Goal: Task Accomplishment & Management: Use online tool/utility

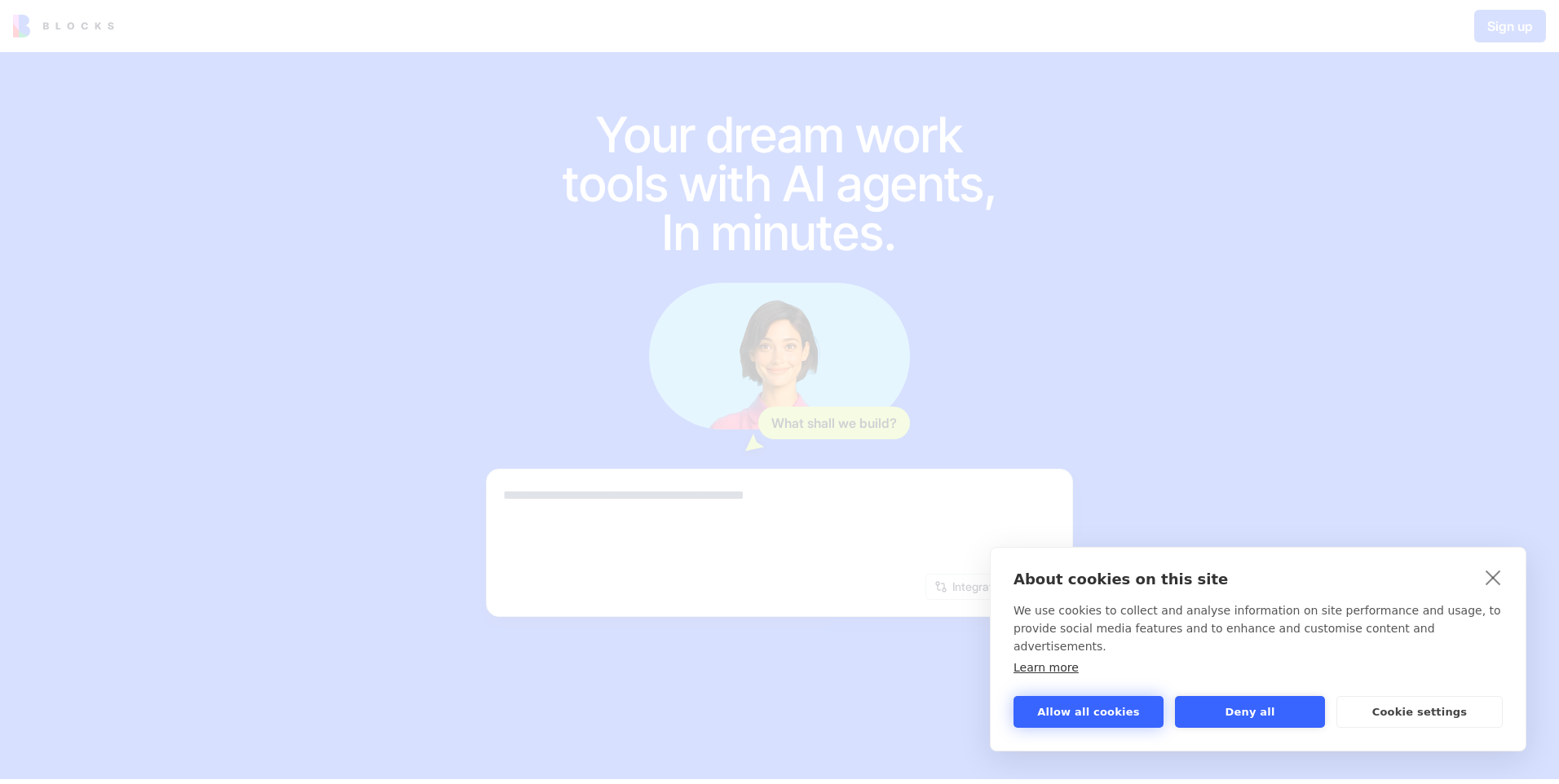
click at [1079, 717] on button "Allow all cookies" at bounding box center [1089, 712] width 150 height 32
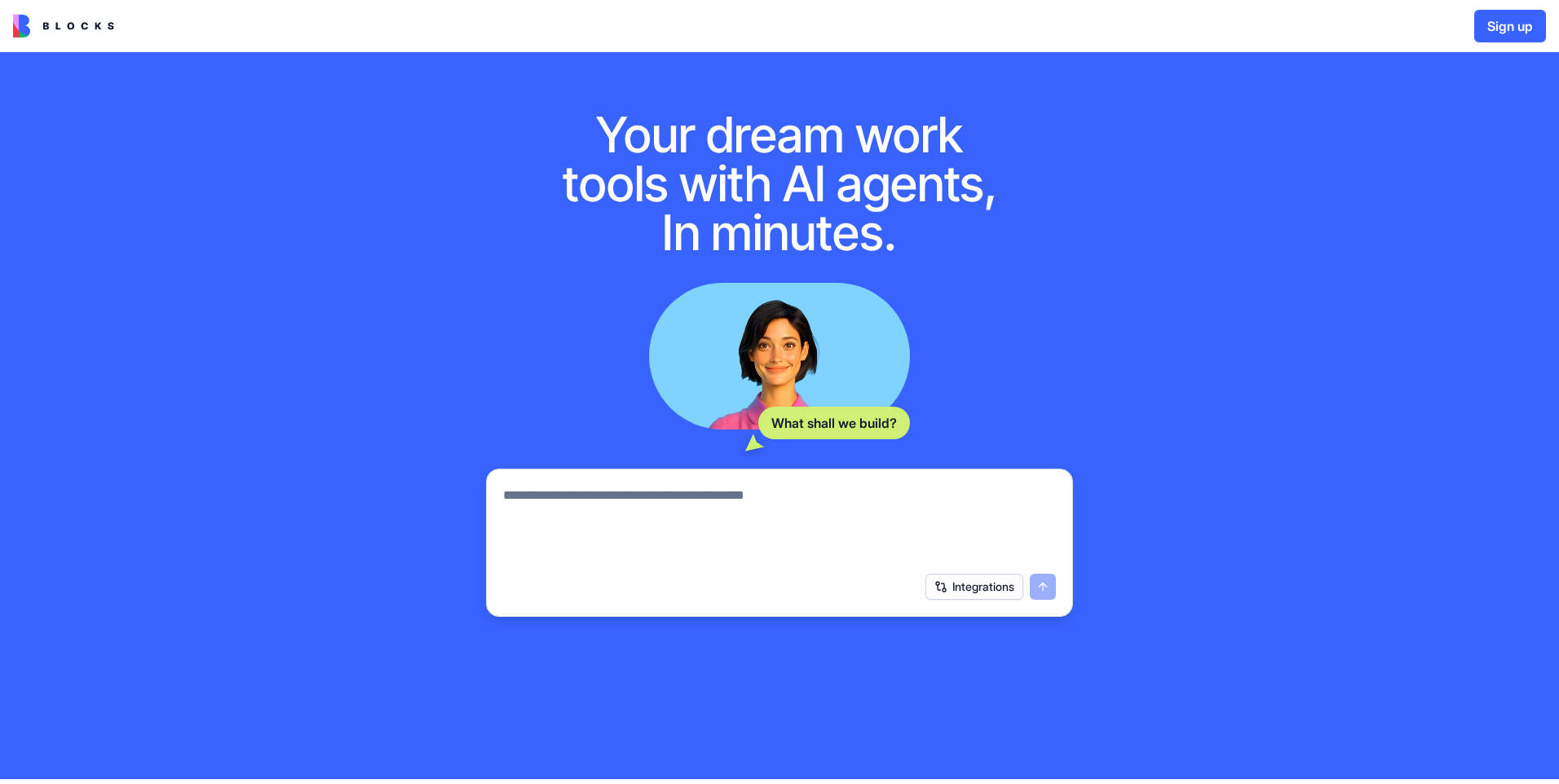
click at [664, 494] on textarea at bounding box center [780, 525] width 553 height 79
paste textarea "**********"
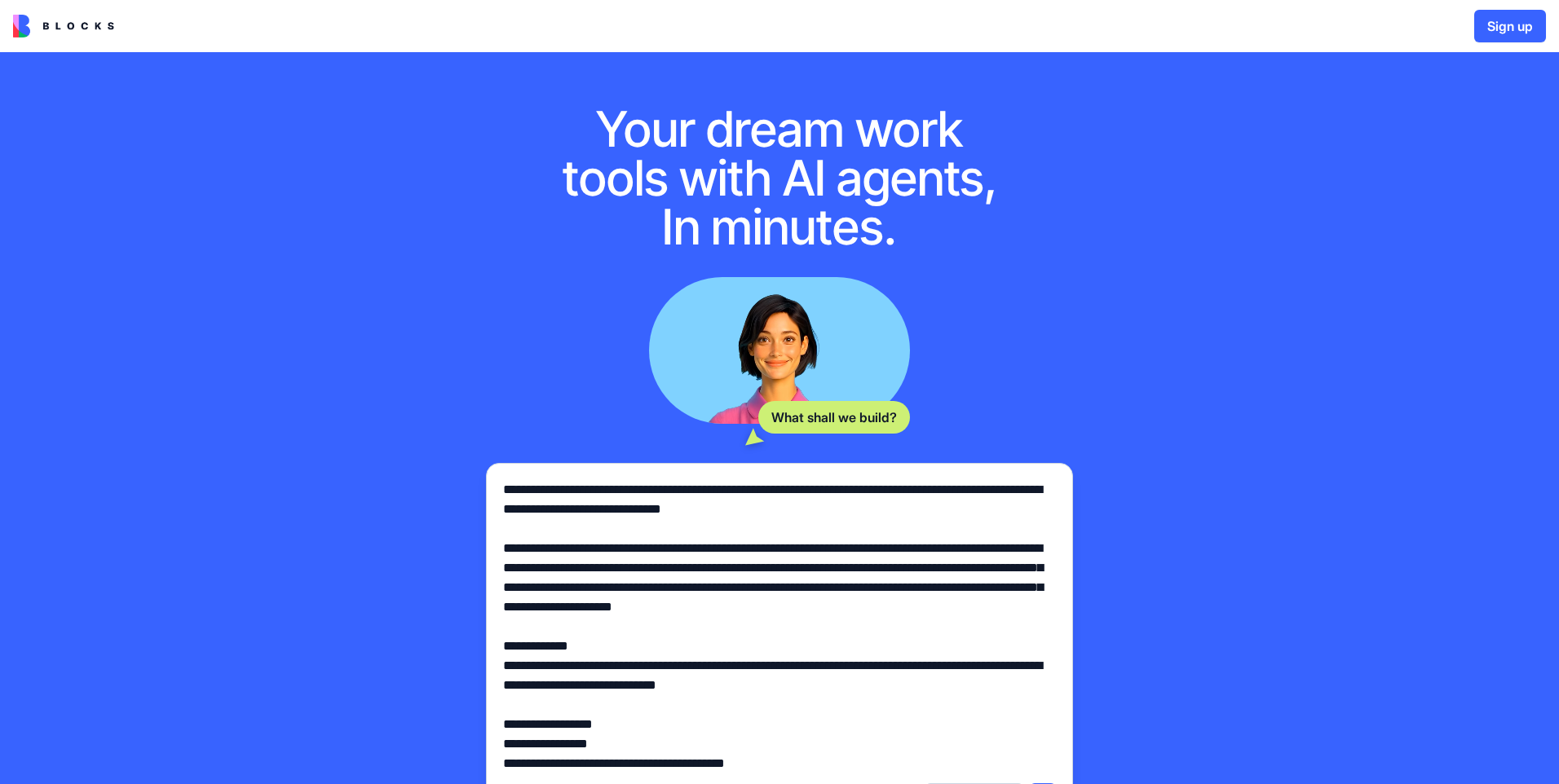
scroll to position [2131, 0]
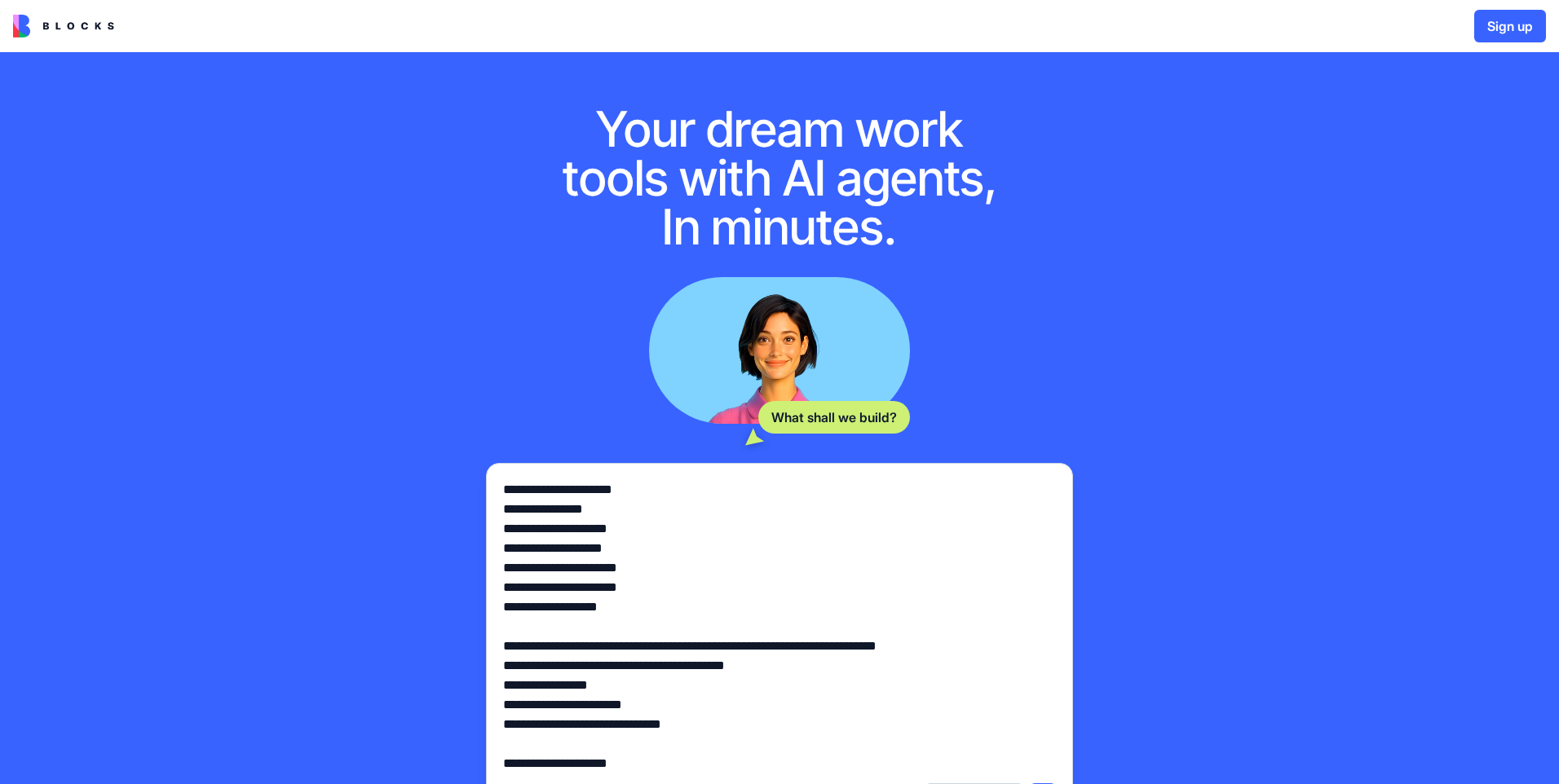
type textarea "**********"
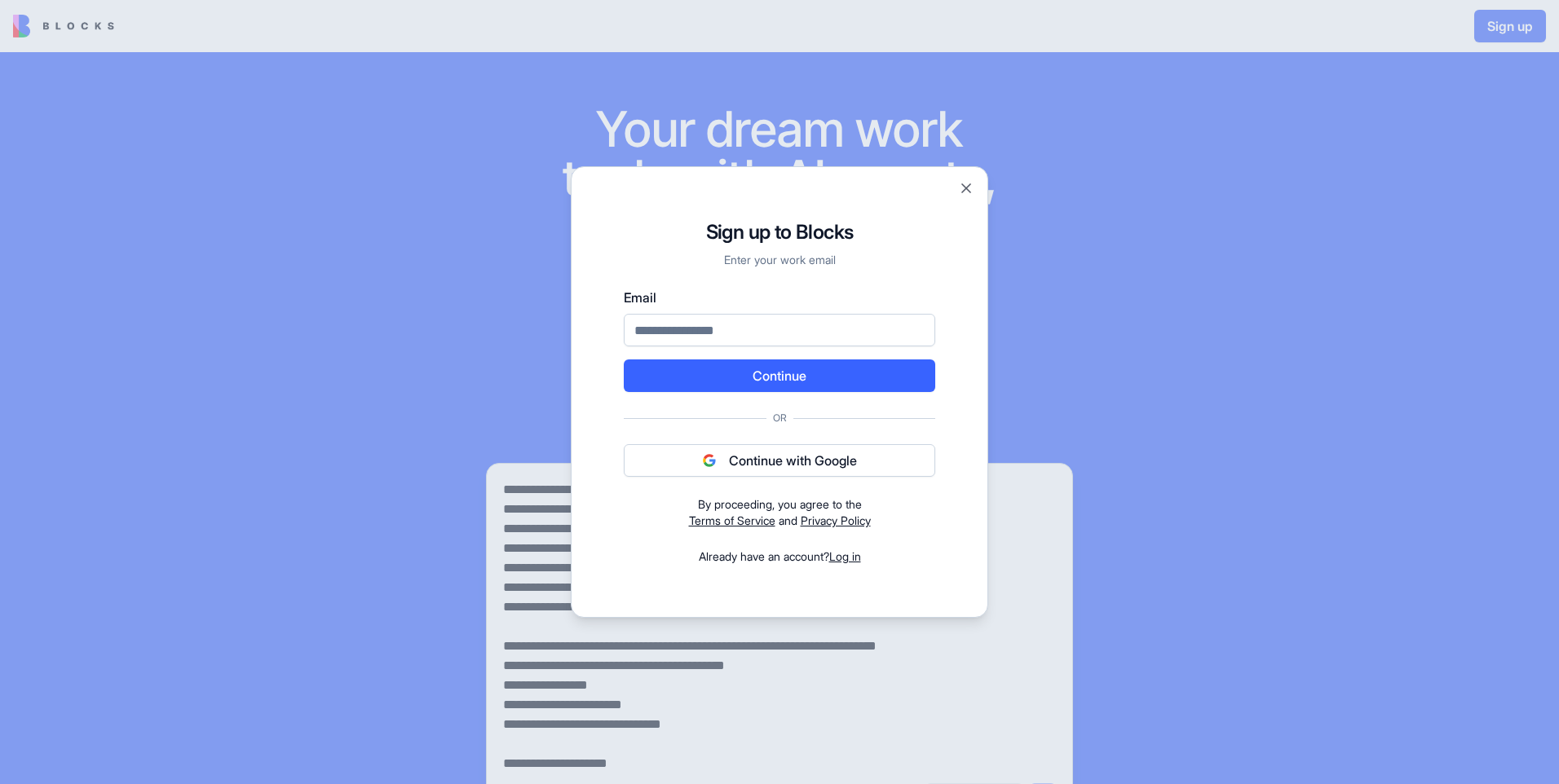
click at [765, 375] on button "Continue" at bounding box center [780, 376] width 311 height 33
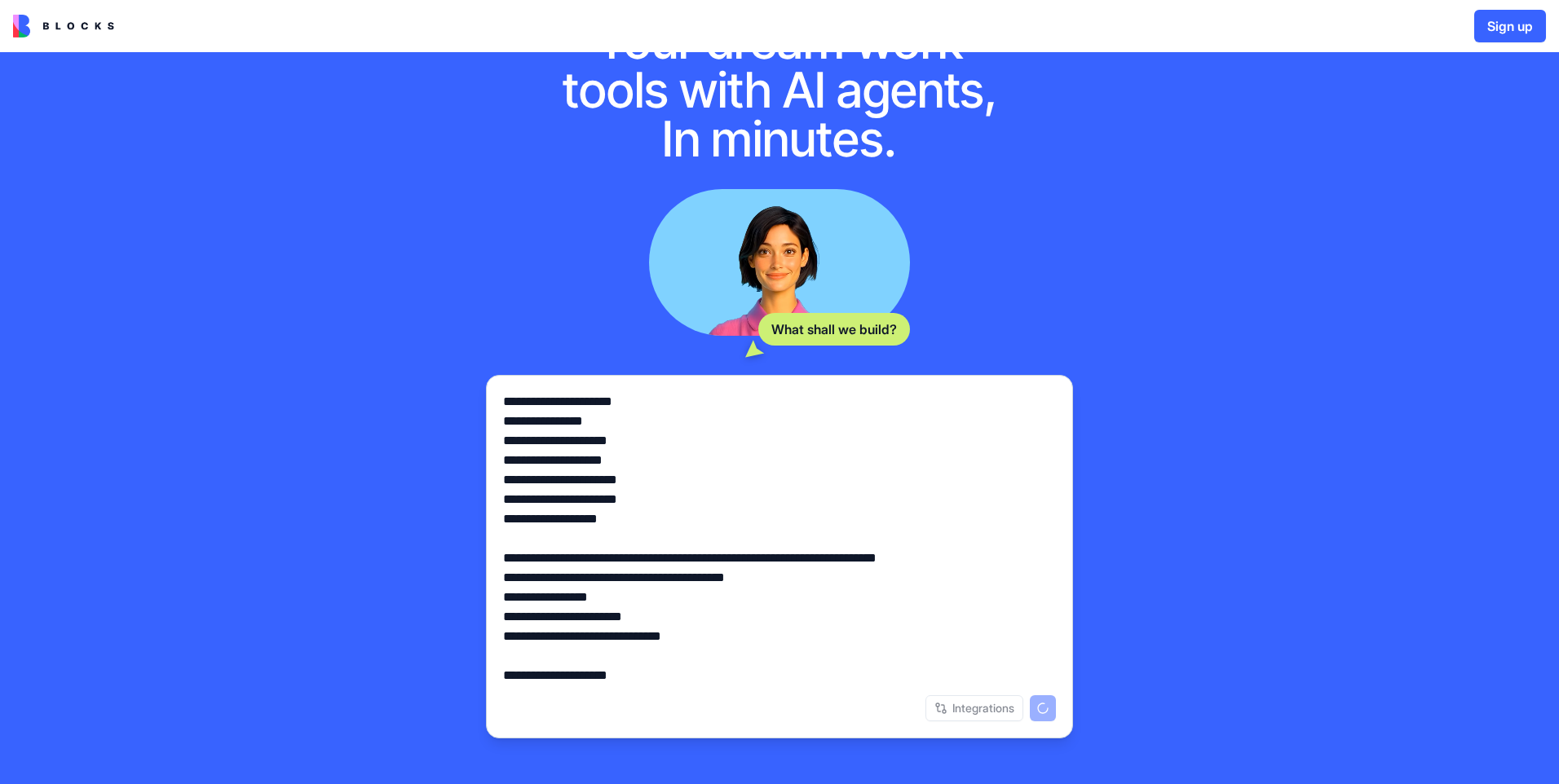
scroll to position [242, 0]
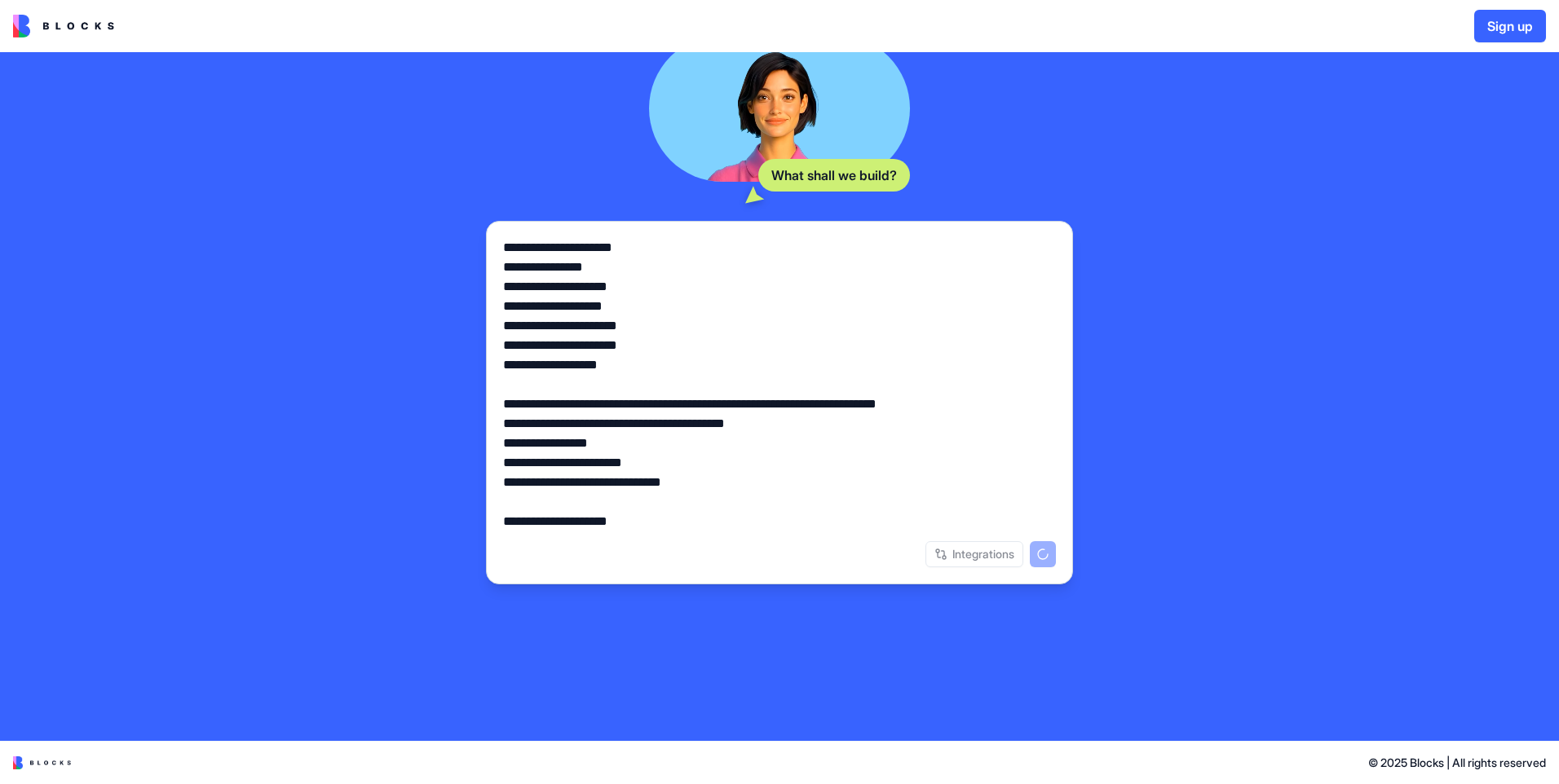
drag, startPoint x: 1499, startPoint y: 29, endPoint x: 1063, endPoint y: 40, distance: 436.1
click at [1063, 40] on div "Sign up" at bounding box center [780, 26] width 1559 height 52
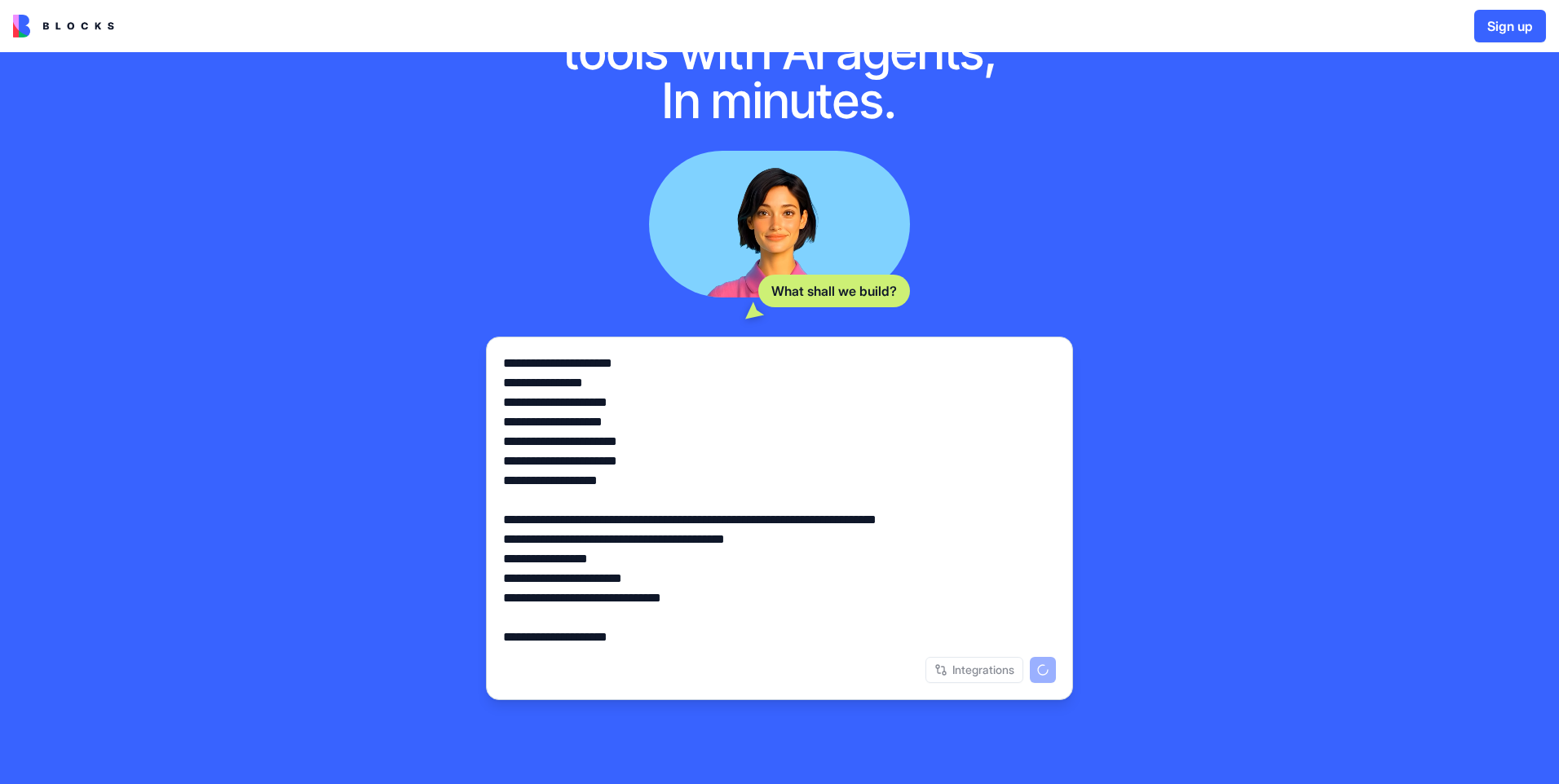
scroll to position [0, 0]
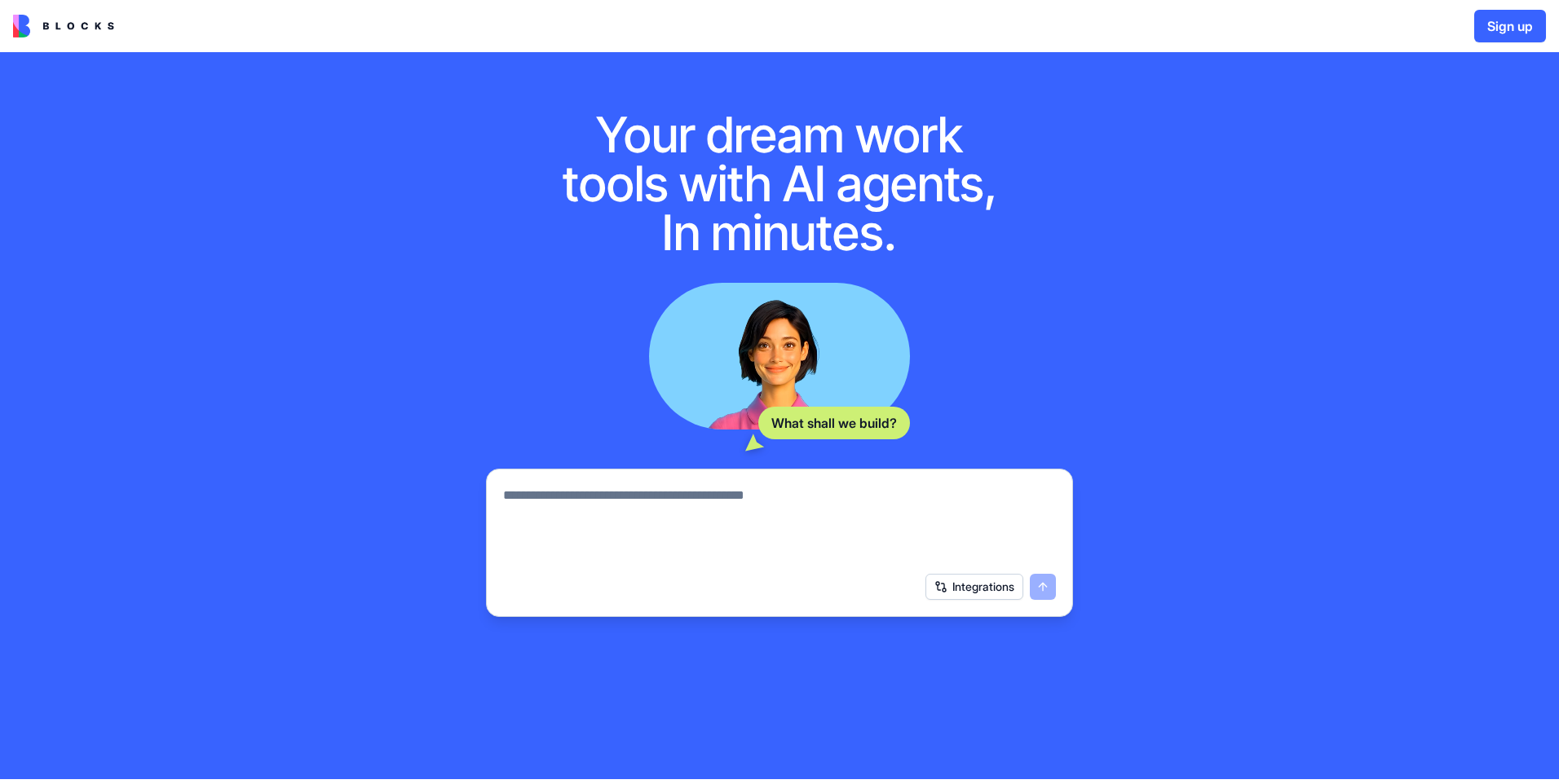
click at [1518, 31] on button "Sign up" at bounding box center [1509, 25] width 72 height 33
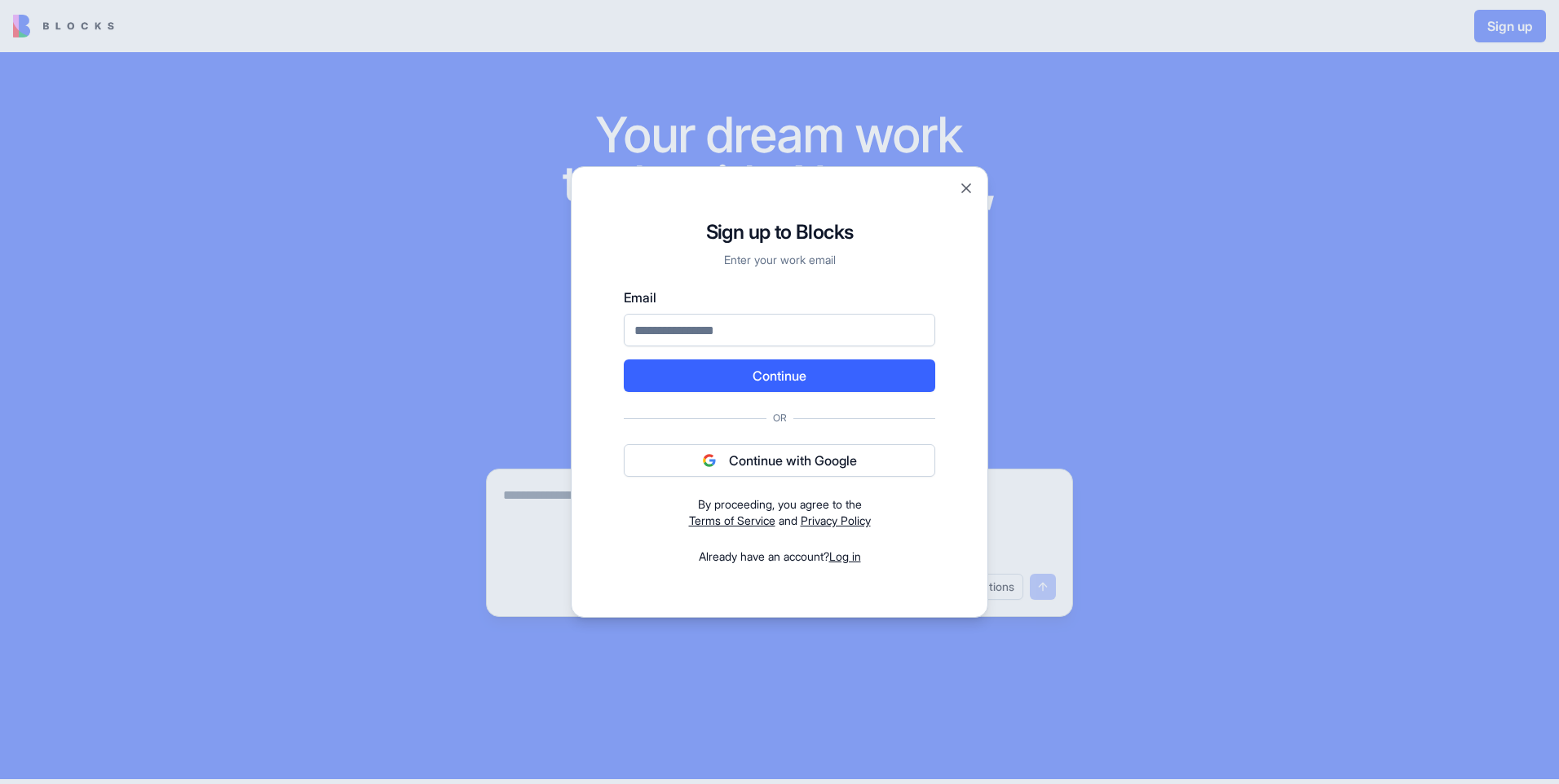
click at [793, 329] on input "Email" at bounding box center [780, 330] width 311 height 33
click at [699, 333] on input "***" at bounding box center [780, 330] width 311 height 33
type input "**********"
click at [762, 379] on button "Continue" at bounding box center [780, 376] width 311 height 33
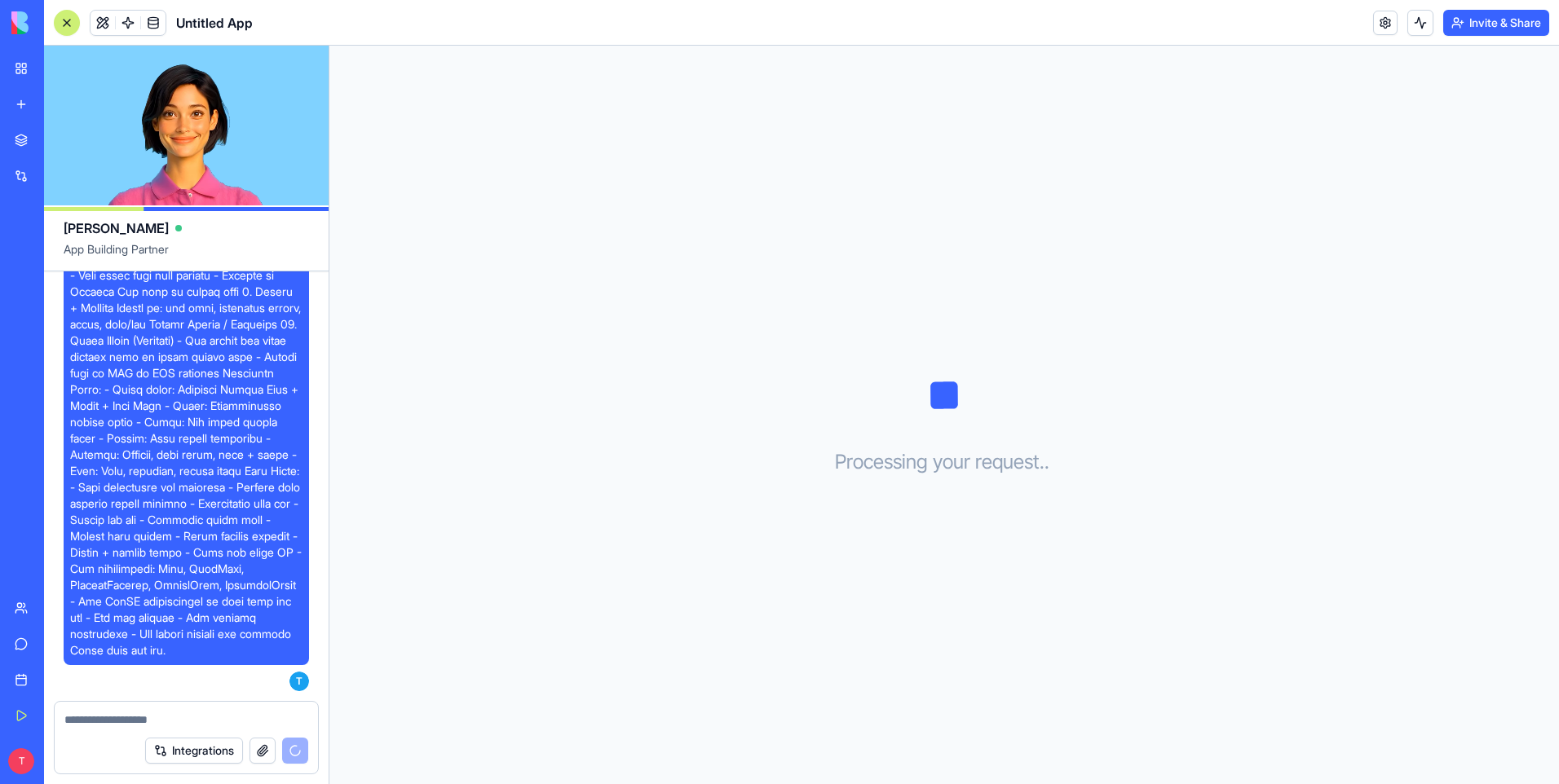
click at [241, 538] on span at bounding box center [186, 47] width 232 height 1222
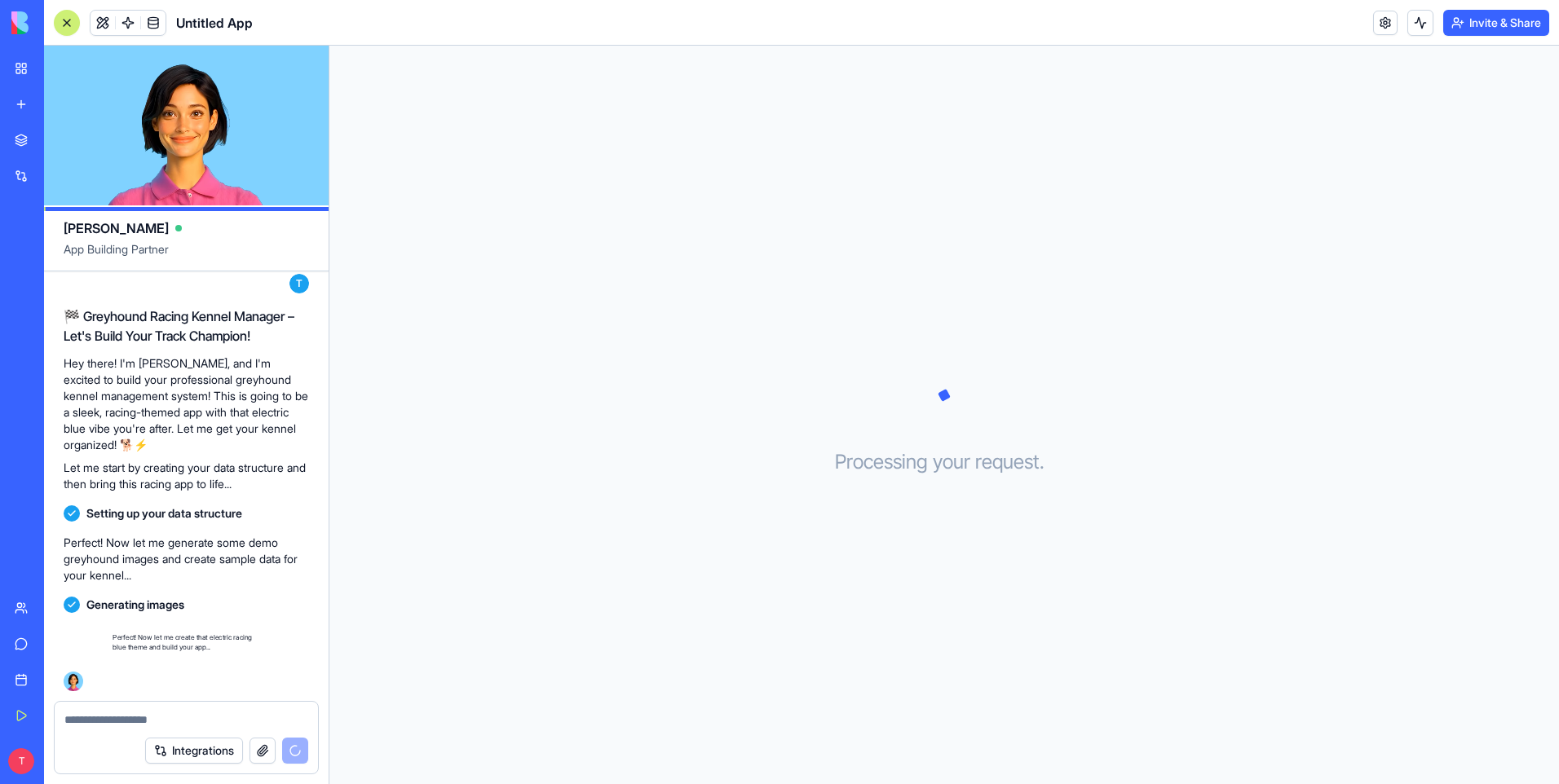
scroll to position [1315, 0]
click at [1279, 191] on div "Processing your request . . ." at bounding box center [944, 415] width 1229 height 738
drag, startPoint x: 1279, startPoint y: 10, endPoint x: 1399, endPoint y: 94, distance: 146.5
click at [1399, 94] on div "Processing your request . . ." at bounding box center [944, 415] width 1229 height 738
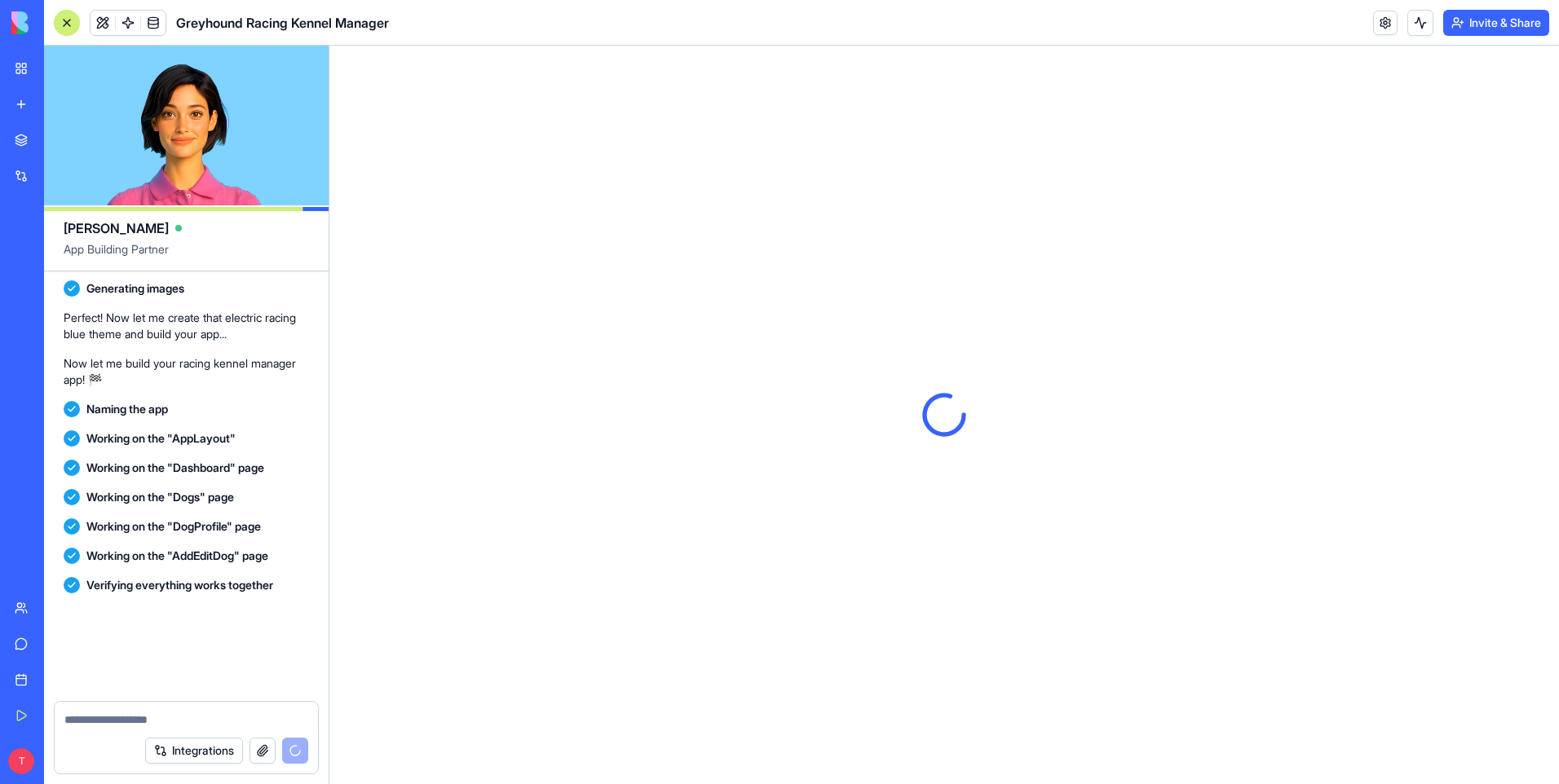
scroll to position [2062, 0]
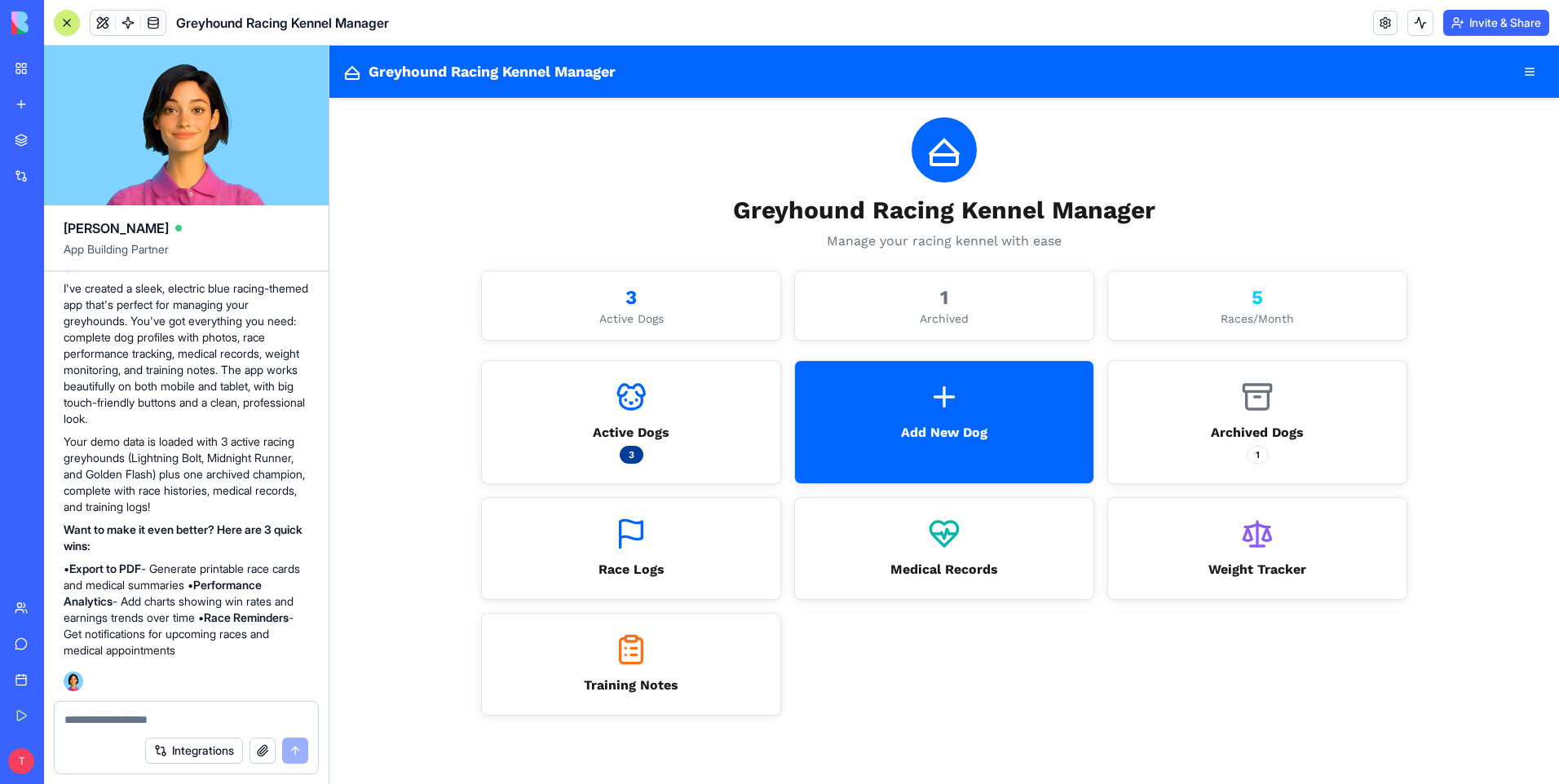
click at [428, 367] on div "Greyhound Racing Kennel Manager GRKM Greyhound Racing Kennel Manager Manage you…" at bounding box center [944, 415] width 1229 height 738
click at [636, 428] on div "Active Dogs" at bounding box center [631, 433] width 77 height 20
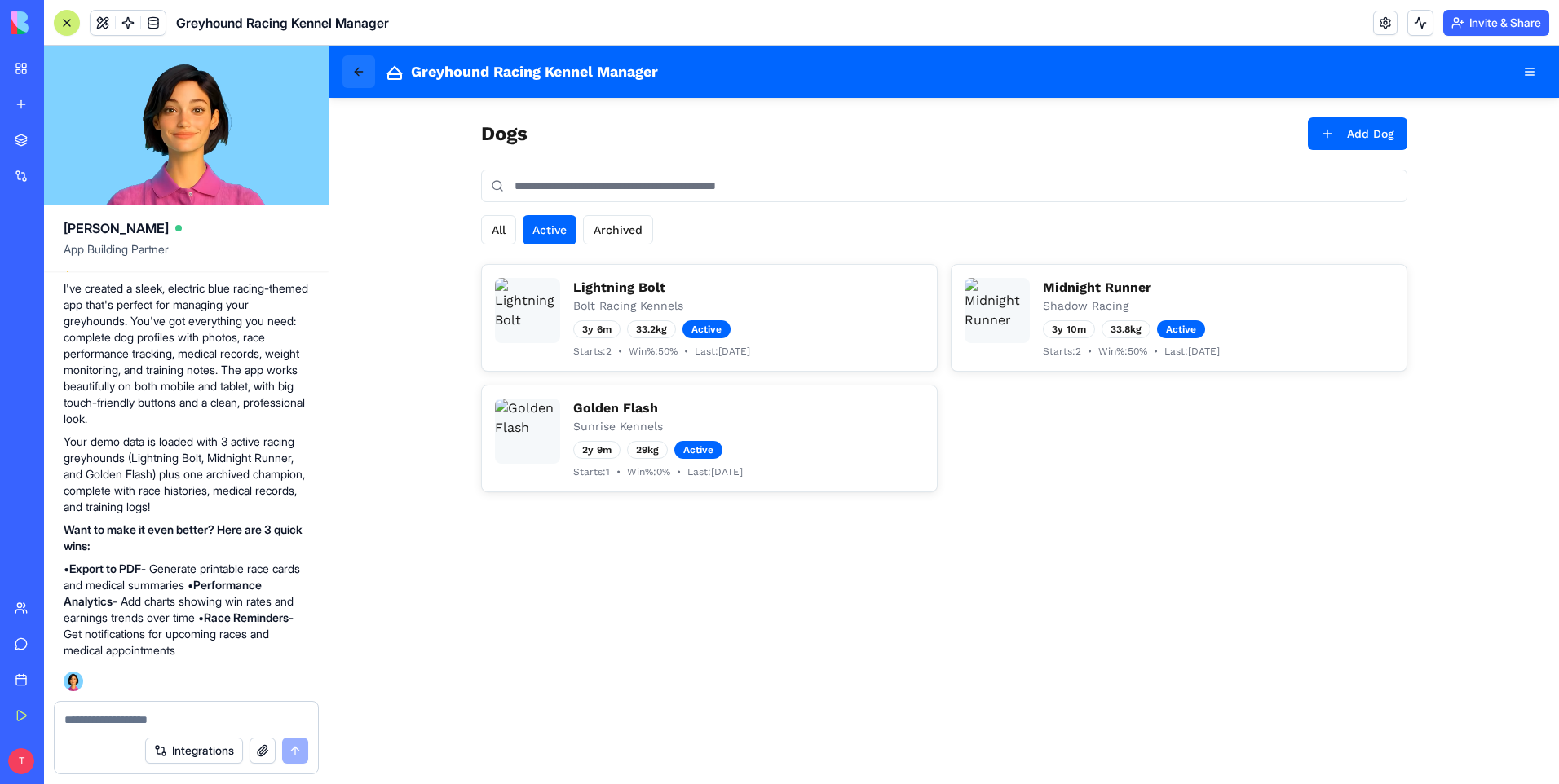
click at [354, 73] on button at bounding box center [359, 71] width 33 height 33
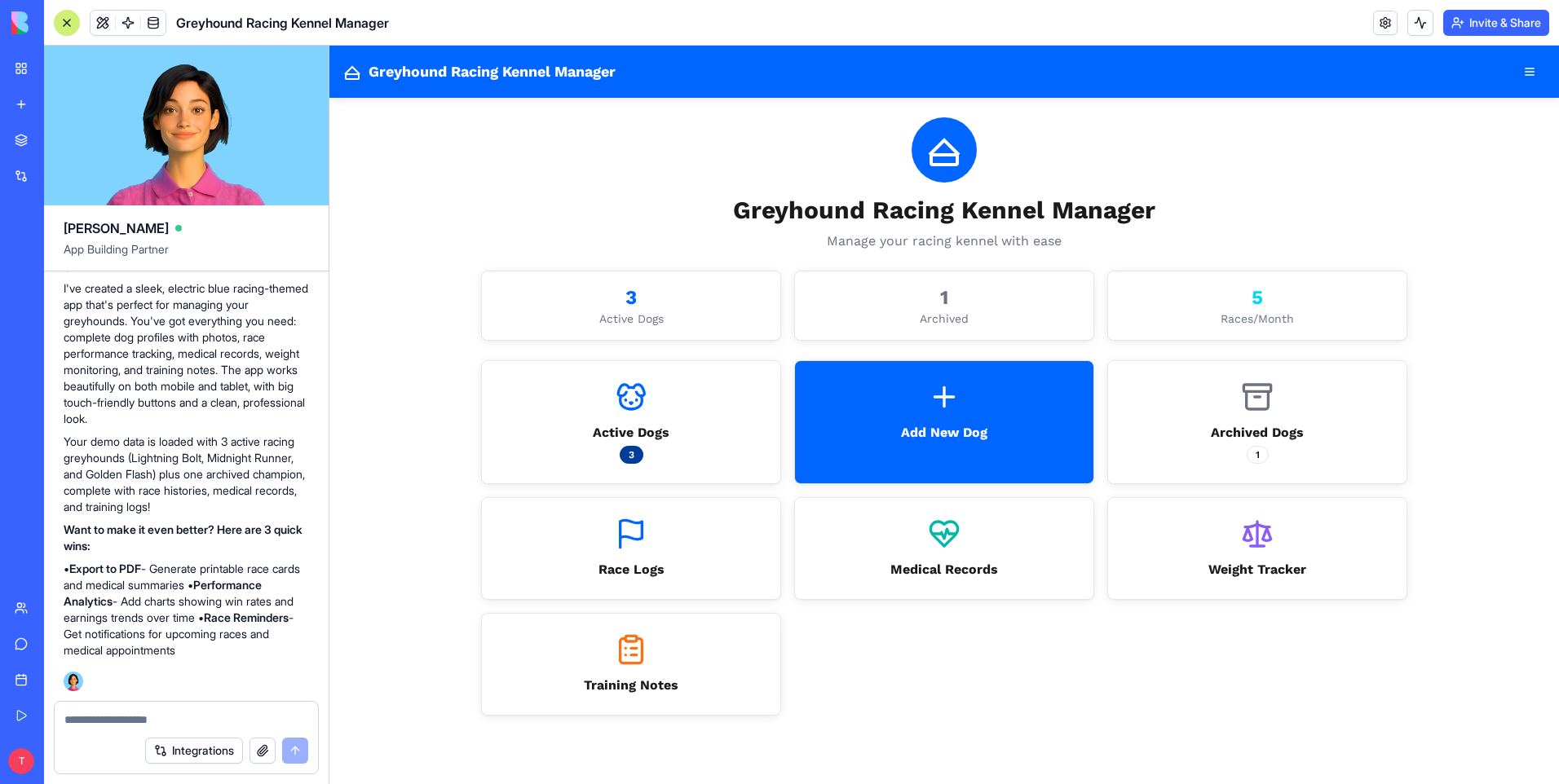
click at [946, 298] on div "1" at bounding box center [943, 298] width 273 height 26
click at [943, 318] on div "Archived" at bounding box center [943, 318] width 273 height 16
click at [626, 540] on icon at bounding box center [631, 534] width 33 height 33
click at [631, 657] on icon at bounding box center [631, 649] width 33 height 33
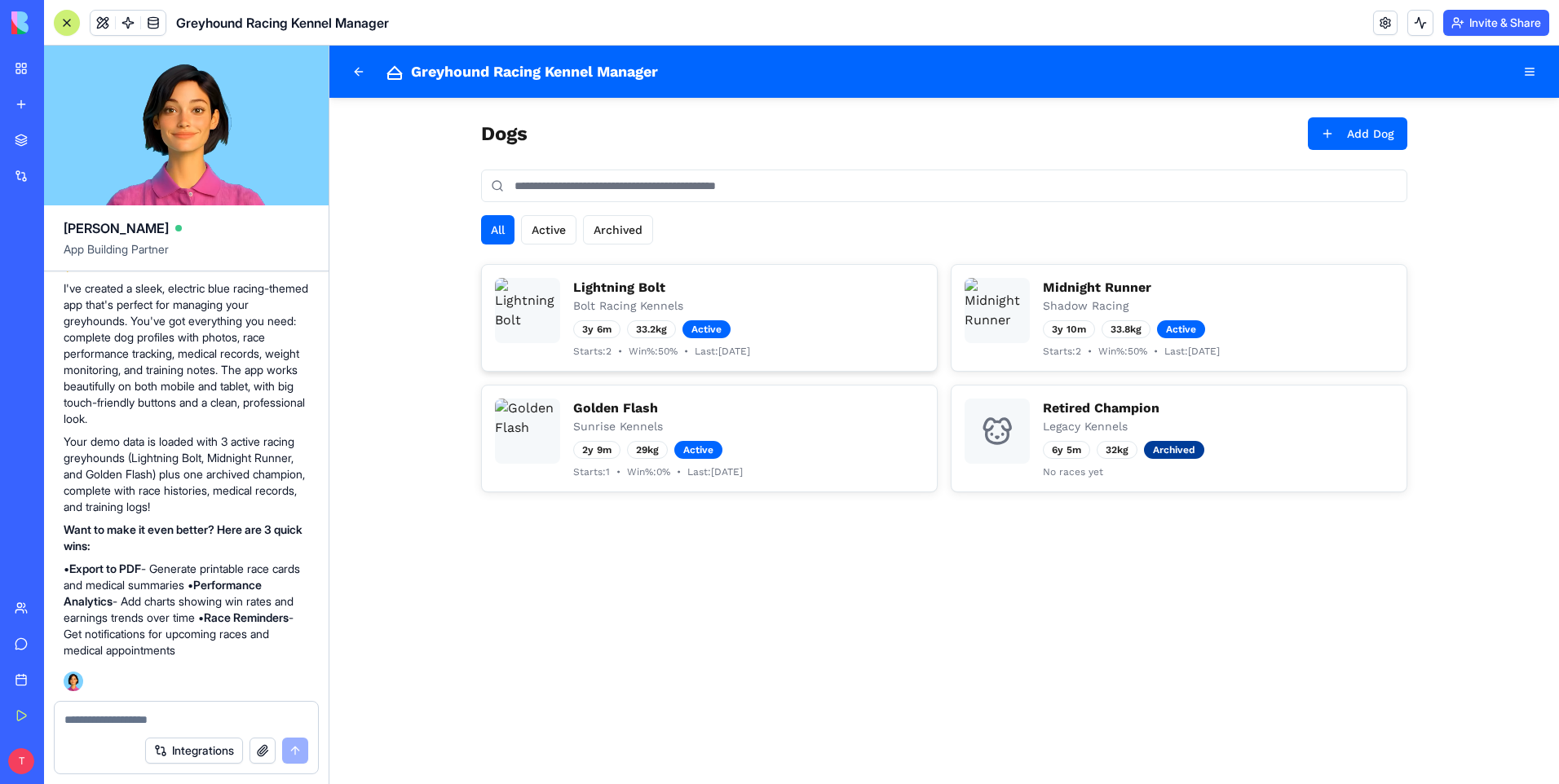
click at [601, 296] on h3 "Lightning Bolt" at bounding box center [749, 288] width 350 height 20
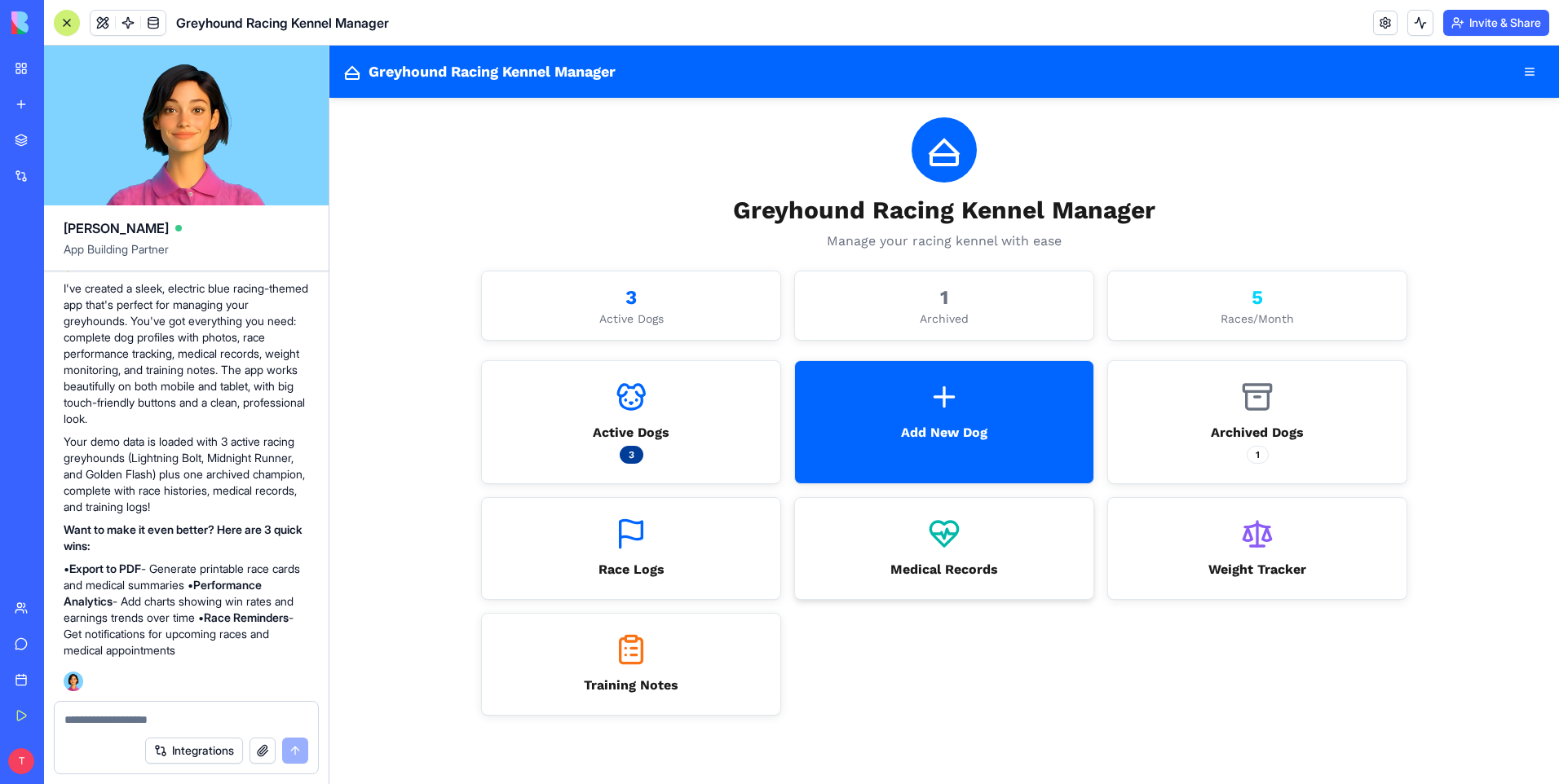
click at [936, 537] on icon at bounding box center [943, 534] width 27 height 24
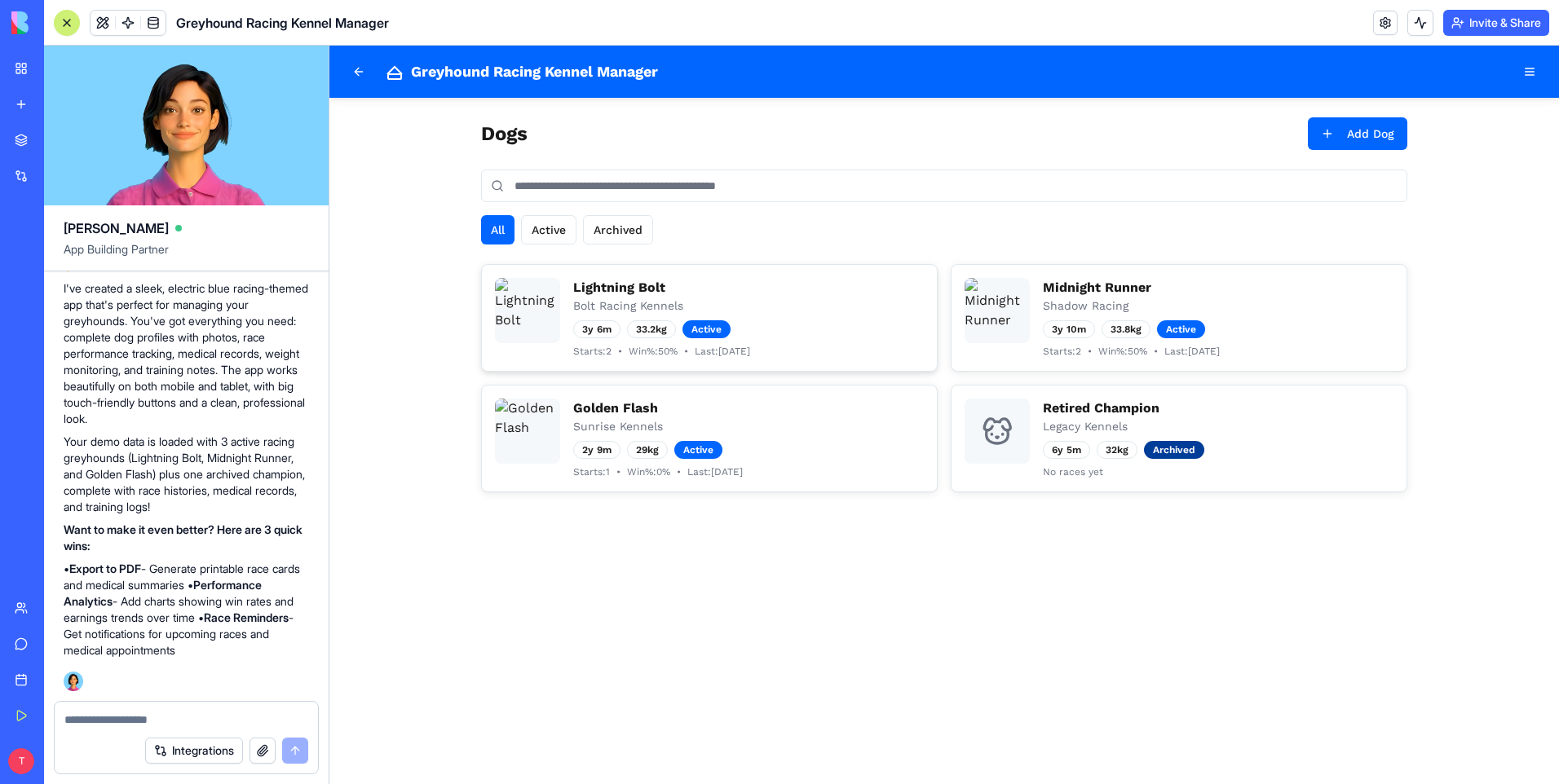
click at [602, 290] on h3 "Lightning Bolt" at bounding box center [749, 288] width 350 height 20
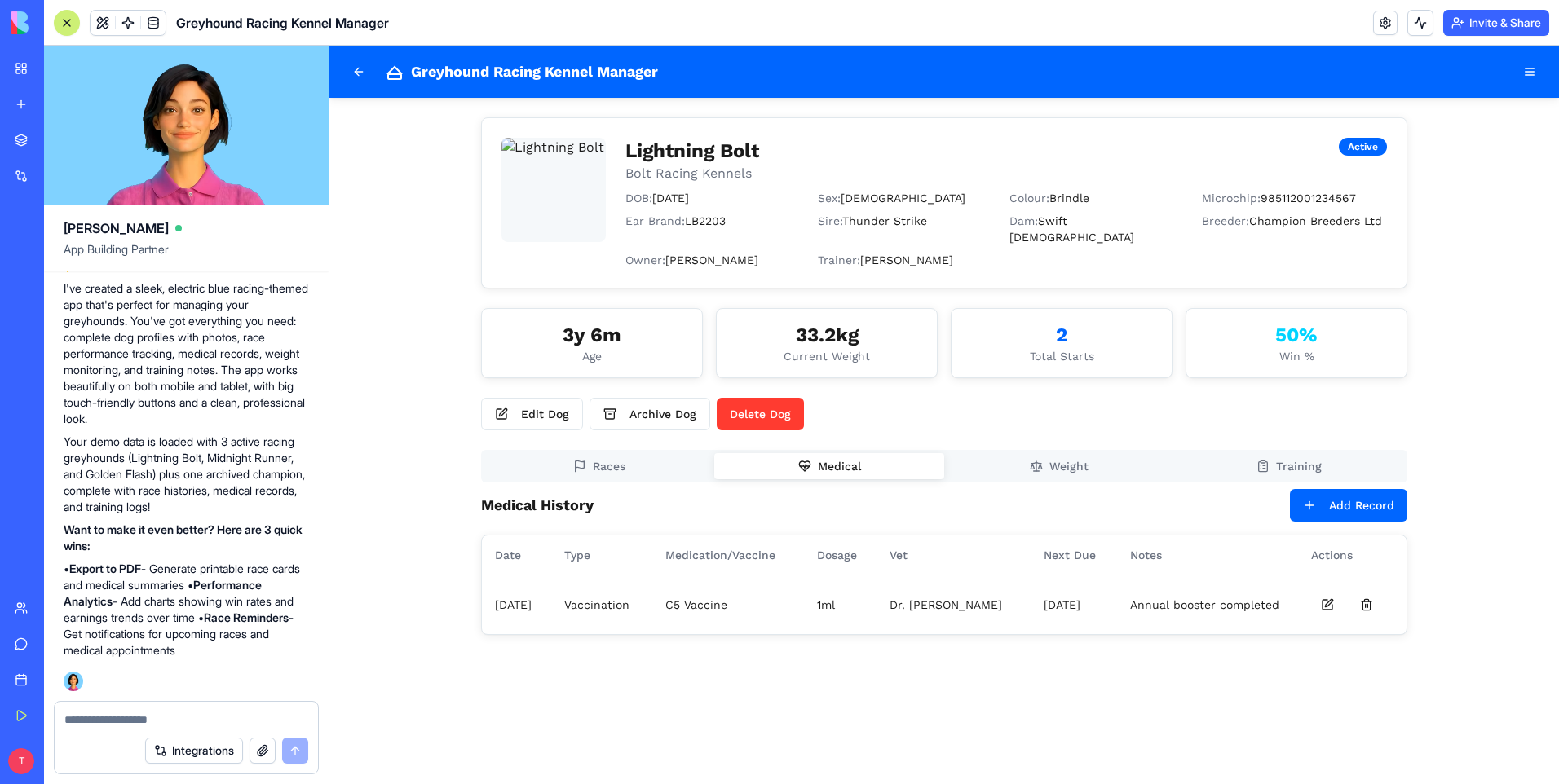
click at [826, 458] on span "Medical" at bounding box center [839, 466] width 43 height 16
click at [1358, 489] on button "Add Record" at bounding box center [1348, 505] width 117 height 33
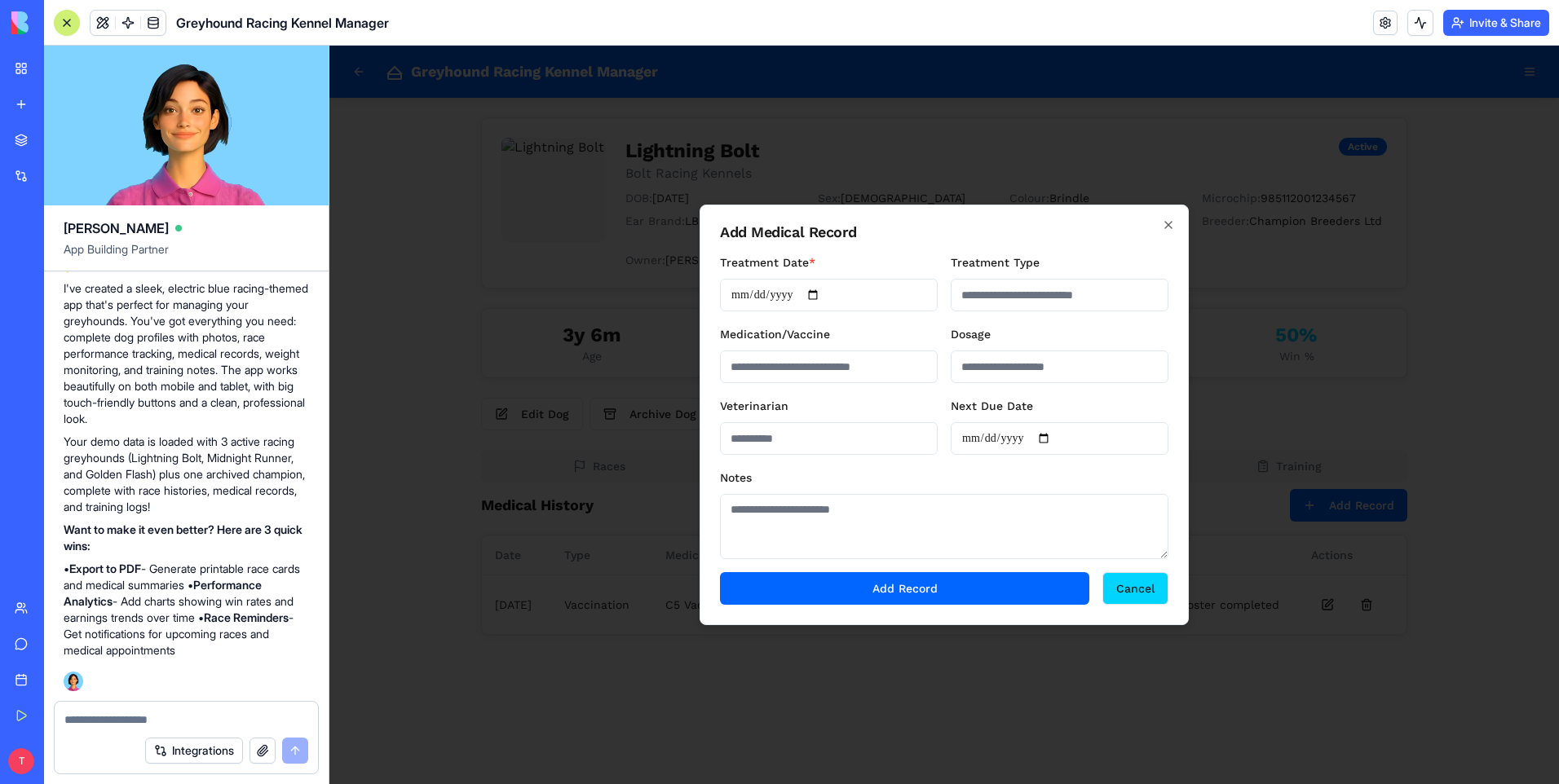
click at [1119, 594] on button "Cancel" at bounding box center [1136, 588] width 66 height 33
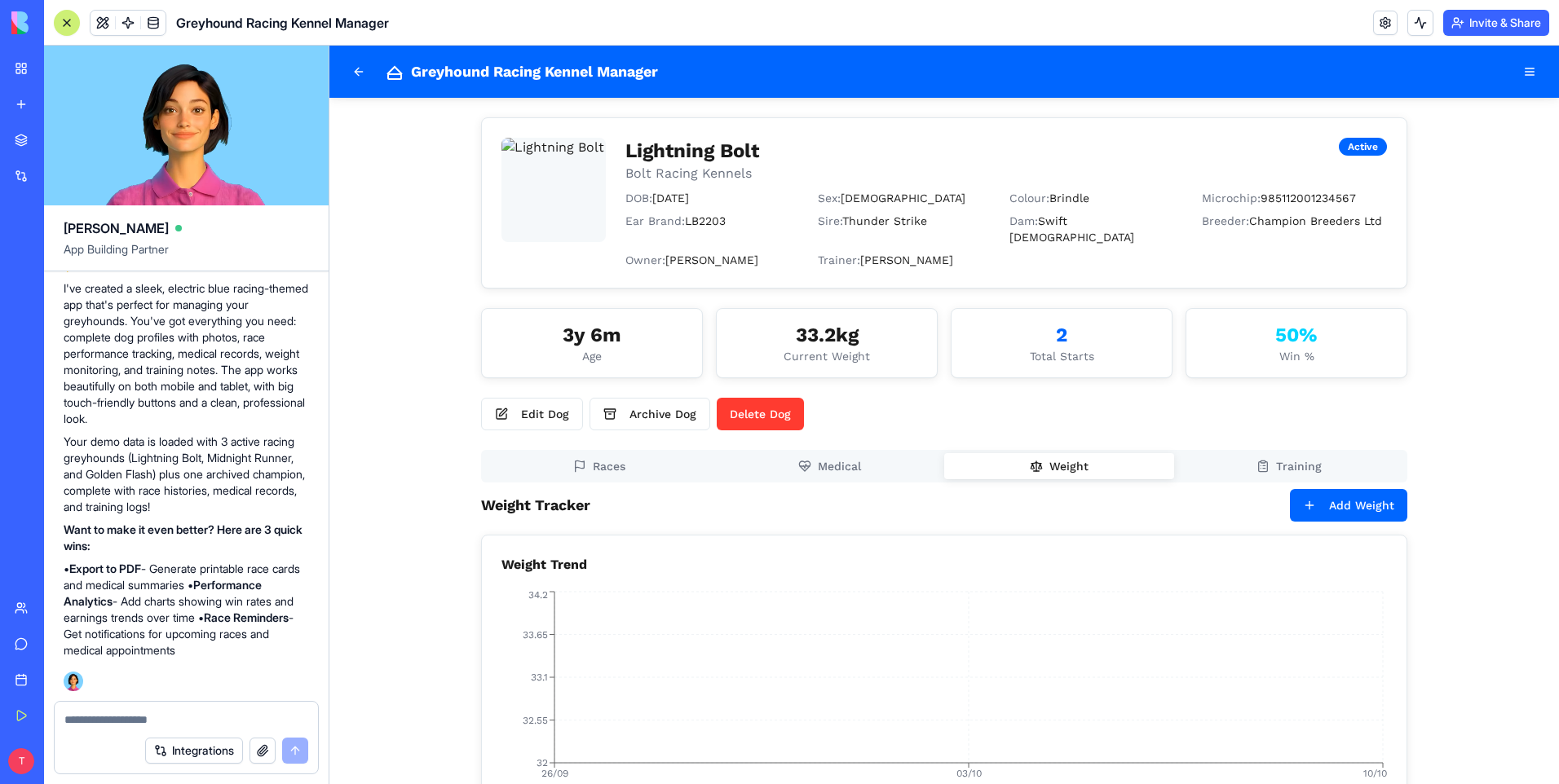
click at [1062, 458] on span "Weight" at bounding box center [1069, 466] width 39 height 16
click at [1261, 460] on icon "button" at bounding box center [1263, 466] width 13 height 13
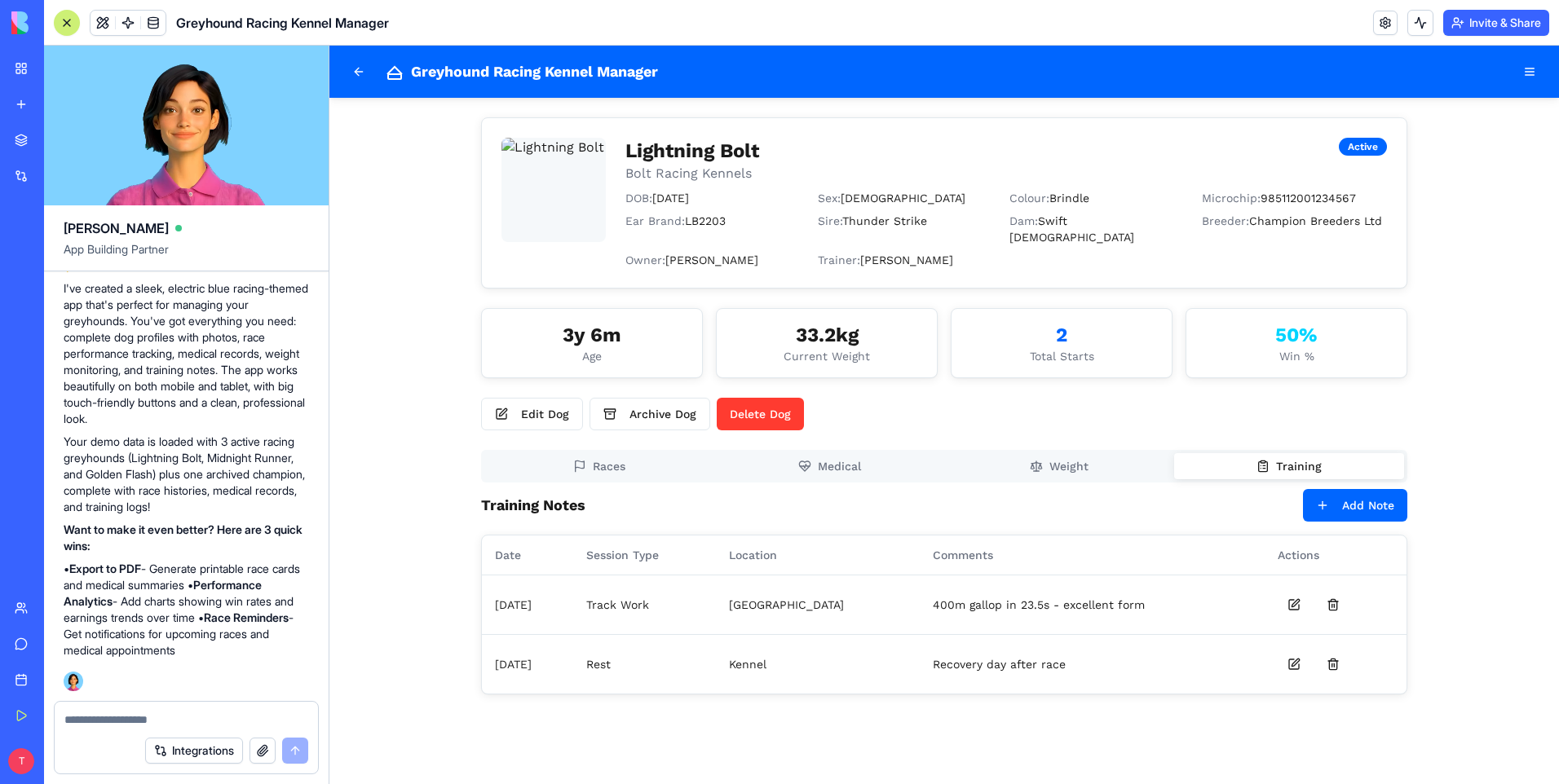
click at [1261, 460] on icon "button" at bounding box center [1263, 466] width 13 height 13
click at [1533, 63] on button "button" at bounding box center [1529, 71] width 33 height 33
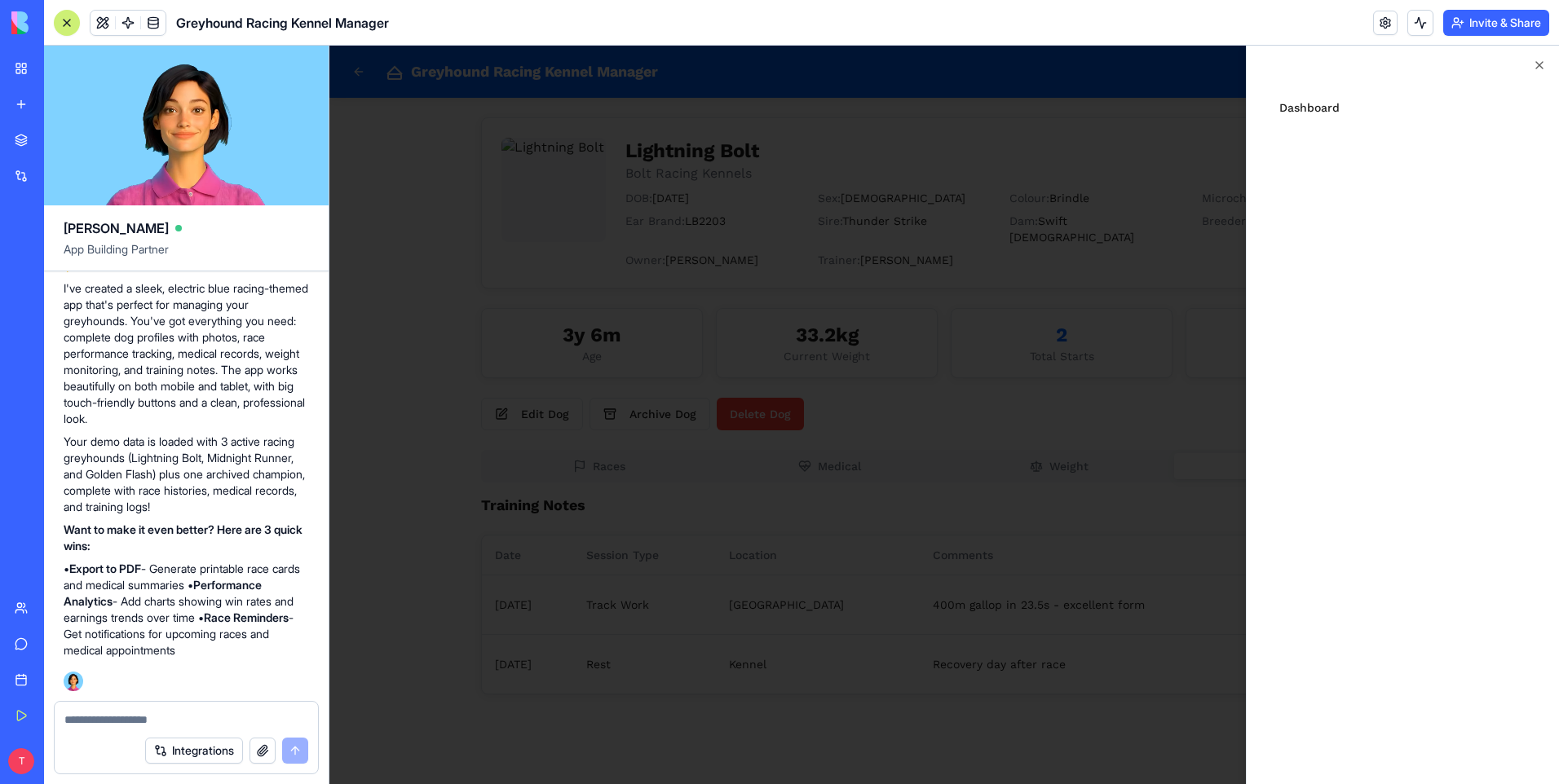
scroll to position [2062, 0]
click at [111, 714] on textarea at bounding box center [186, 719] width 244 height 16
type textarea "**********"
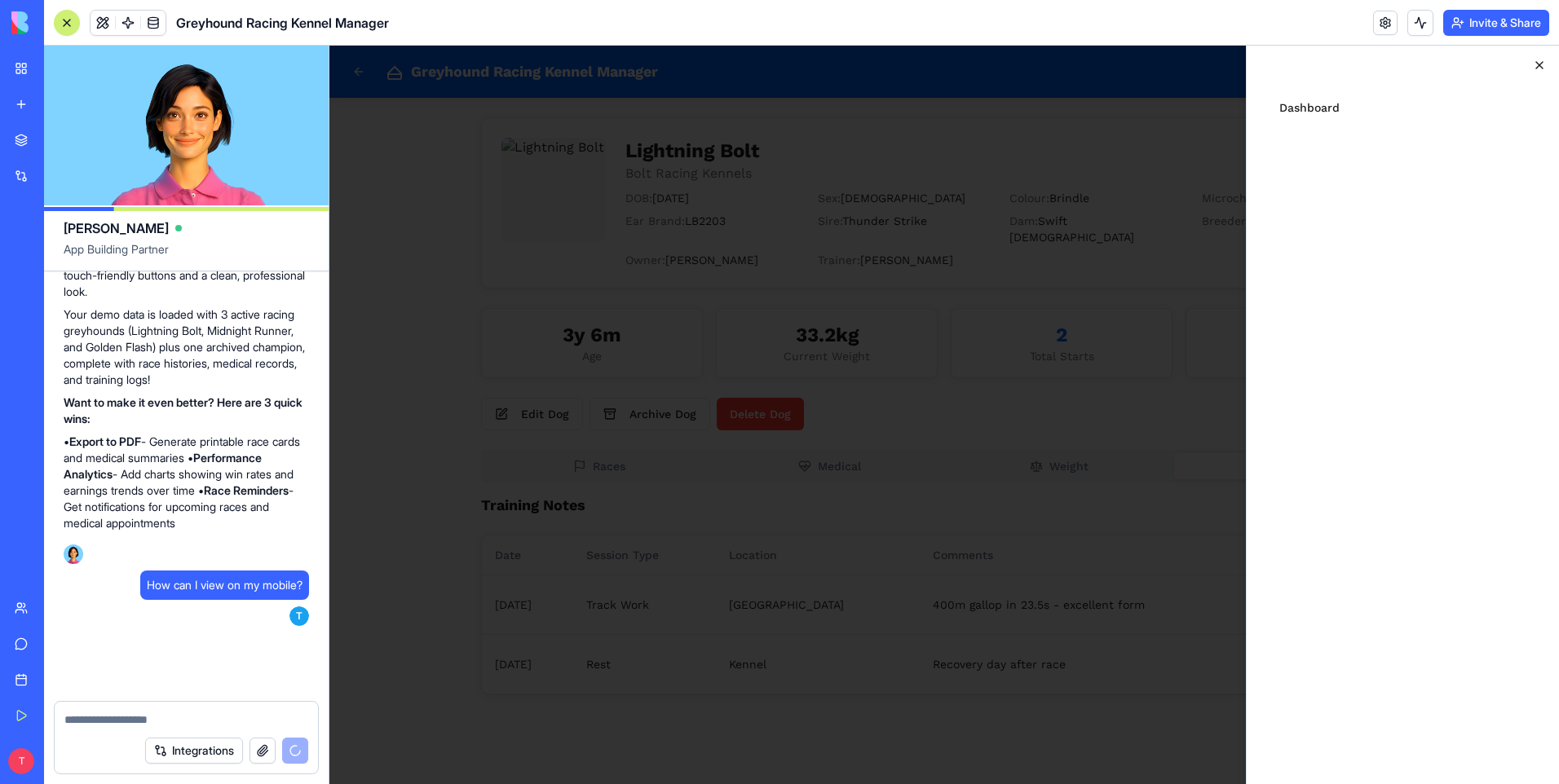
scroll to position [2995, 0]
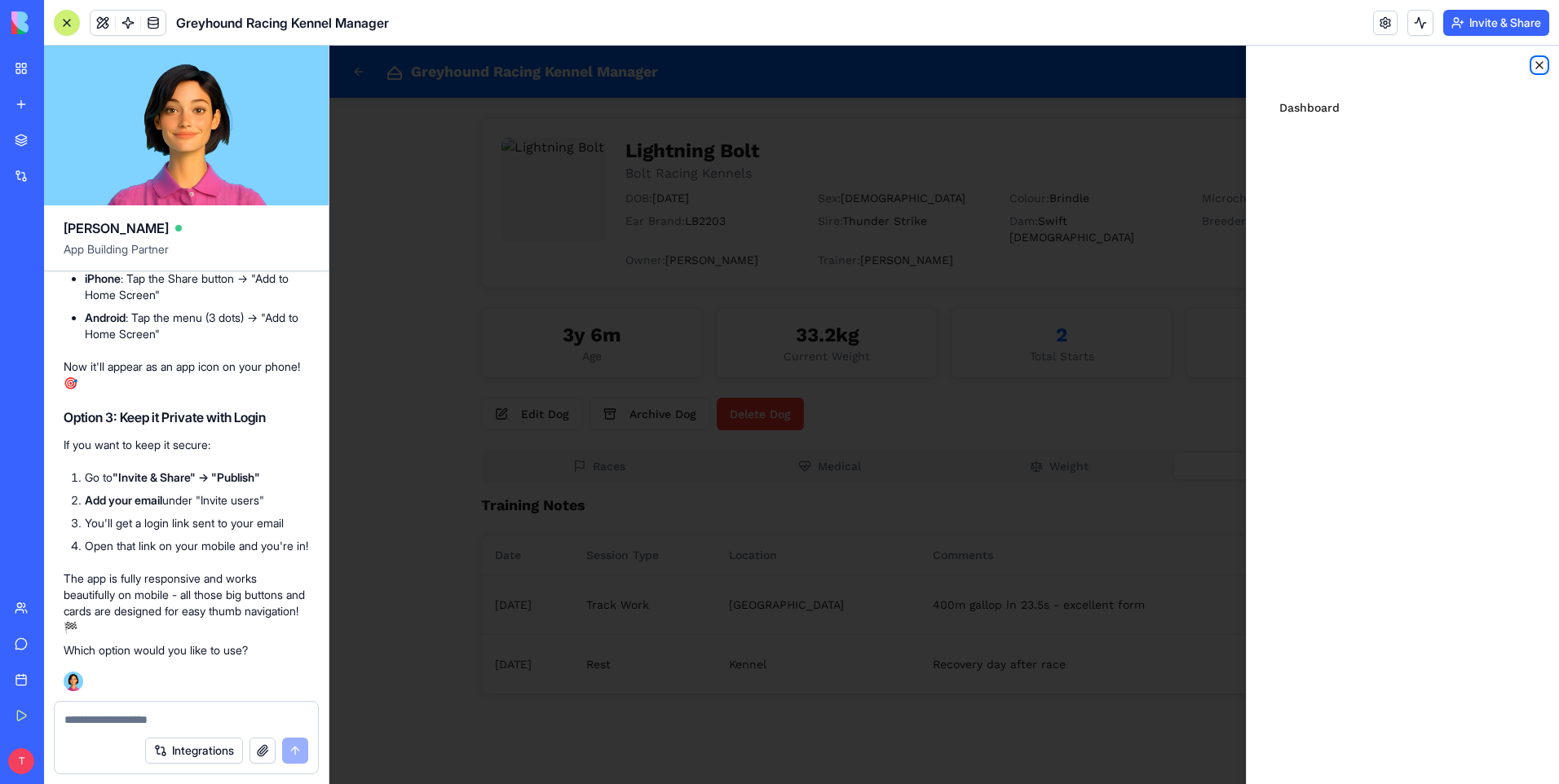
click at [1543, 64] on icon "button" at bounding box center [1539, 66] width 13 height 13
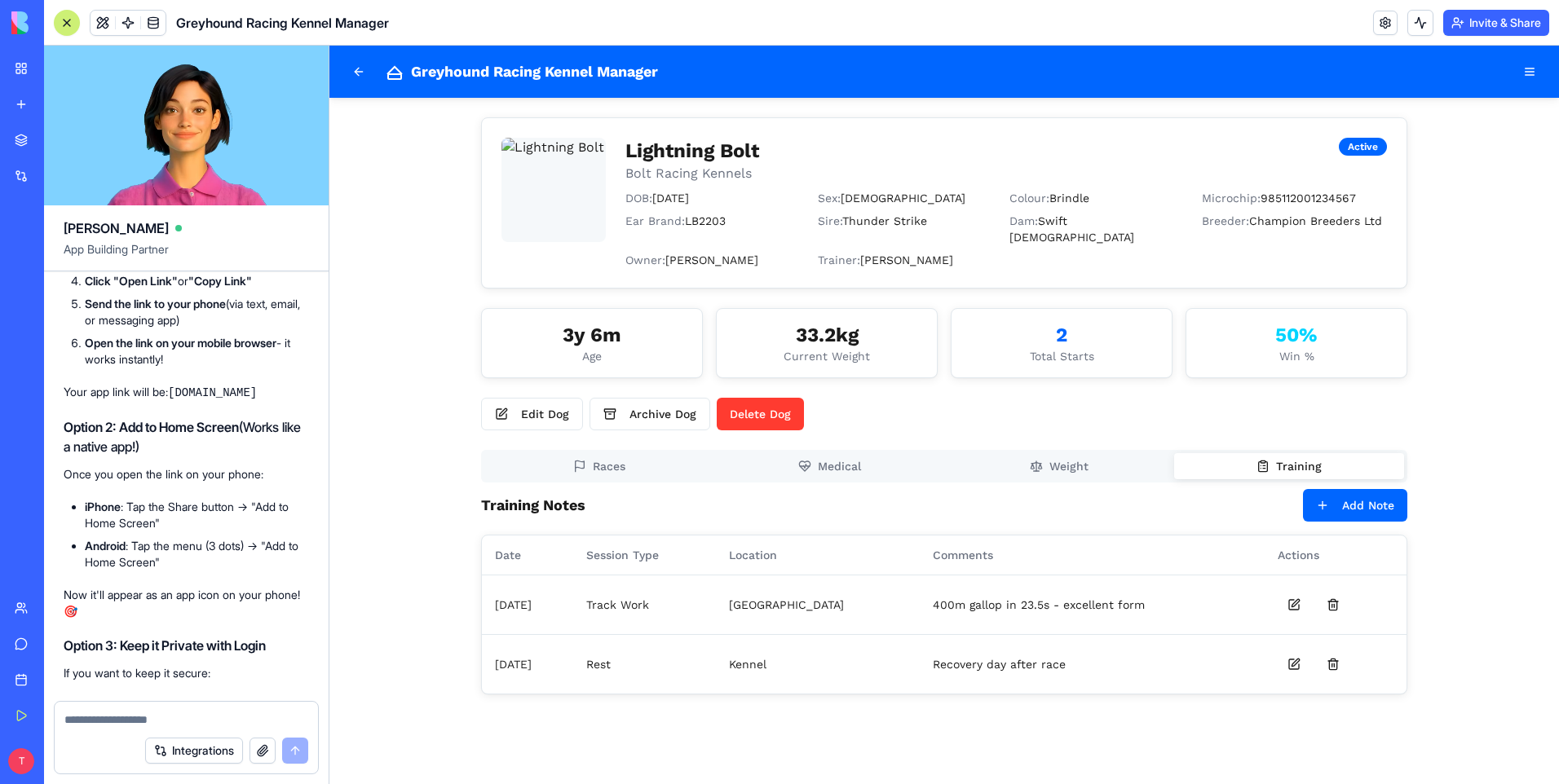
scroll to position [2587, 0]
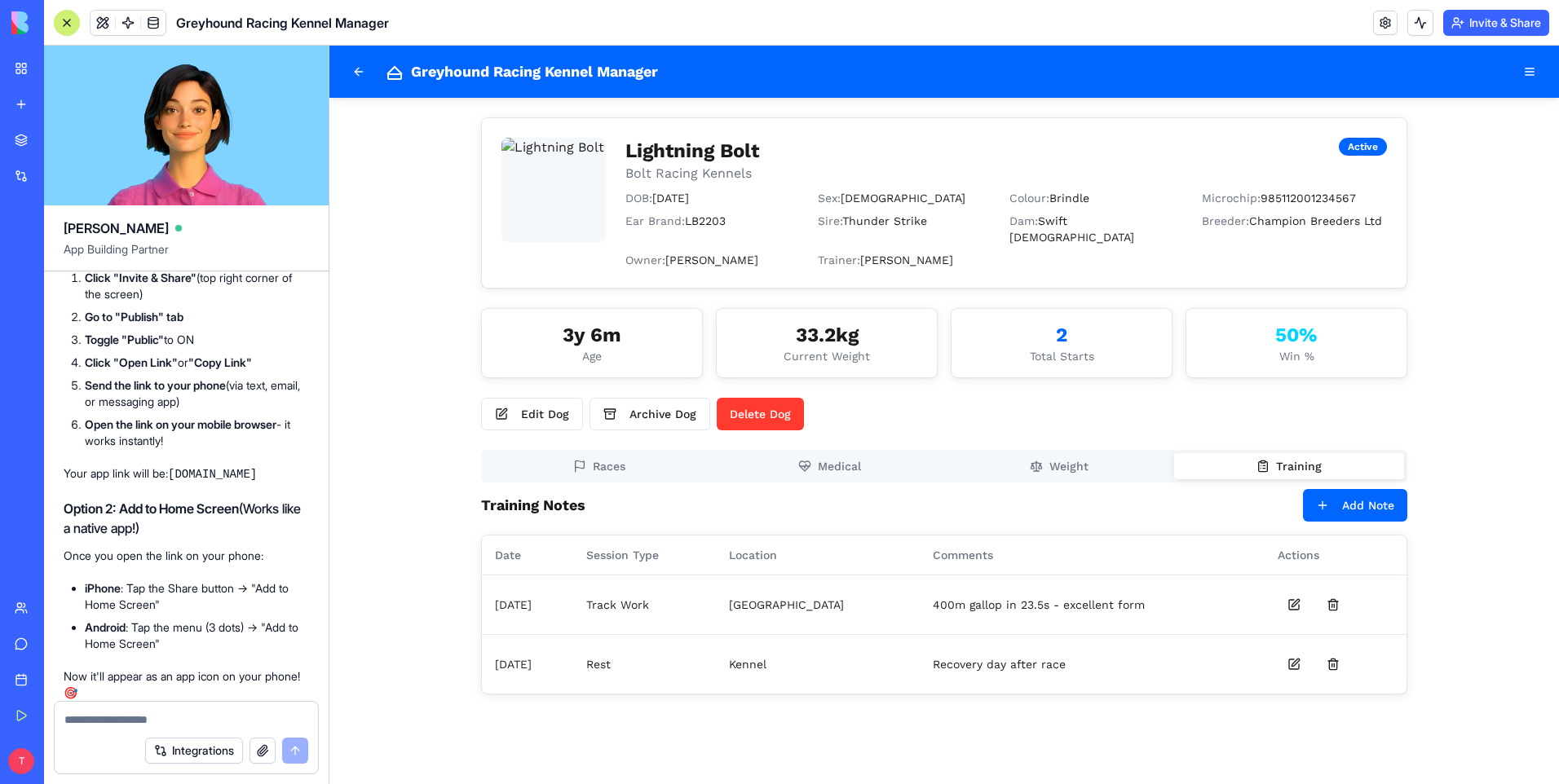
click at [1514, 17] on button "Invite & Share" at bounding box center [1495, 22] width 106 height 26
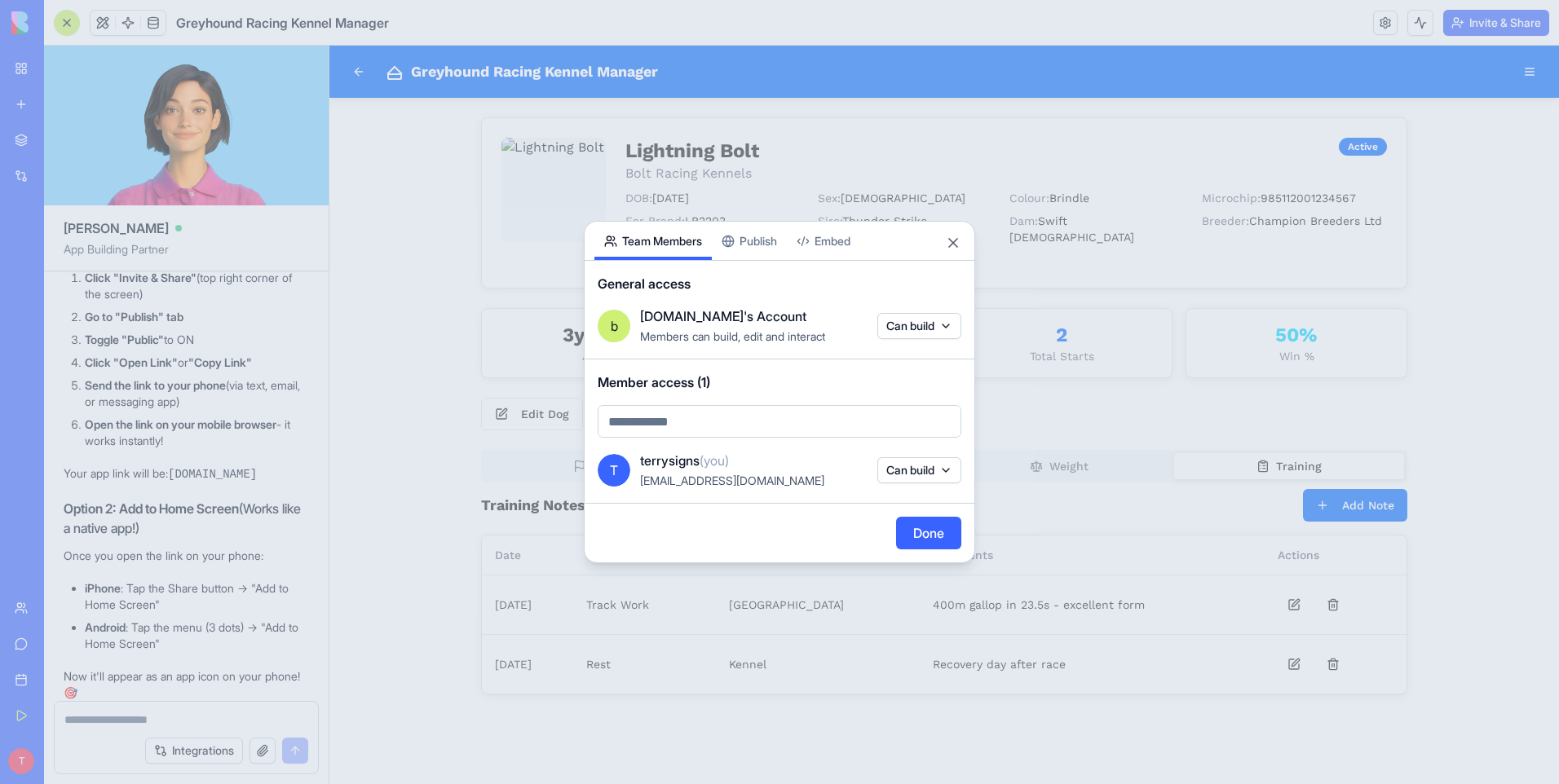
click at [763, 241] on div "Share App Team Members Publish Embed General access b [DOMAIN_NAME]'s Account M…" at bounding box center [780, 392] width 392 height 343
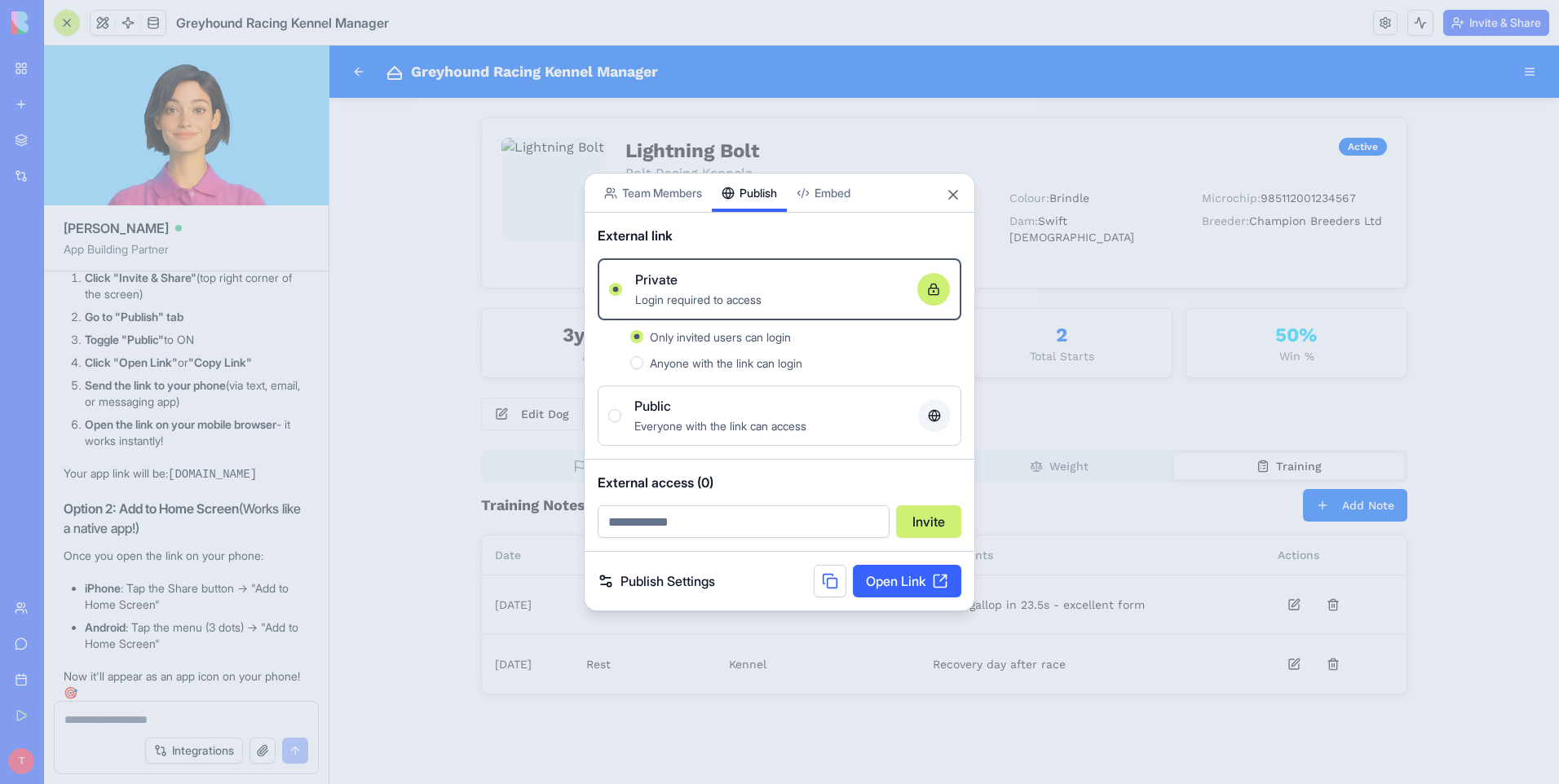
click at [639, 367] on button "Anyone with the link can login" at bounding box center [637, 362] width 13 height 13
click at [893, 581] on link "Open Link" at bounding box center [907, 581] width 109 height 33
click at [751, 528] on input "email" at bounding box center [744, 522] width 292 height 33
type input "**********"
click at [927, 525] on button "Invite" at bounding box center [928, 522] width 66 height 33
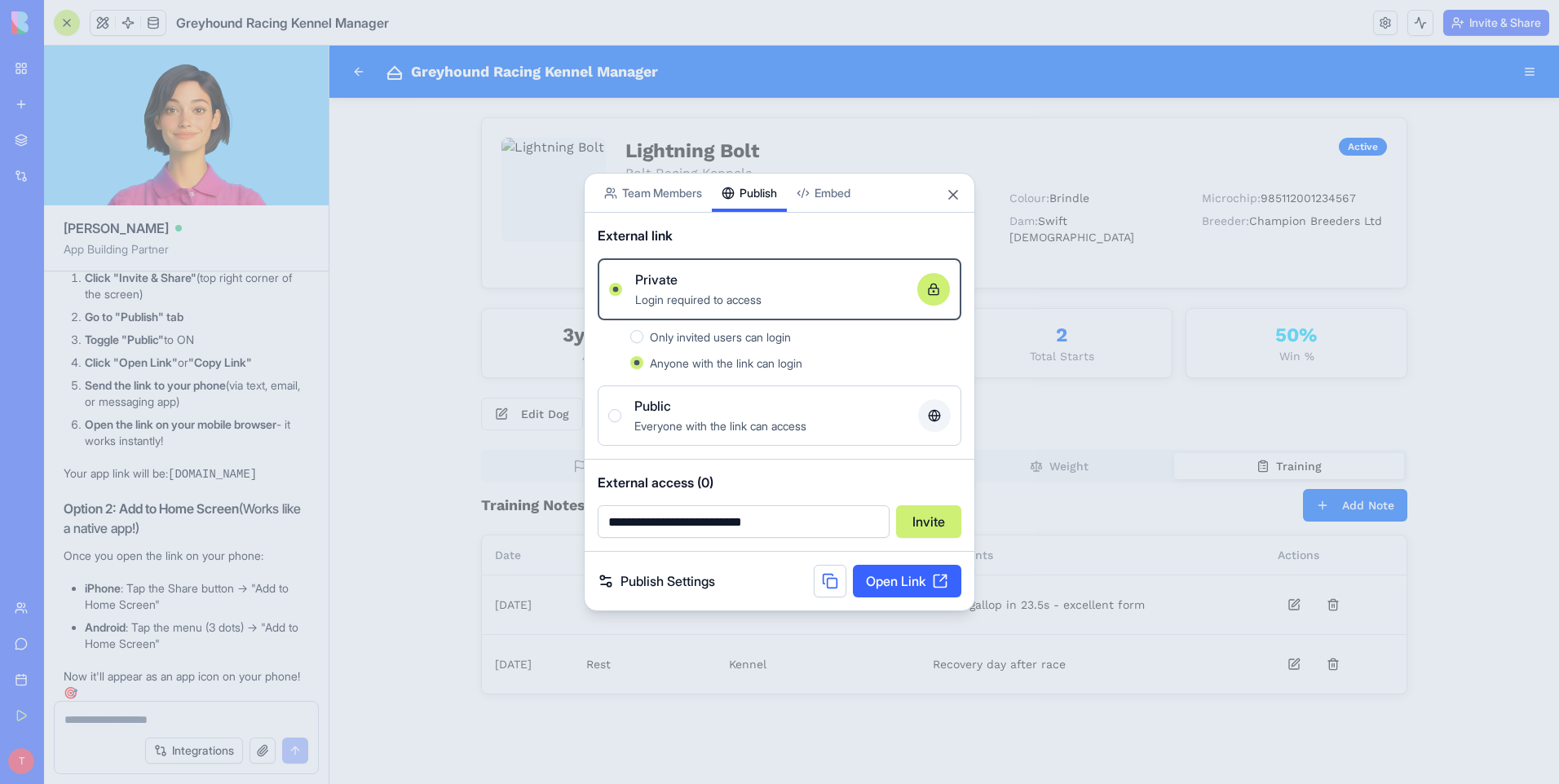
click at [606, 583] on link "Publish Settings" at bounding box center [656, 581] width 117 height 20
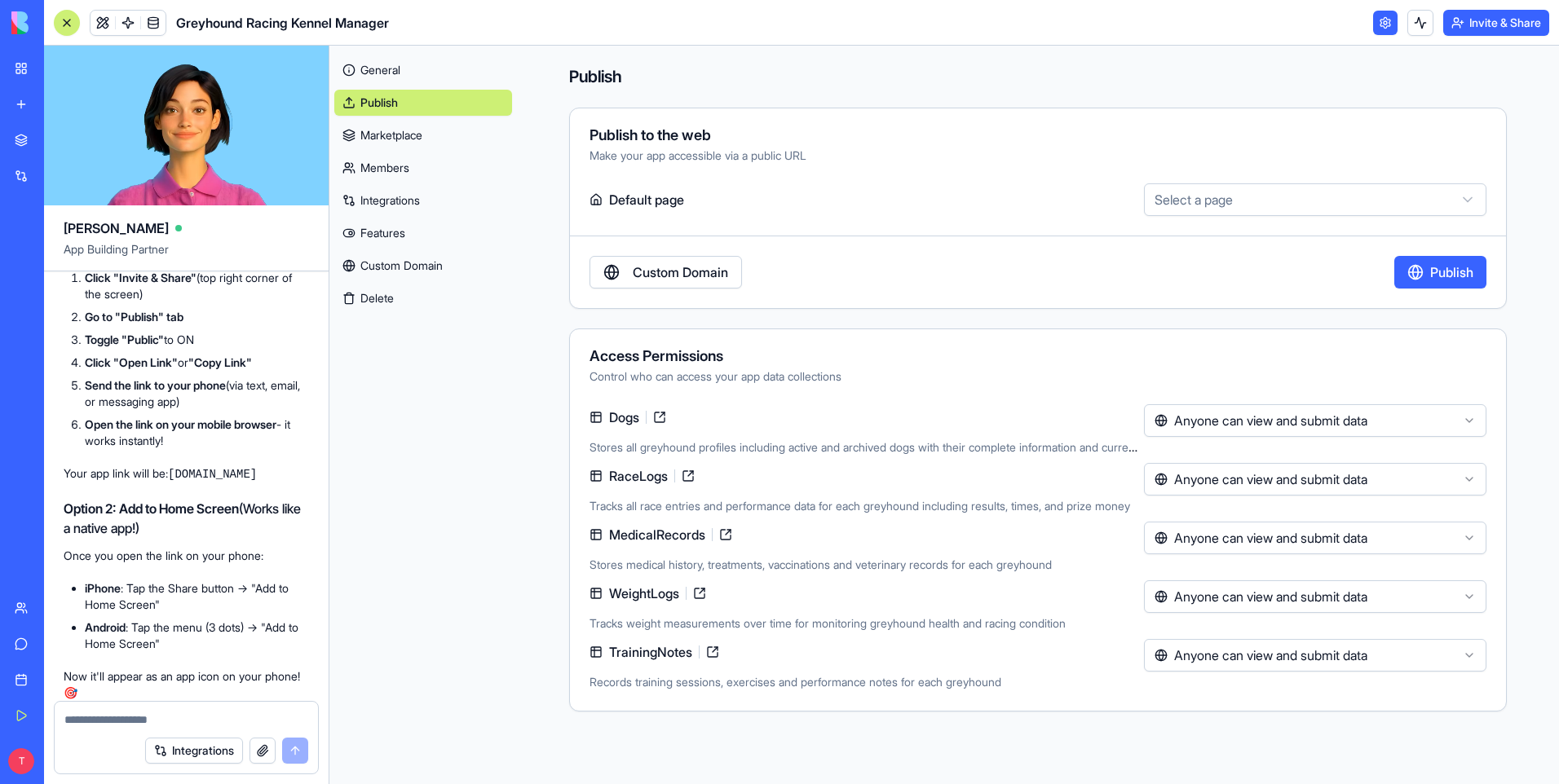
click at [1509, 22] on button "Invite & Share" at bounding box center [1495, 22] width 106 height 26
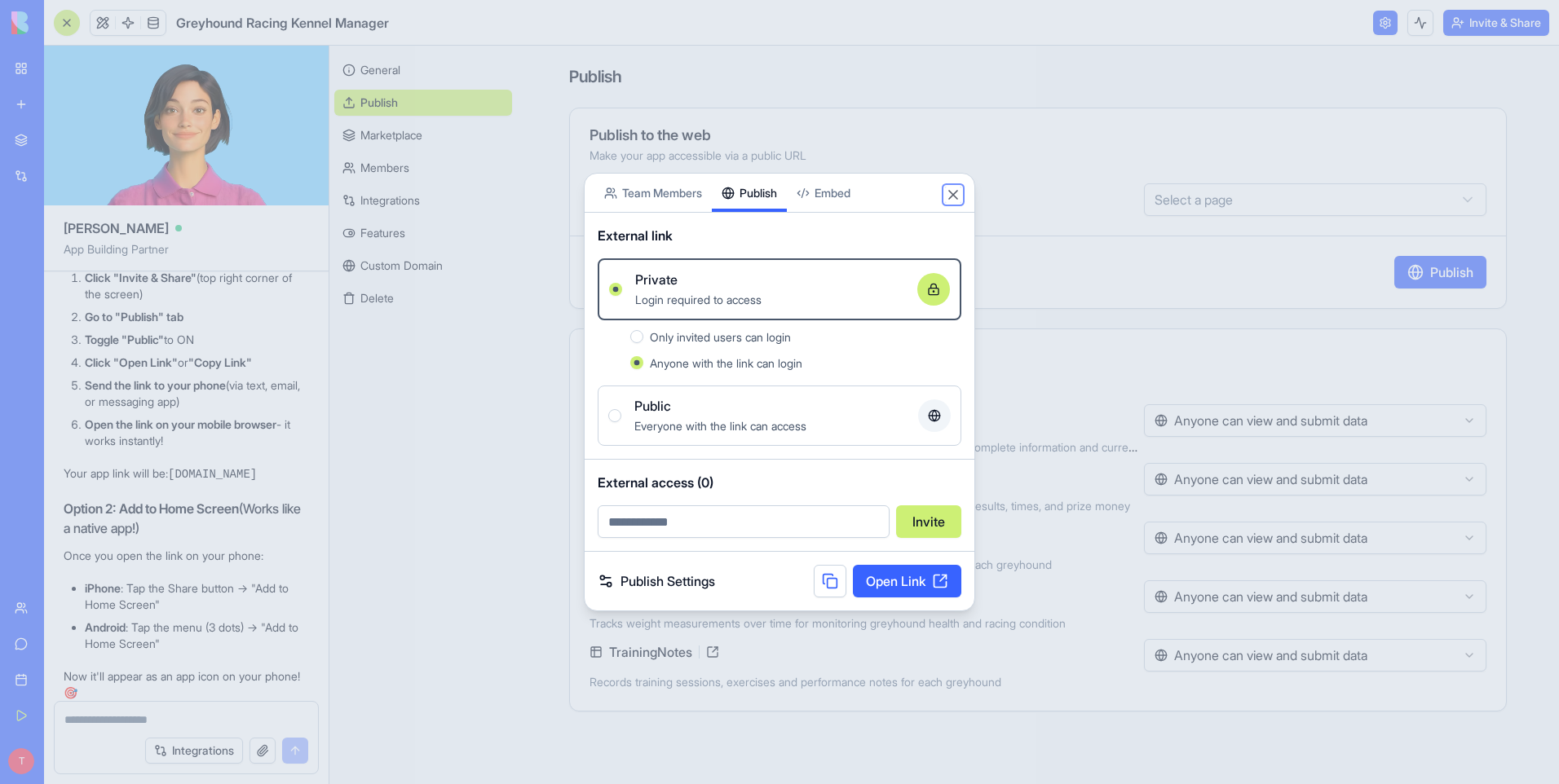
click at [956, 192] on button "Close" at bounding box center [953, 194] width 16 height 16
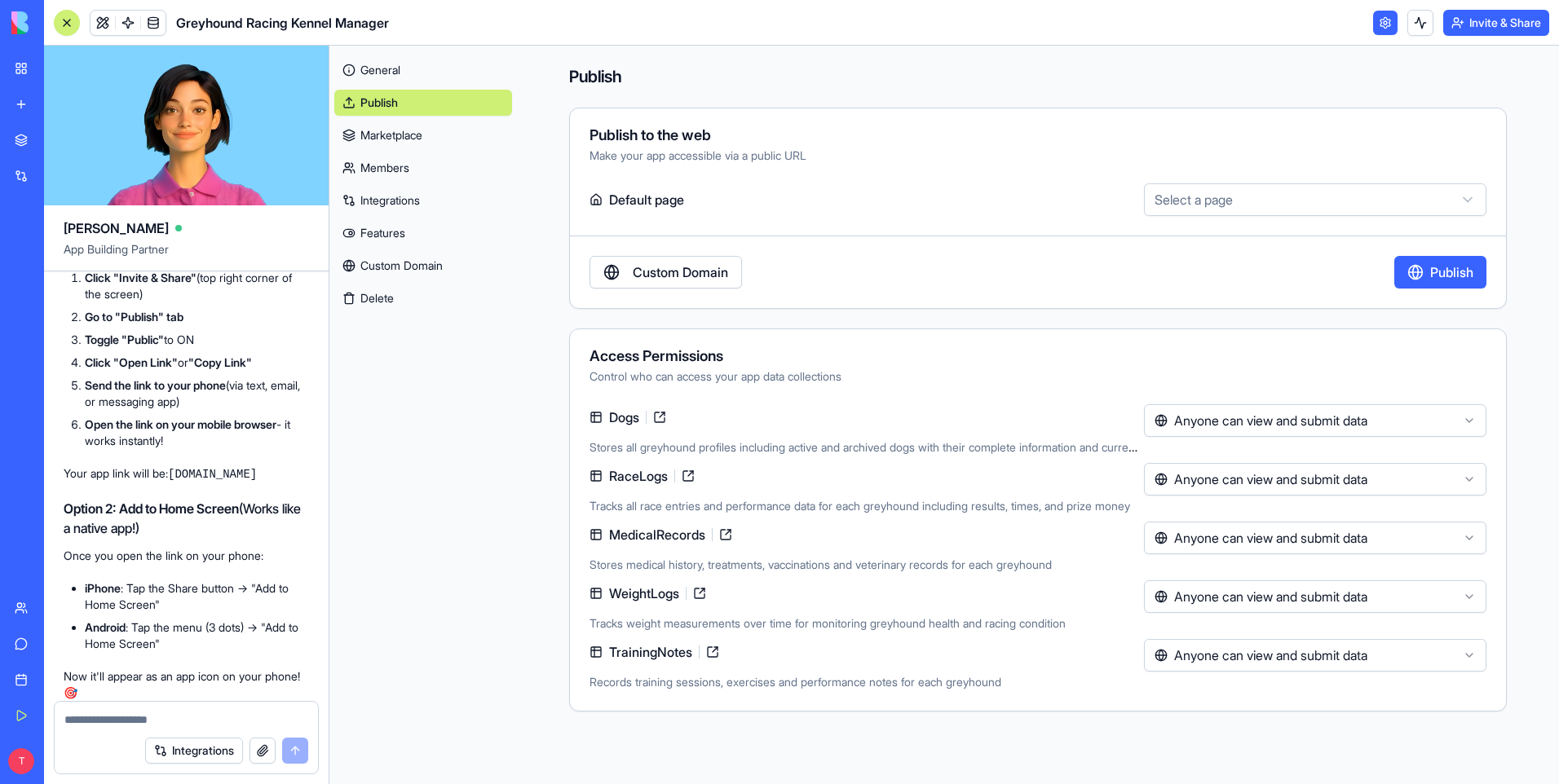
click at [384, 104] on link "Publish" at bounding box center [423, 103] width 178 height 26
click at [1247, 200] on html "My Workspace New app Marketplace Integrations Recent Untitled App AI Logo Gener…" at bounding box center [780, 392] width 1559 height 784
click at [941, 260] on html "My Workspace New app Marketplace Integrations Recent Untitled App AI Logo Gener…" at bounding box center [780, 392] width 1559 height 784
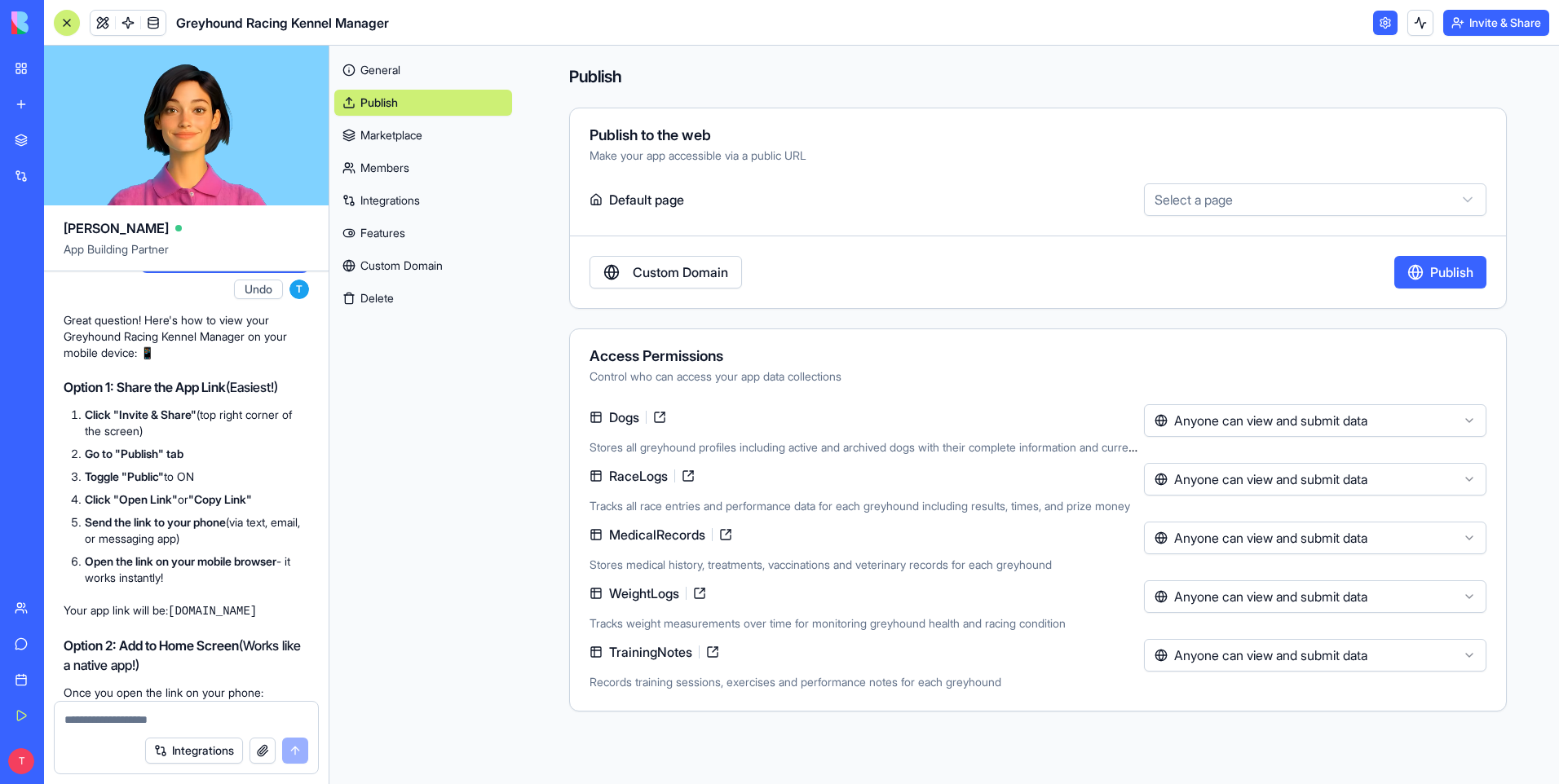
scroll to position [2424, 0]
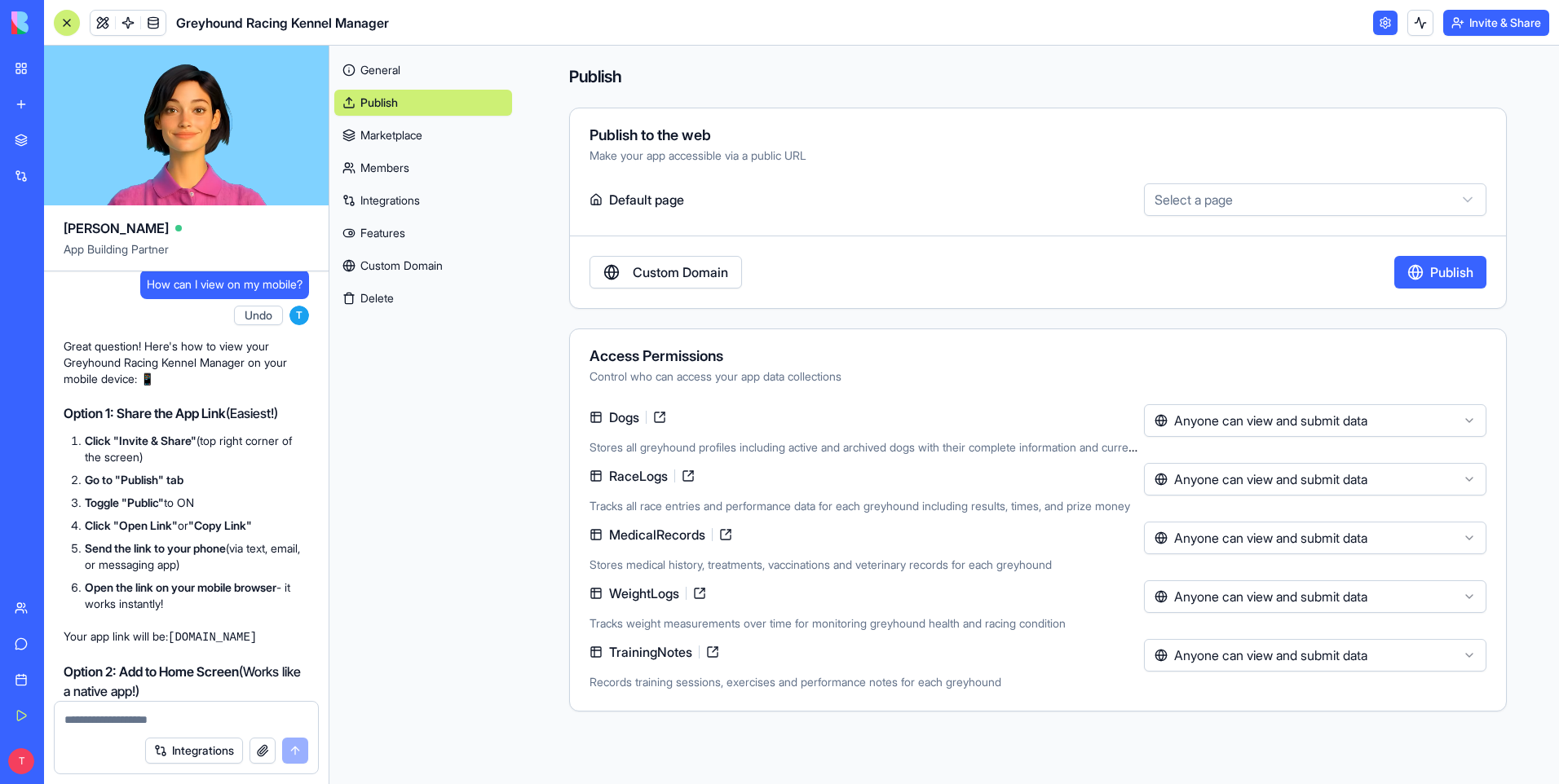
click at [1225, 195] on html "My Workspace New app Marketplace Integrations Recent Untitled App AI Logo Gener…" at bounding box center [780, 392] width 1559 height 784
click at [1448, 267] on button "Publish" at bounding box center [1440, 272] width 92 height 33
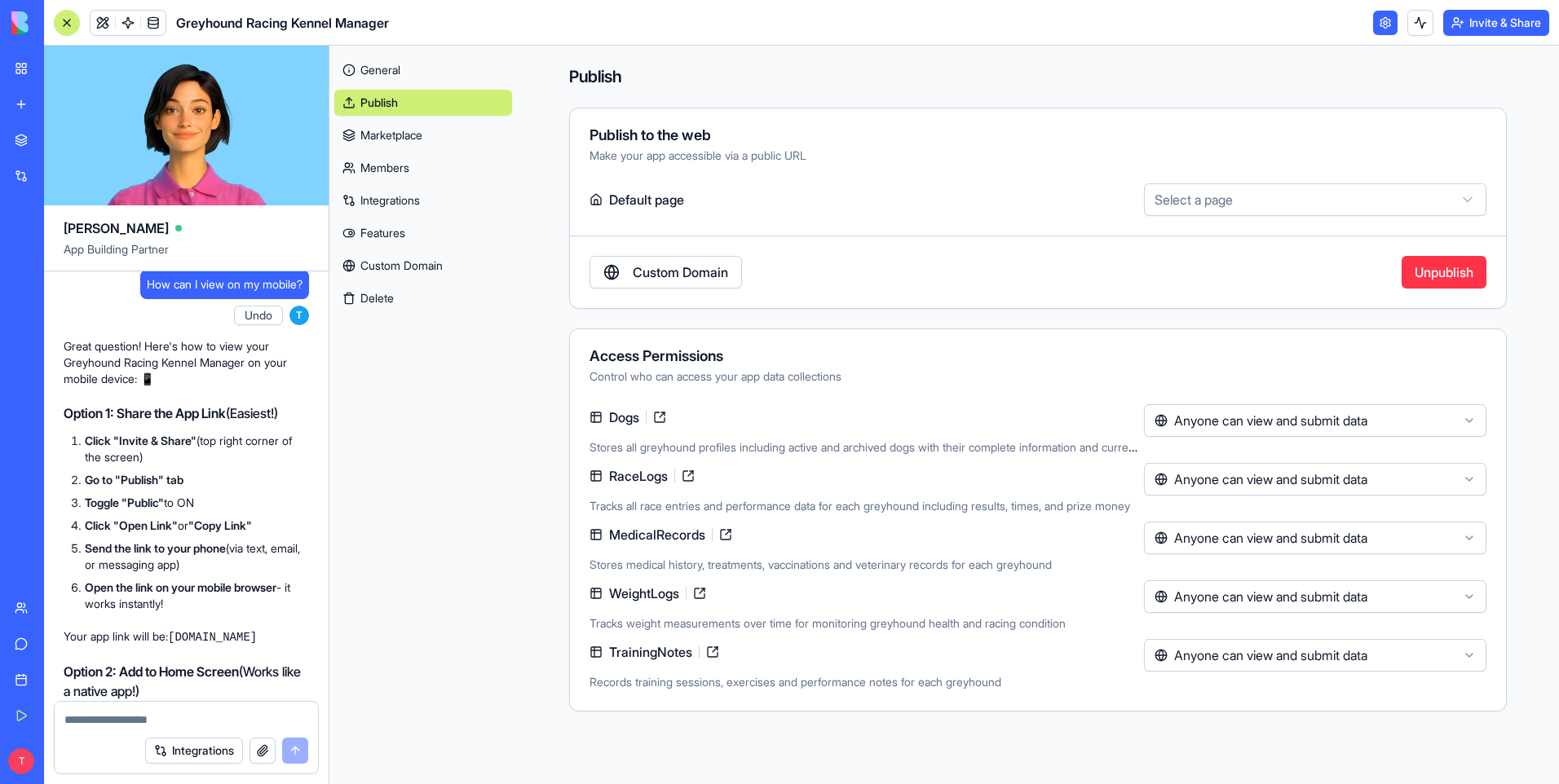
click at [372, 67] on link "General" at bounding box center [423, 70] width 178 height 26
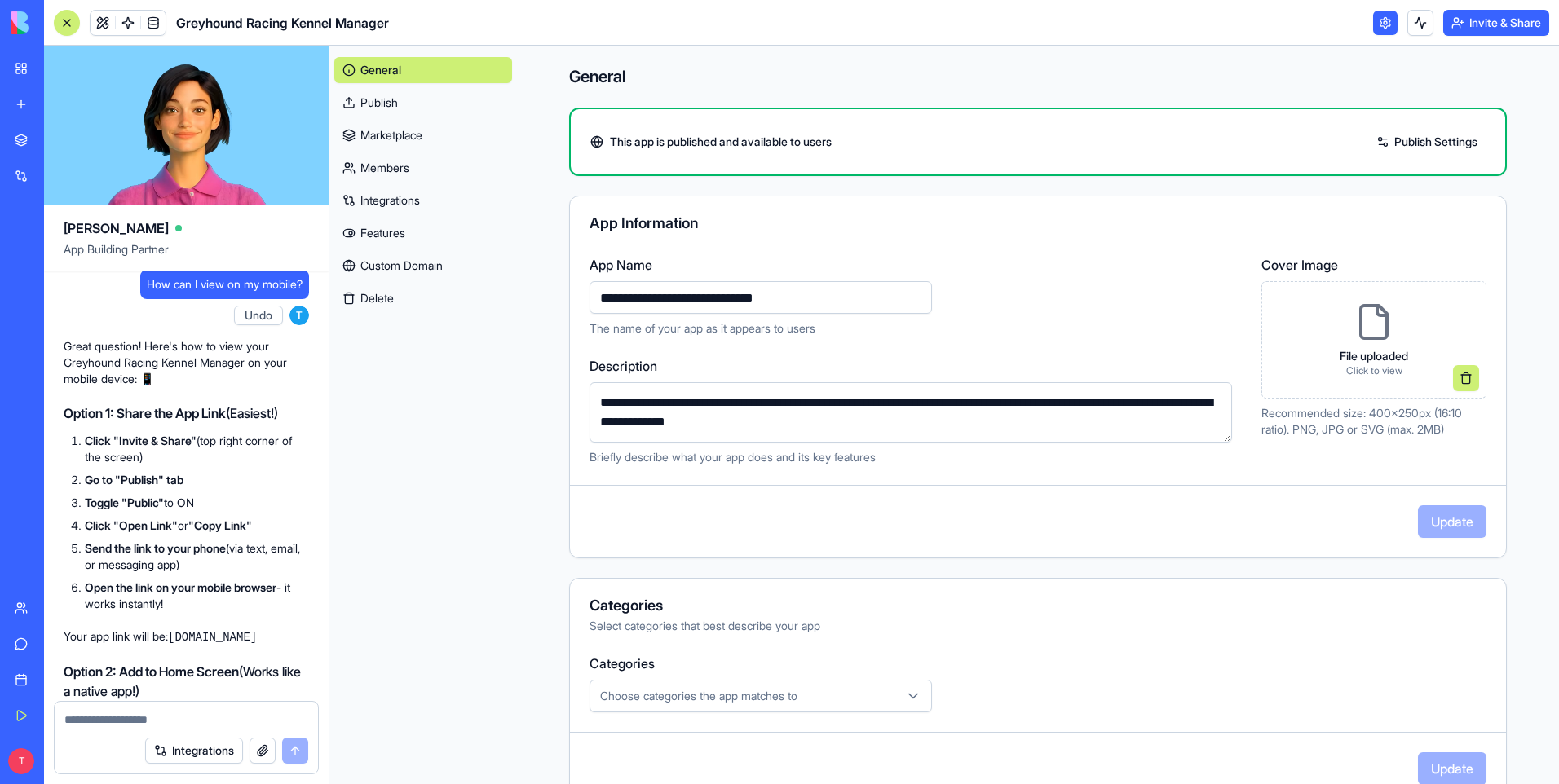
click at [1360, 345] on div "File uploaded Click to view" at bounding box center [1373, 340] width 95 height 101
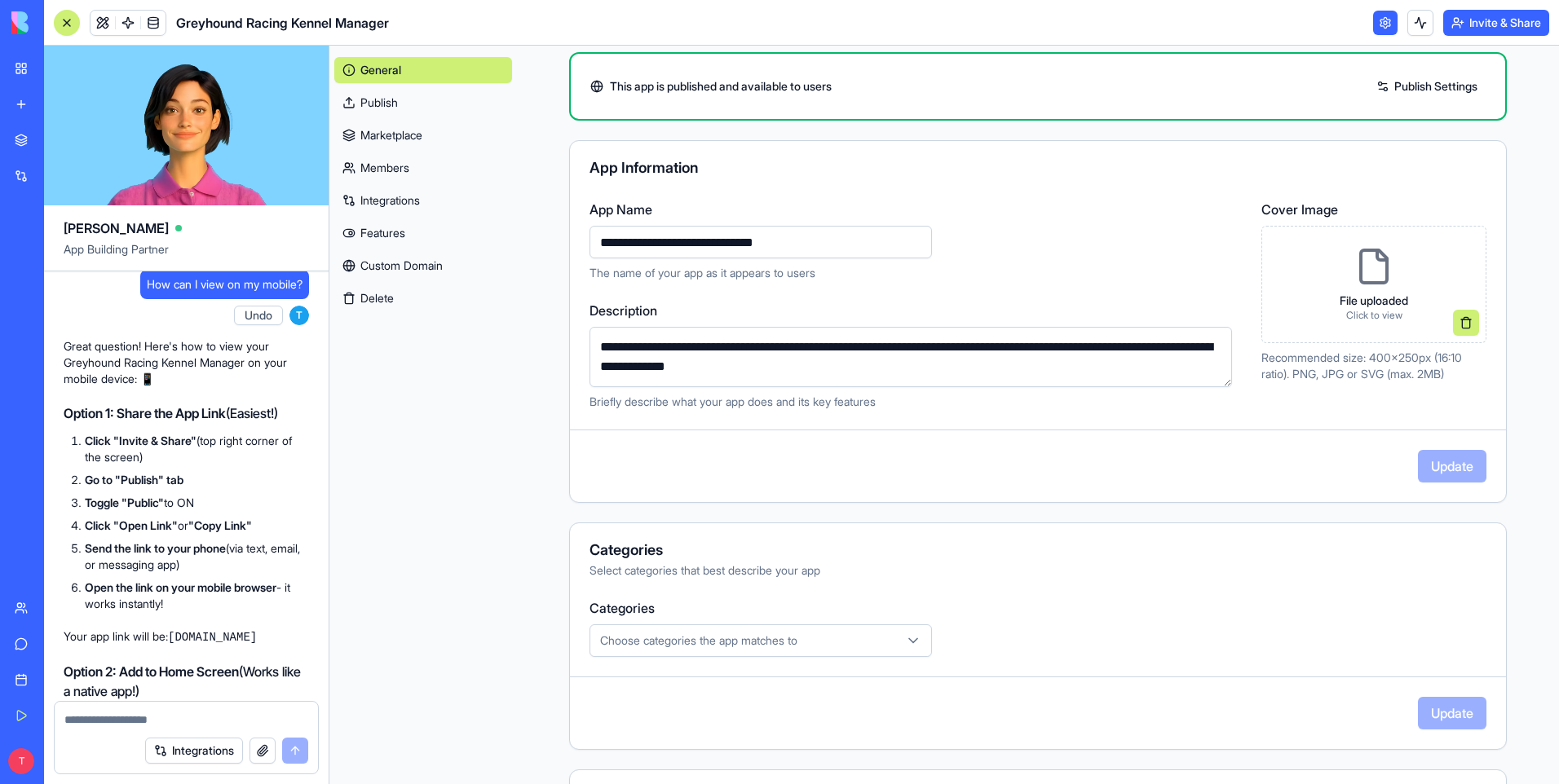
scroll to position [163, 0]
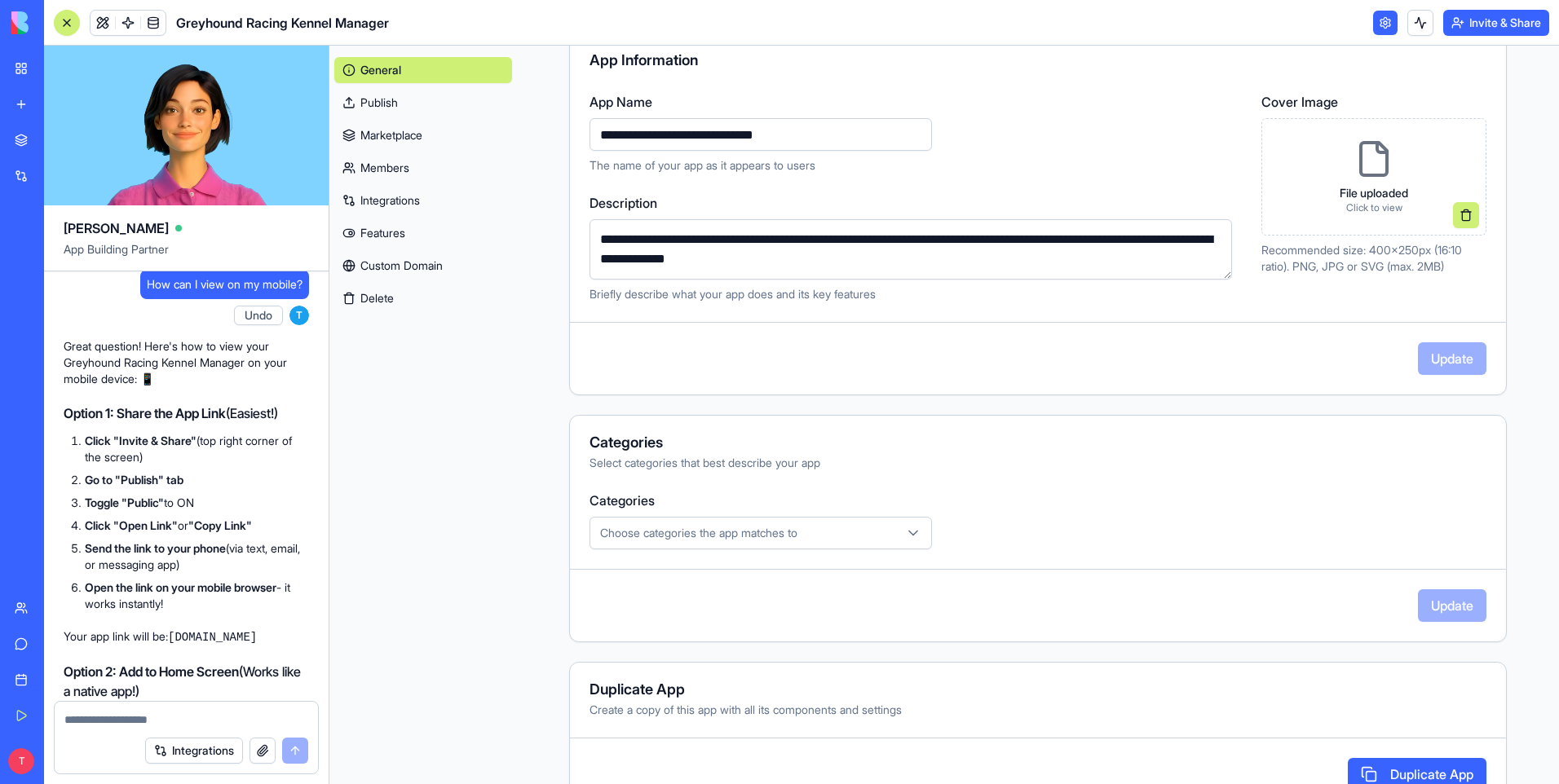
drag, startPoint x: 820, startPoint y: 137, endPoint x: 601, endPoint y: 145, distance: 219.1
click at [601, 145] on input "**********" at bounding box center [761, 134] width 343 height 33
click at [1355, 167] on icon at bounding box center [1374, 159] width 39 height 39
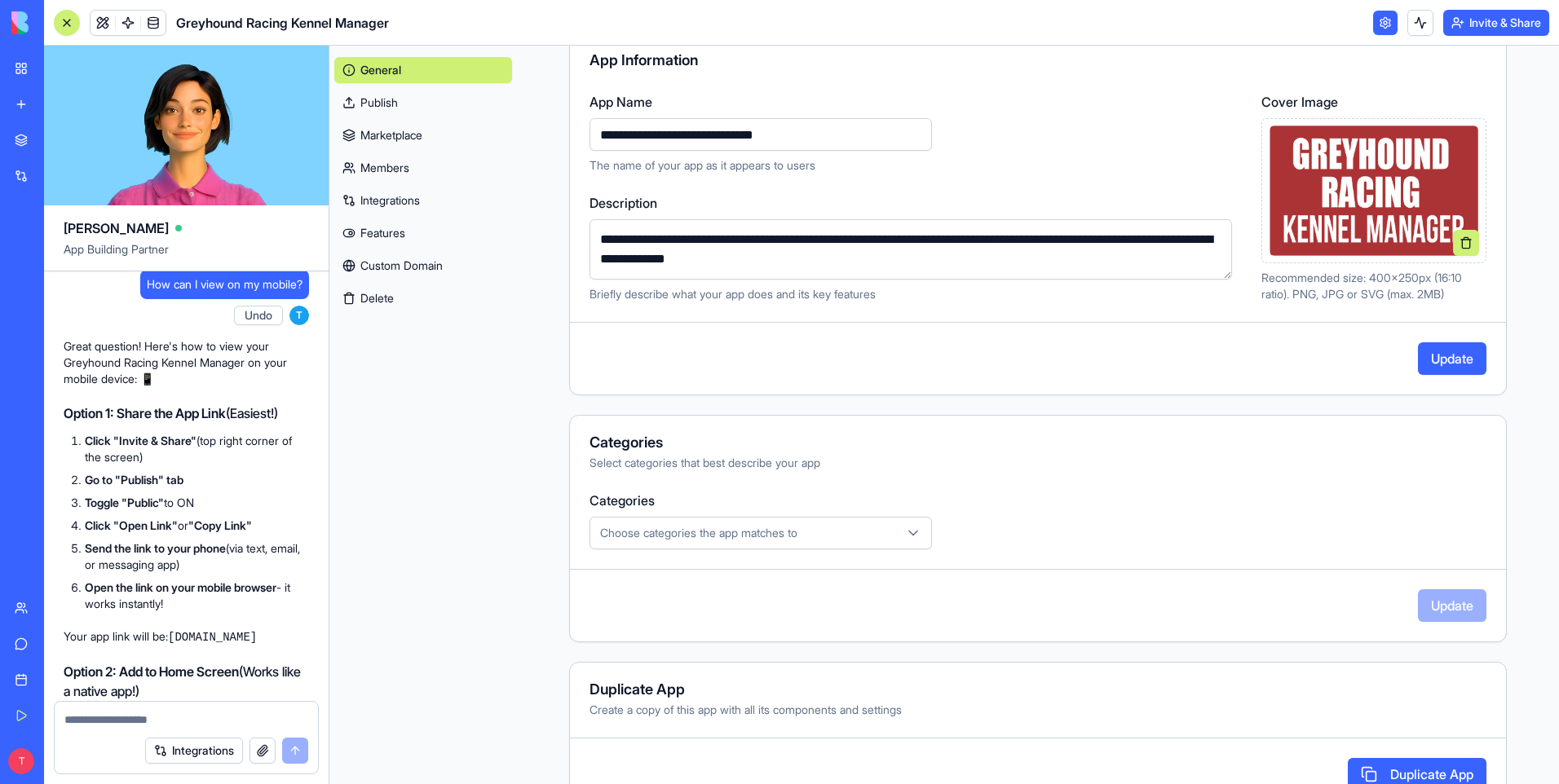
click at [900, 242] on textarea "**********" at bounding box center [911, 249] width 643 height 60
drag, startPoint x: 941, startPoint y: 243, endPoint x: 949, endPoint y: 238, distance: 9.4
click at [949, 238] on textarea "**********" at bounding box center [911, 249] width 643 height 60
click at [1018, 237] on textarea "**********" at bounding box center [911, 249] width 643 height 60
click at [1102, 242] on textarea "**********" at bounding box center [911, 249] width 643 height 60
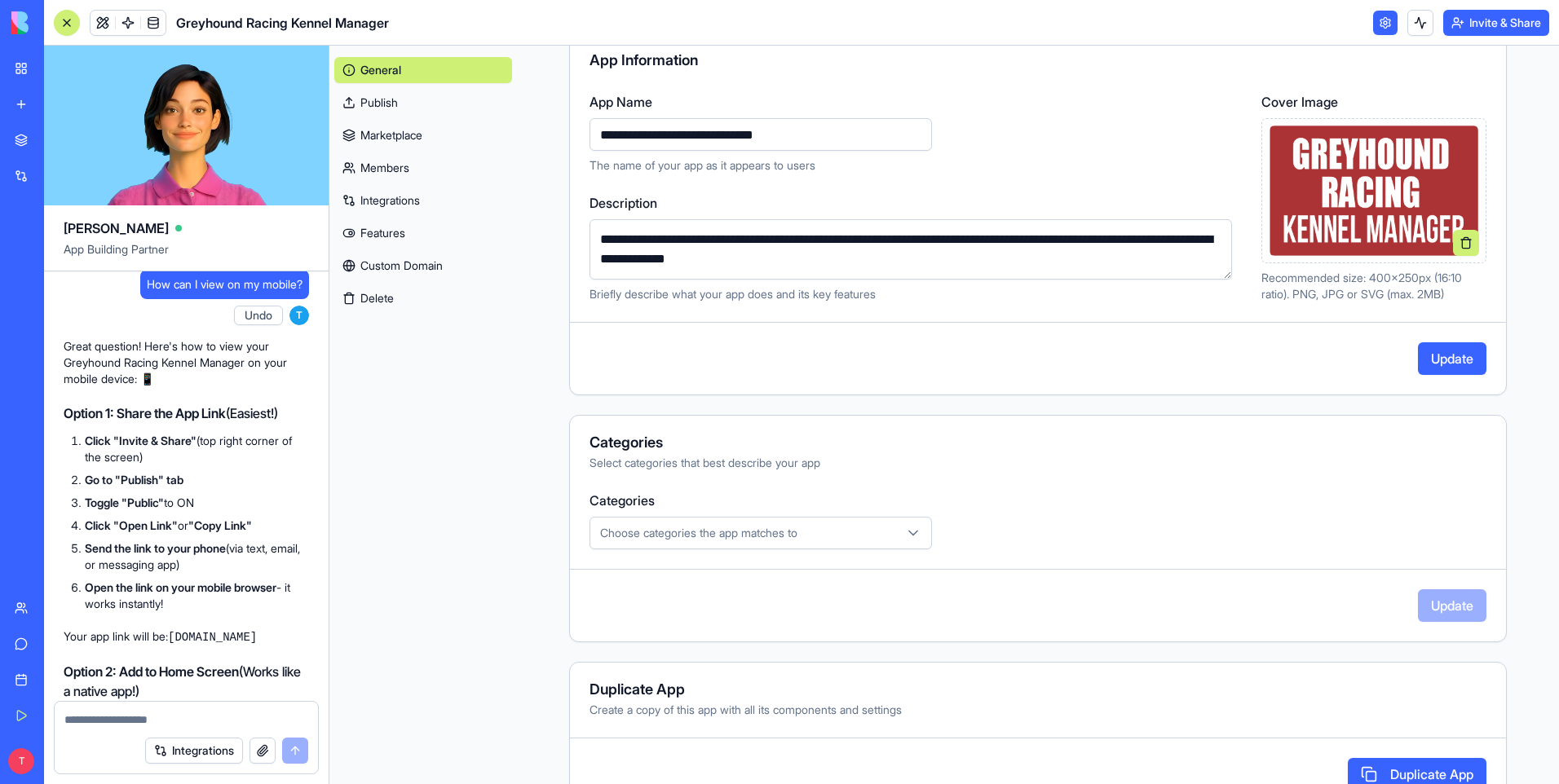
click at [1126, 241] on textarea "**********" at bounding box center [911, 249] width 643 height 60
click at [1184, 240] on textarea "**********" at bounding box center [911, 249] width 643 height 60
click at [601, 257] on textarea "**********" at bounding box center [911, 249] width 643 height 60
drag, startPoint x: 634, startPoint y: 259, endPoint x: 643, endPoint y: 258, distance: 9.1
click at [643, 258] on textarea "**********" at bounding box center [911, 249] width 643 height 60
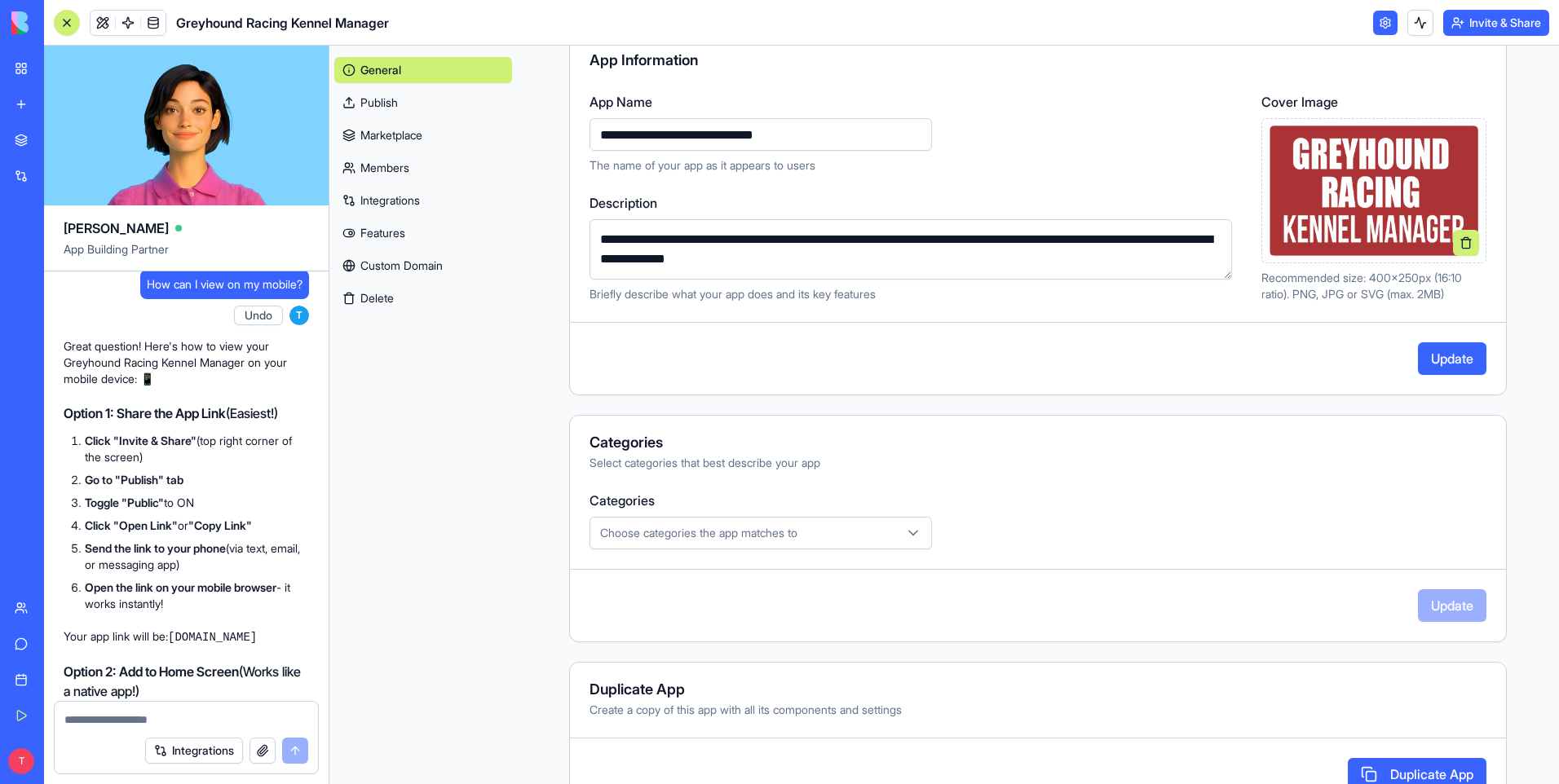
click at [687, 260] on textarea "**********" at bounding box center [911, 249] width 643 height 60
click at [843, 256] on textarea "**********" at bounding box center [911, 249] width 643 height 60
click at [882, 261] on textarea "**********" at bounding box center [911, 249] width 643 height 60
click at [908, 263] on textarea "**********" at bounding box center [911, 249] width 643 height 60
type textarea "**********"
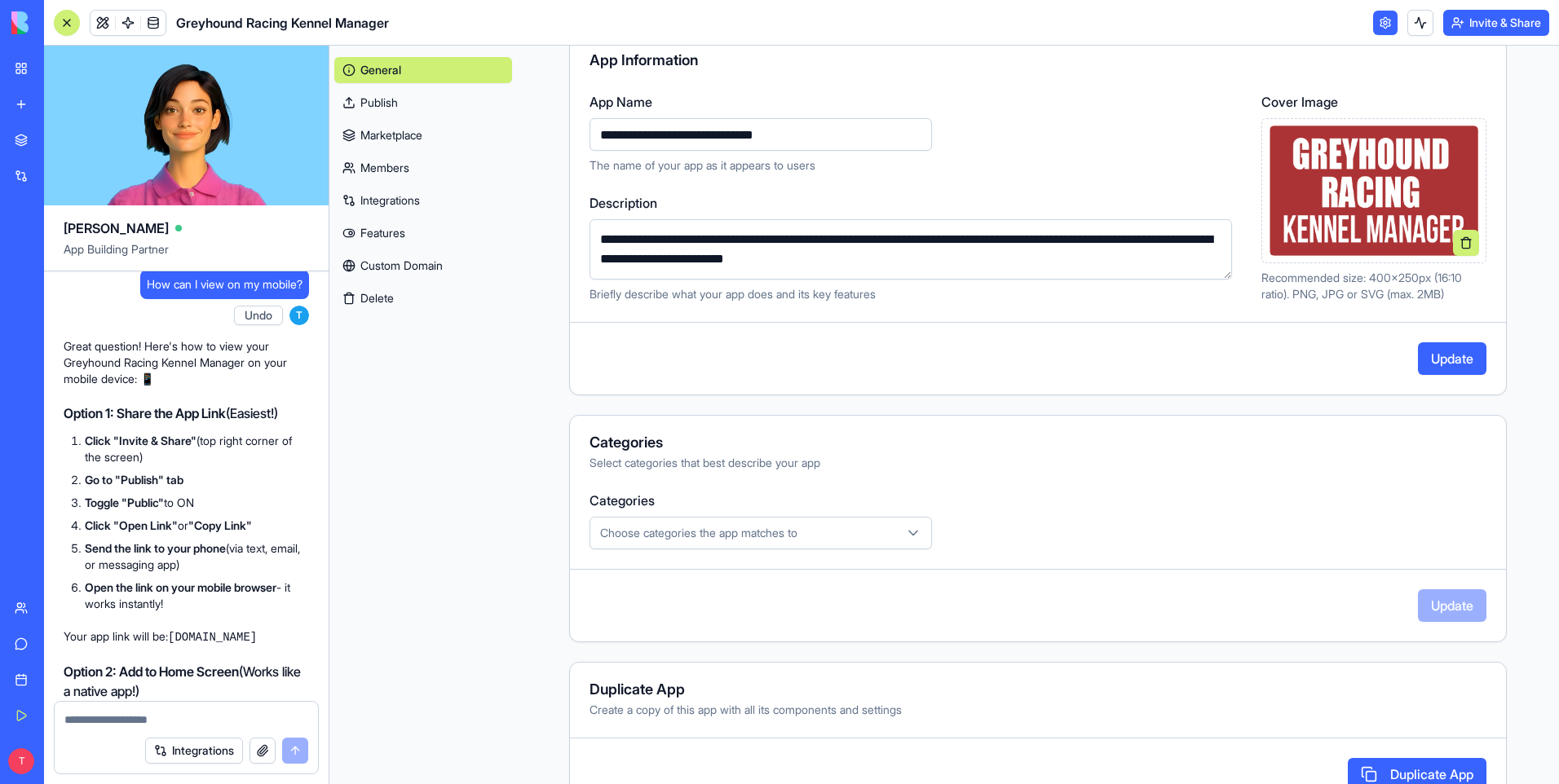
click at [816, 534] on div "Choose categories the app matches to" at bounding box center [761, 532] width 334 height 16
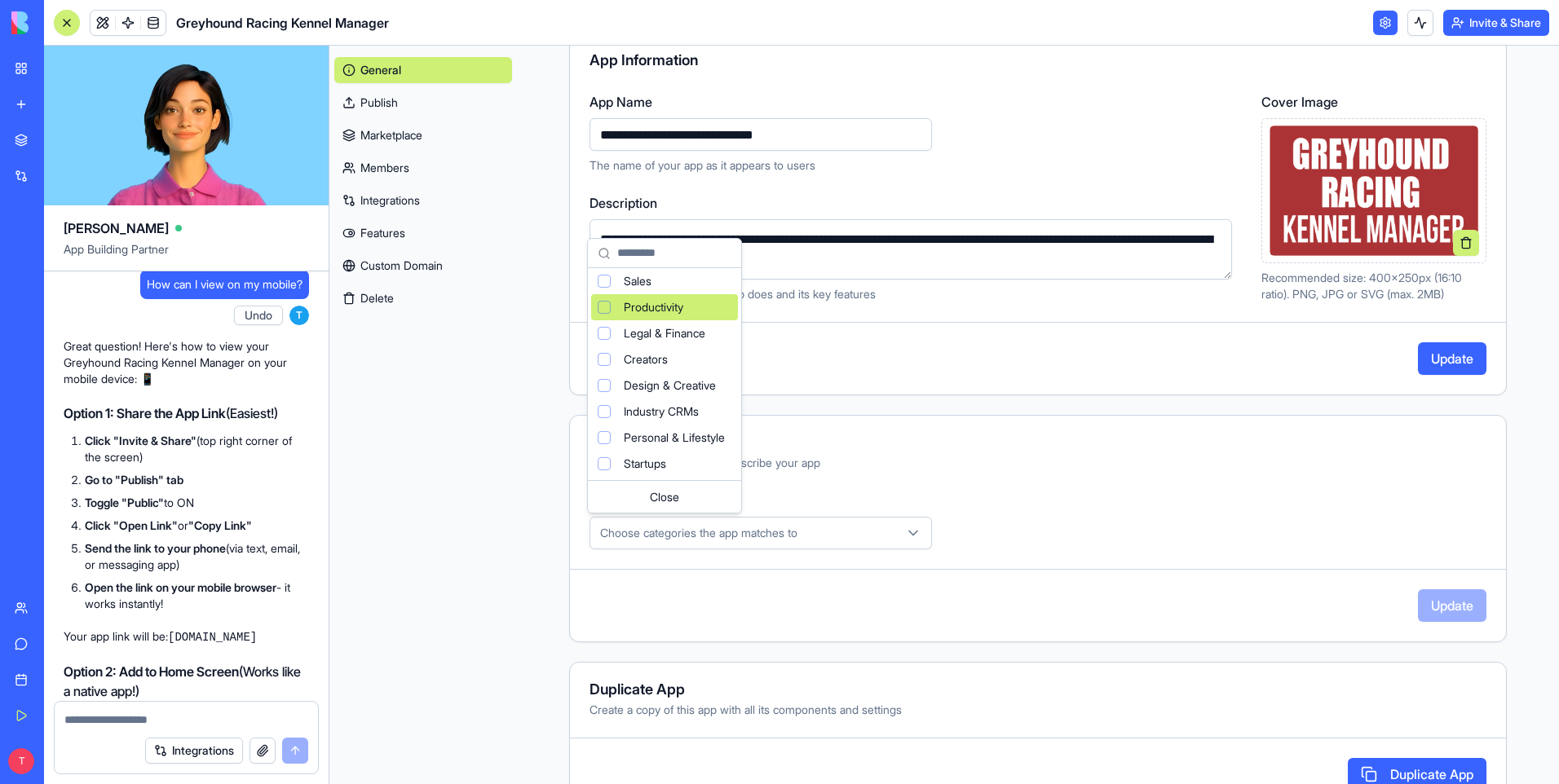
scroll to position [109, 0]
click at [606, 435] on div "Suggestions" at bounding box center [604, 436] width 13 height 13
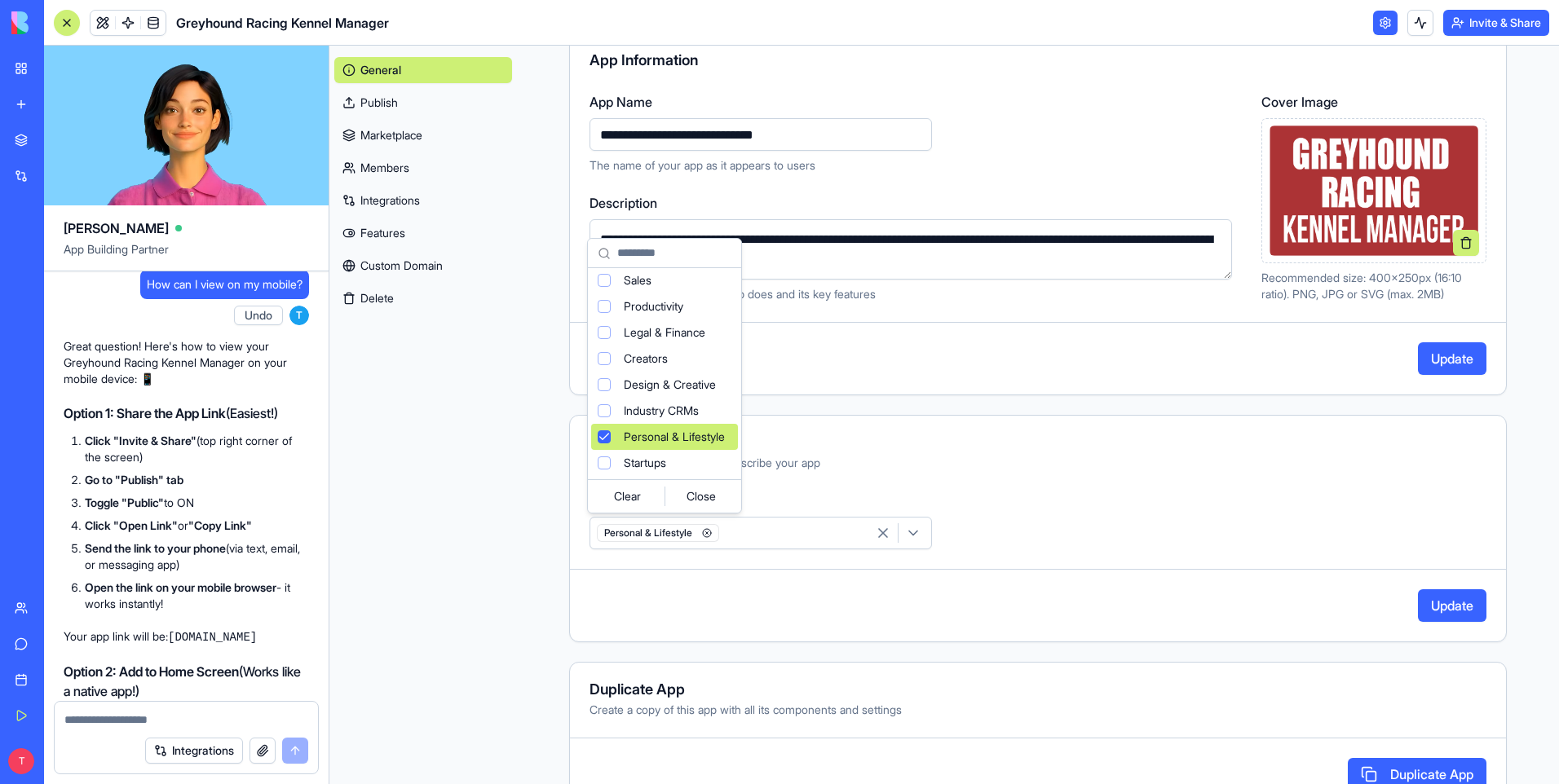
click at [708, 431] on span "Personal & Lifestyle" at bounding box center [675, 436] width 101 height 16
click at [602, 436] on div "Suggestions" at bounding box center [604, 436] width 13 height 13
click at [1034, 459] on html "My Workspace New app Marketplace Integrations Recent Untitled App AI Logo Gener…" at bounding box center [780, 392] width 1559 height 784
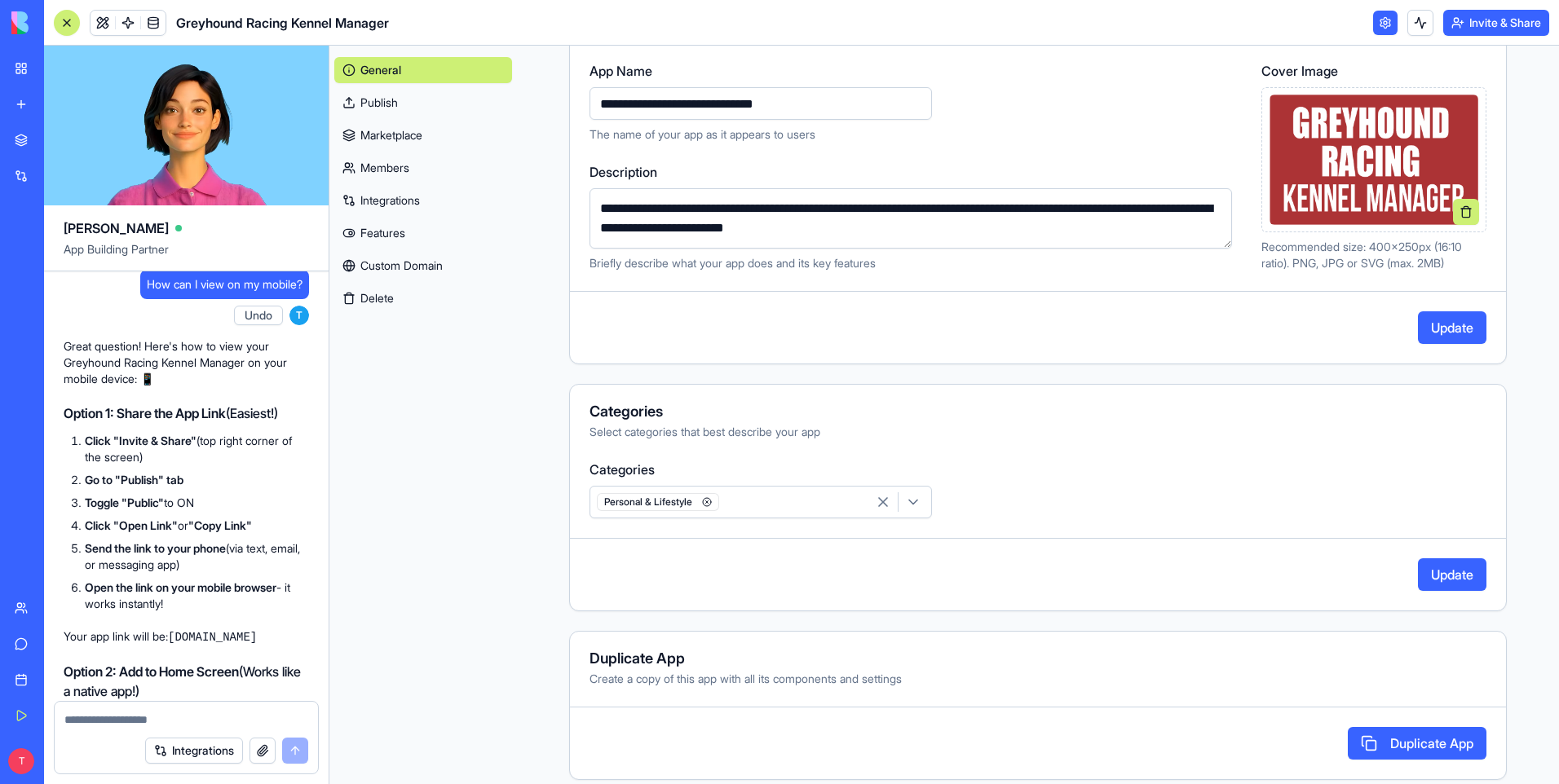
scroll to position [210, 0]
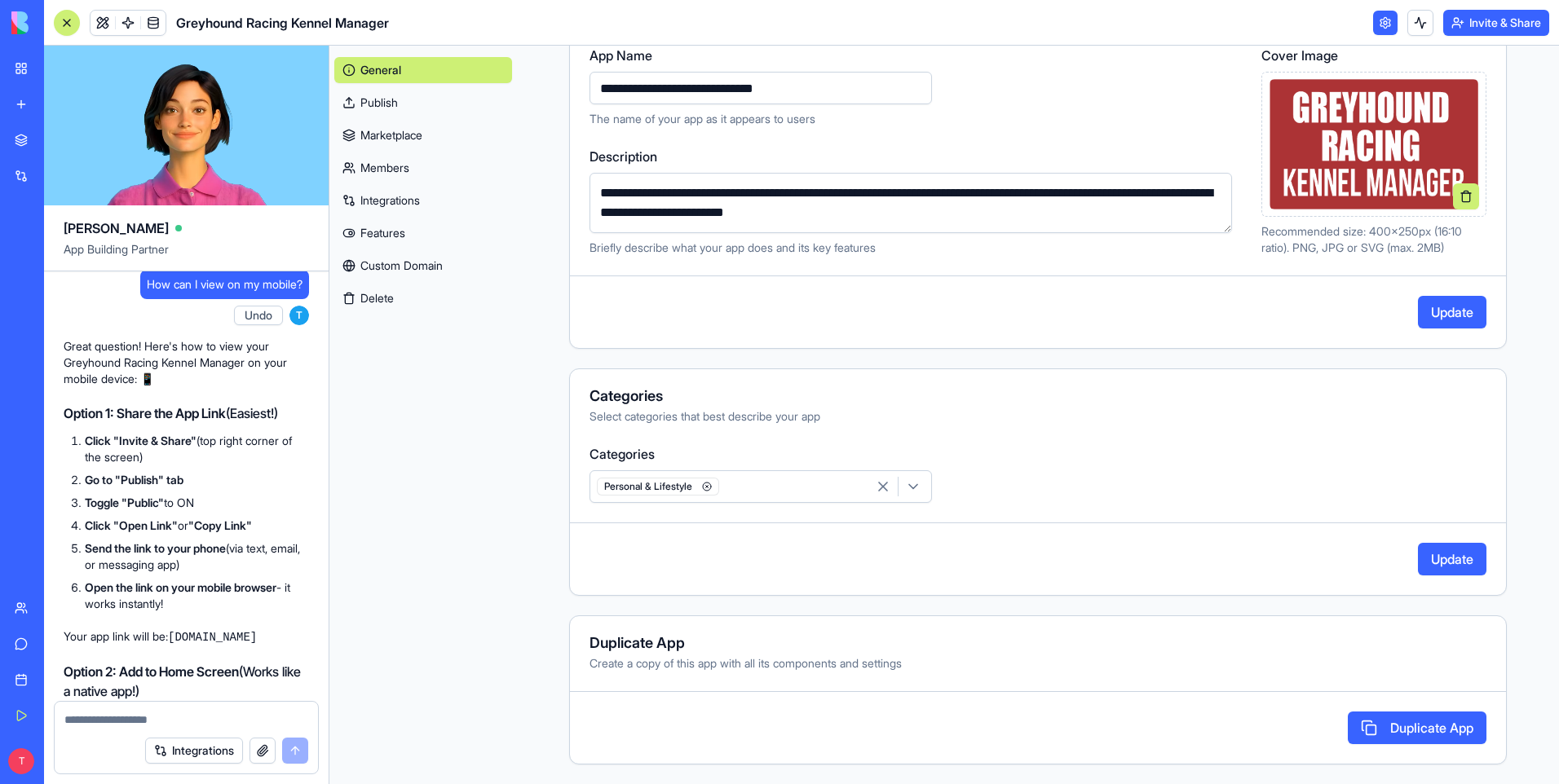
click at [1438, 310] on button "Update" at bounding box center [1451, 312] width 68 height 33
click at [1428, 561] on button "Update" at bounding box center [1451, 559] width 68 height 33
click at [489, 478] on div "General Publish Marketplace Members Integrations Features Custom Domain Delete" at bounding box center [423, 415] width 187 height 738
drag, startPoint x: 1396, startPoint y: 735, endPoint x: 1367, endPoint y: 776, distance: 50.2
click at [1396, 733] on button "Duplicate App" at bounding box center [1418, 728] width 139 height 33
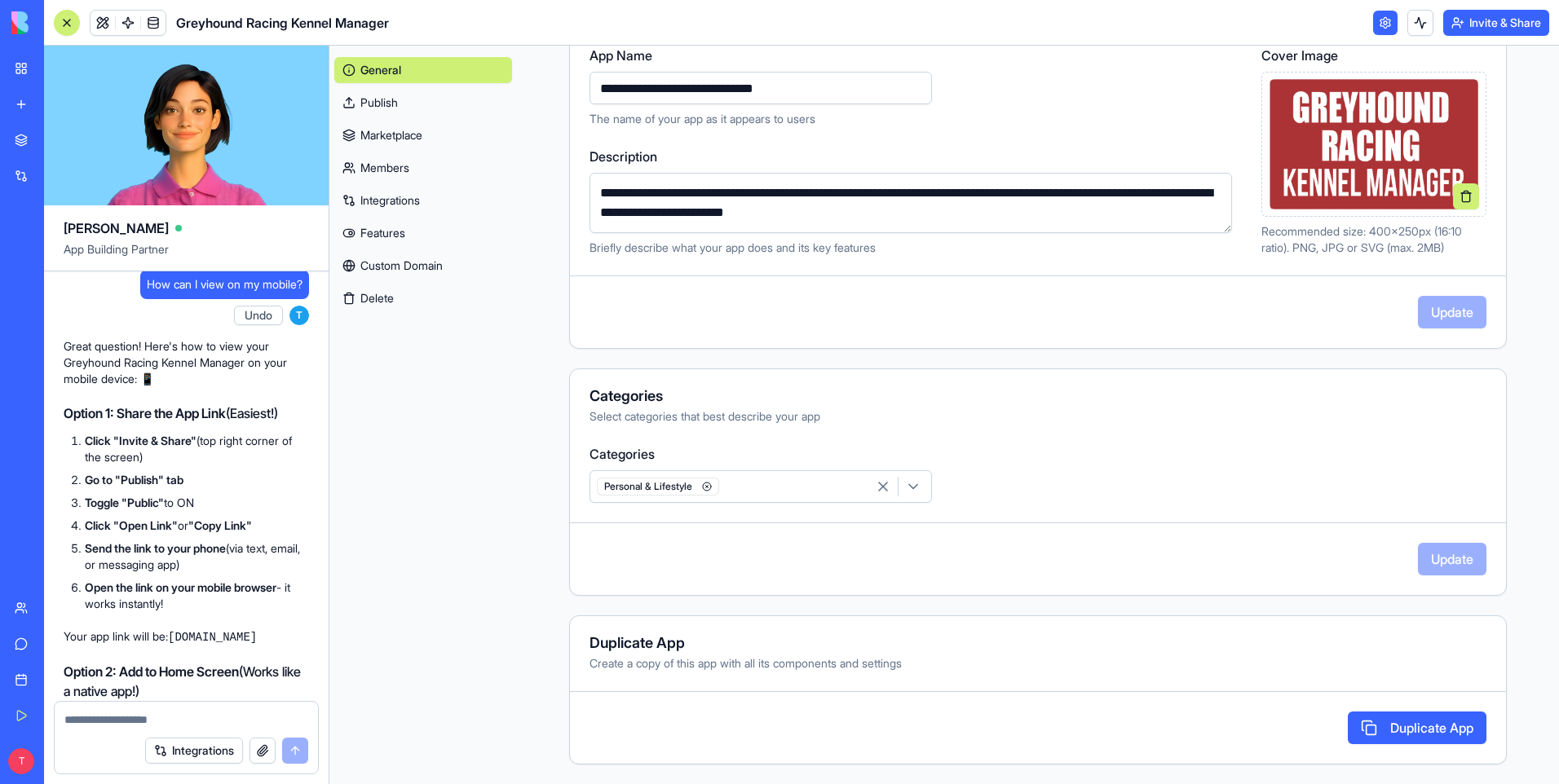
click at [522, 263] on div "**********" at bounding box center [1038, 310] width 1042 height 948
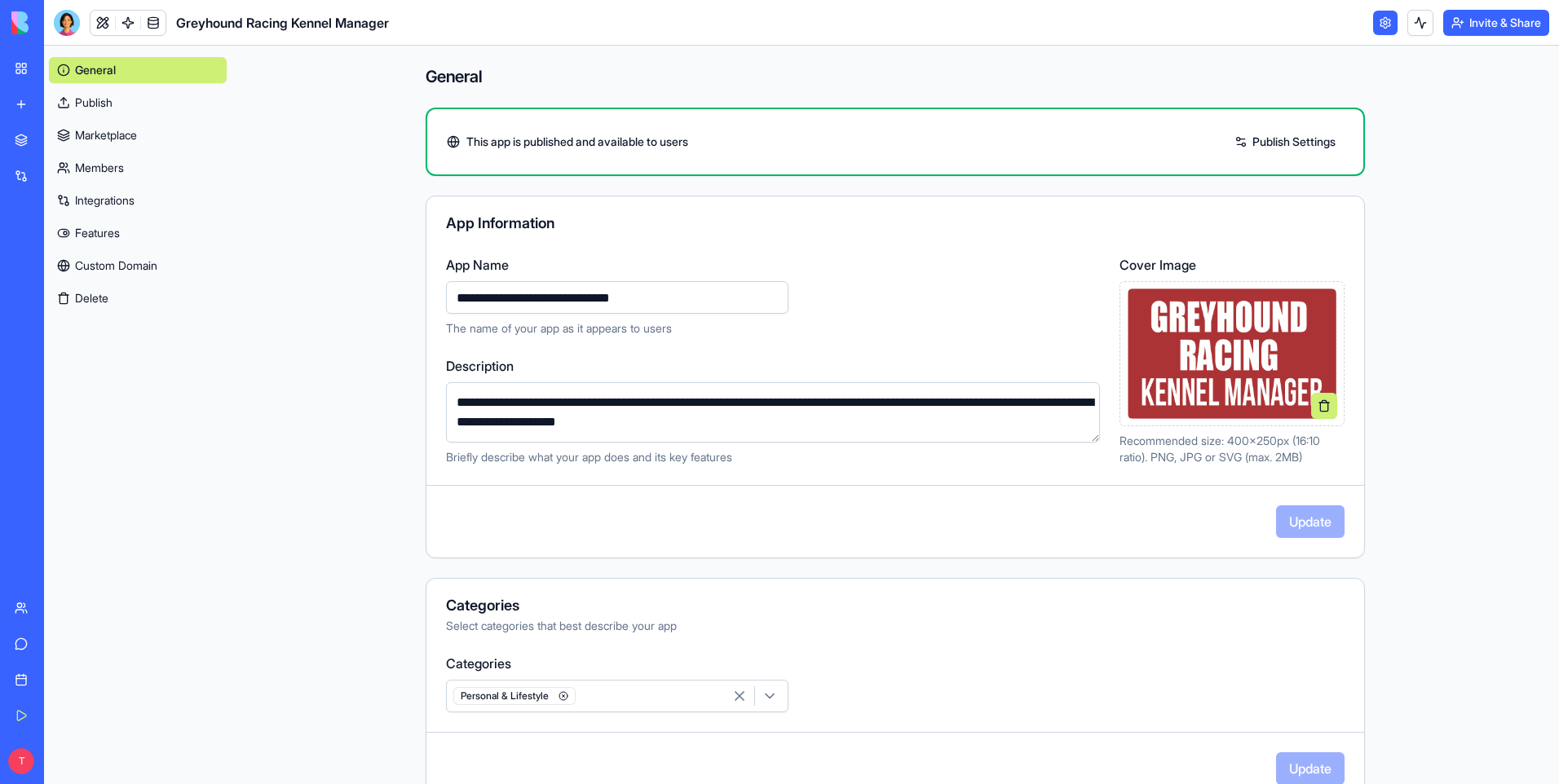
click at [1507, 20] on button "Invite & Share" at bounding box center [1495, 22] width 106 height 26
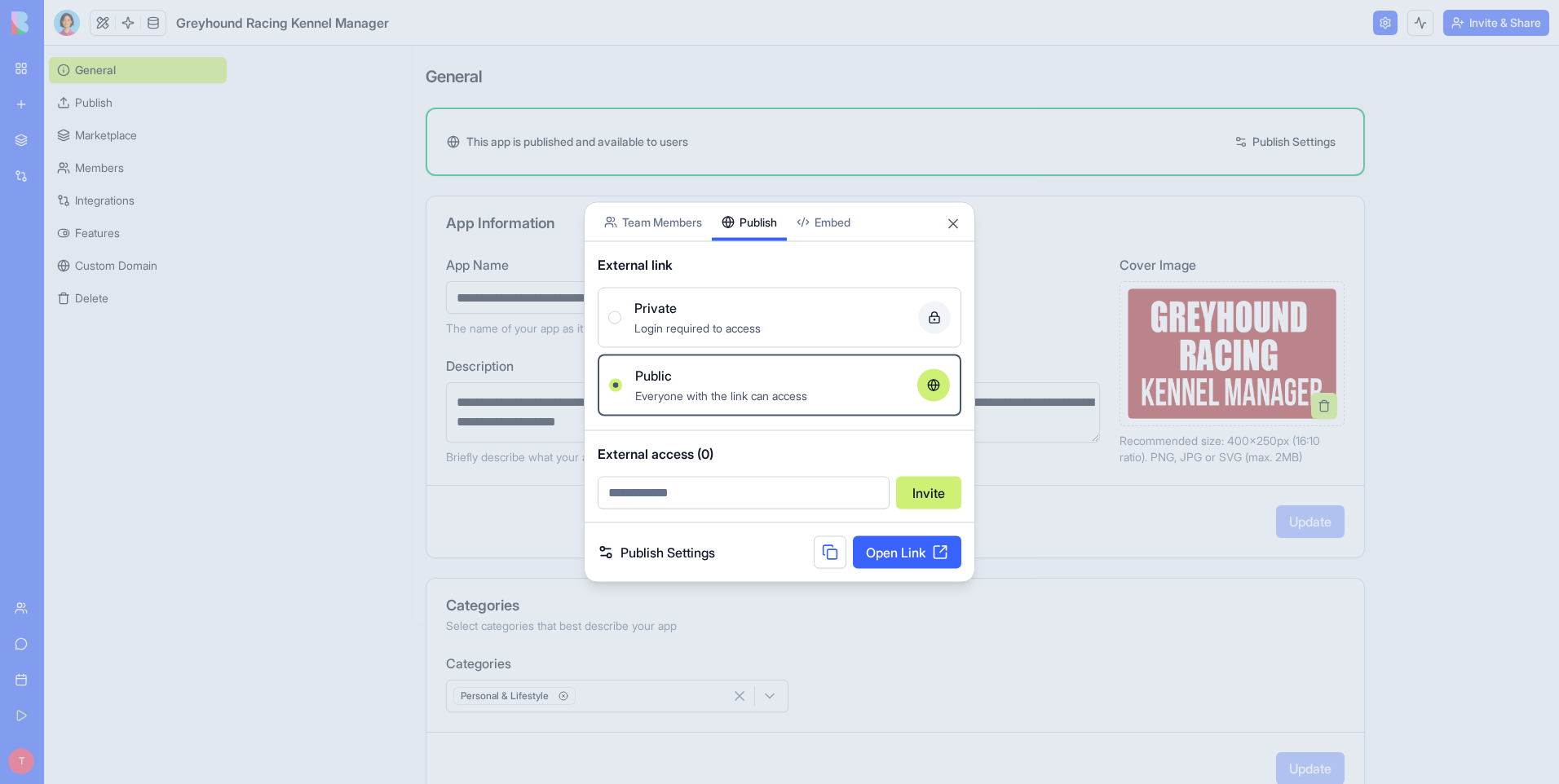
click at [767, 243] on div "Share App Team Members Publish Embed External link Private Login required to ac…" at bounding box center [780, 392] width 392 height 380
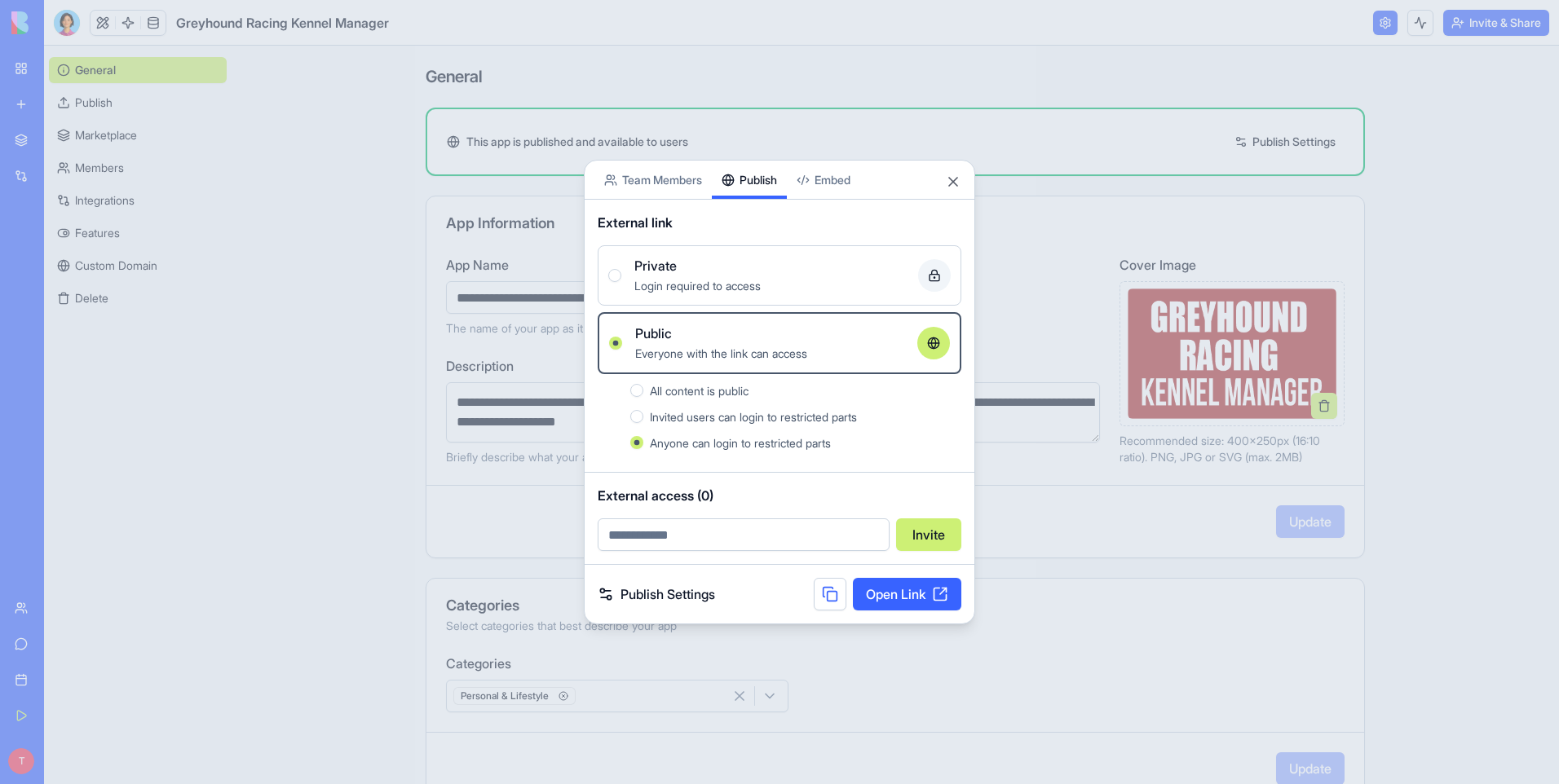
click at [622, 540] on input "email" at bounding box center [744, 534] width 292 height 33
type input "**********"
click at [927, 540] on button "Invite" at bounding box center [928, 534] width 66 height 33
click at [880, 587] on link "Open Link" at bounding box center [907, 594] width 109 height 33
click at [954, 179] on button "Close" at bounding box center [953, 181] width 16 height 16
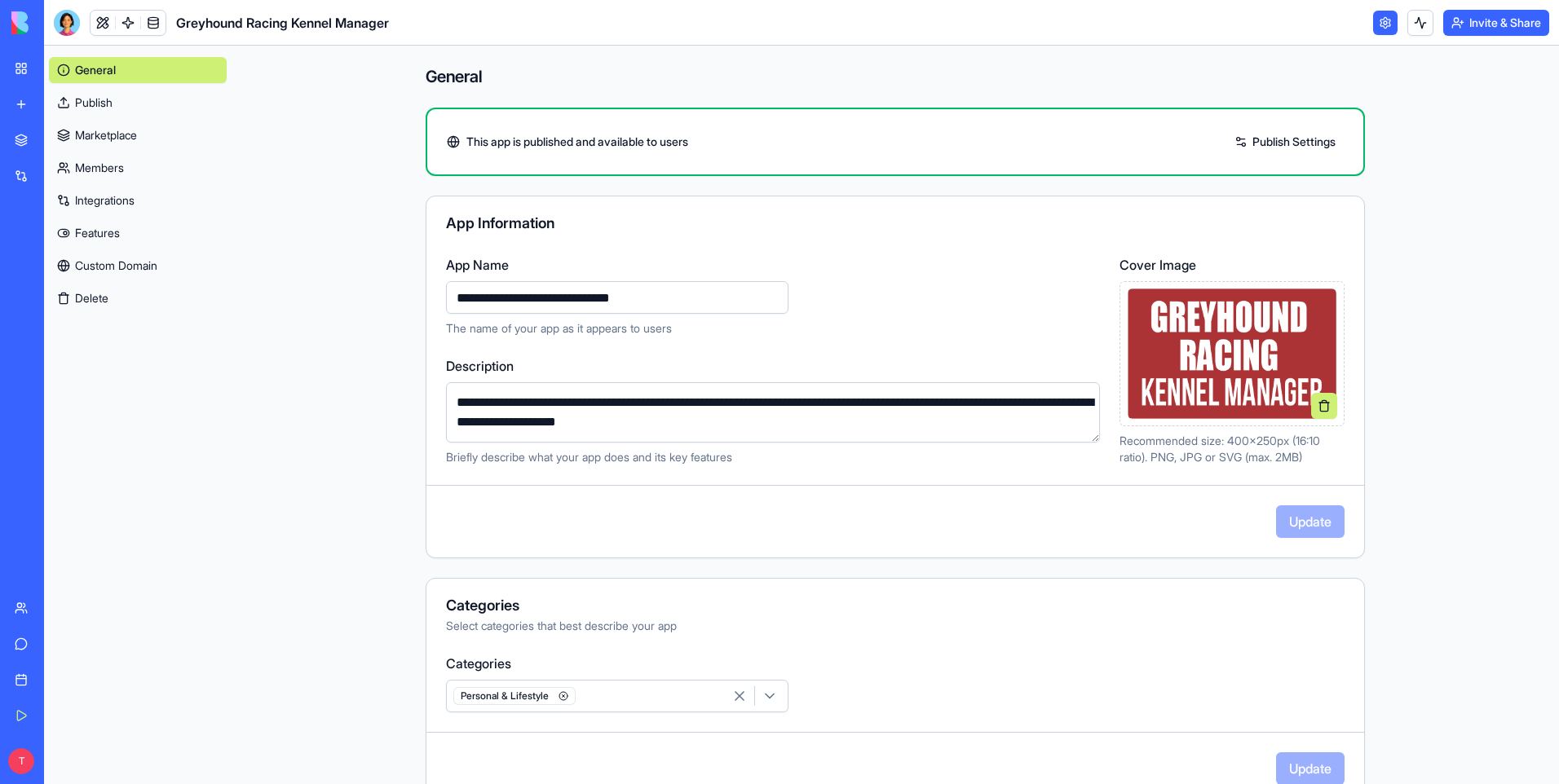
click at [119, 131] on link "Marketplace" at bounding box center [138, 136] width 178 height 26
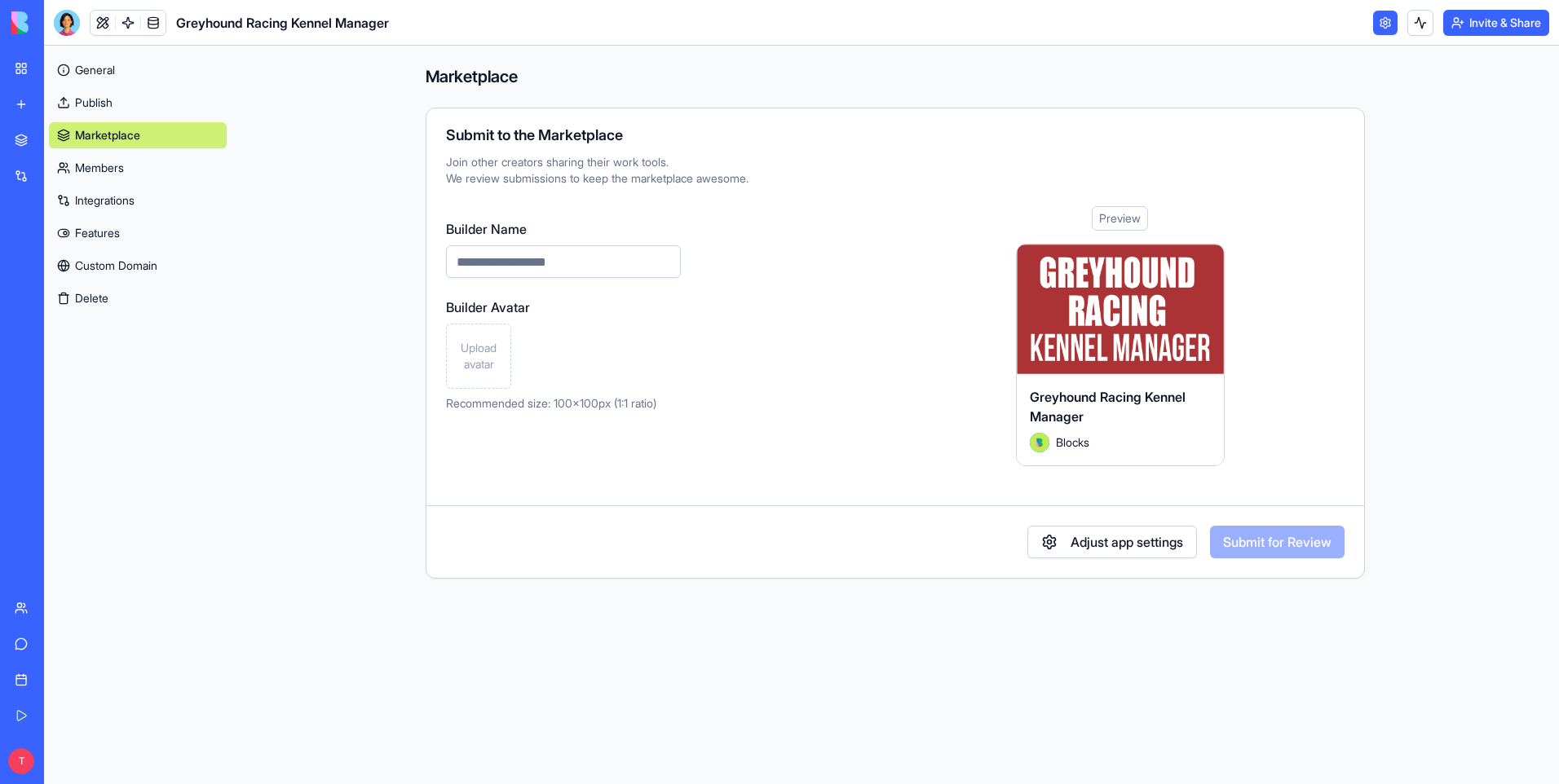
click at [601, 264] on input "Builder Name" at bounding box center [563, 261] width 235 height 33
type input "*"
click at [485, 362] on span "Upload avatar" at bounding box center [479, 356] width 51 height 33
drag, startPoint x: 466, startPoint y: 260, endPoint x: 737, endPoint y: 254, distance: 271.1
click at [737, 254] on div "**********" at bounding box center [658, 336] width 423 height 260
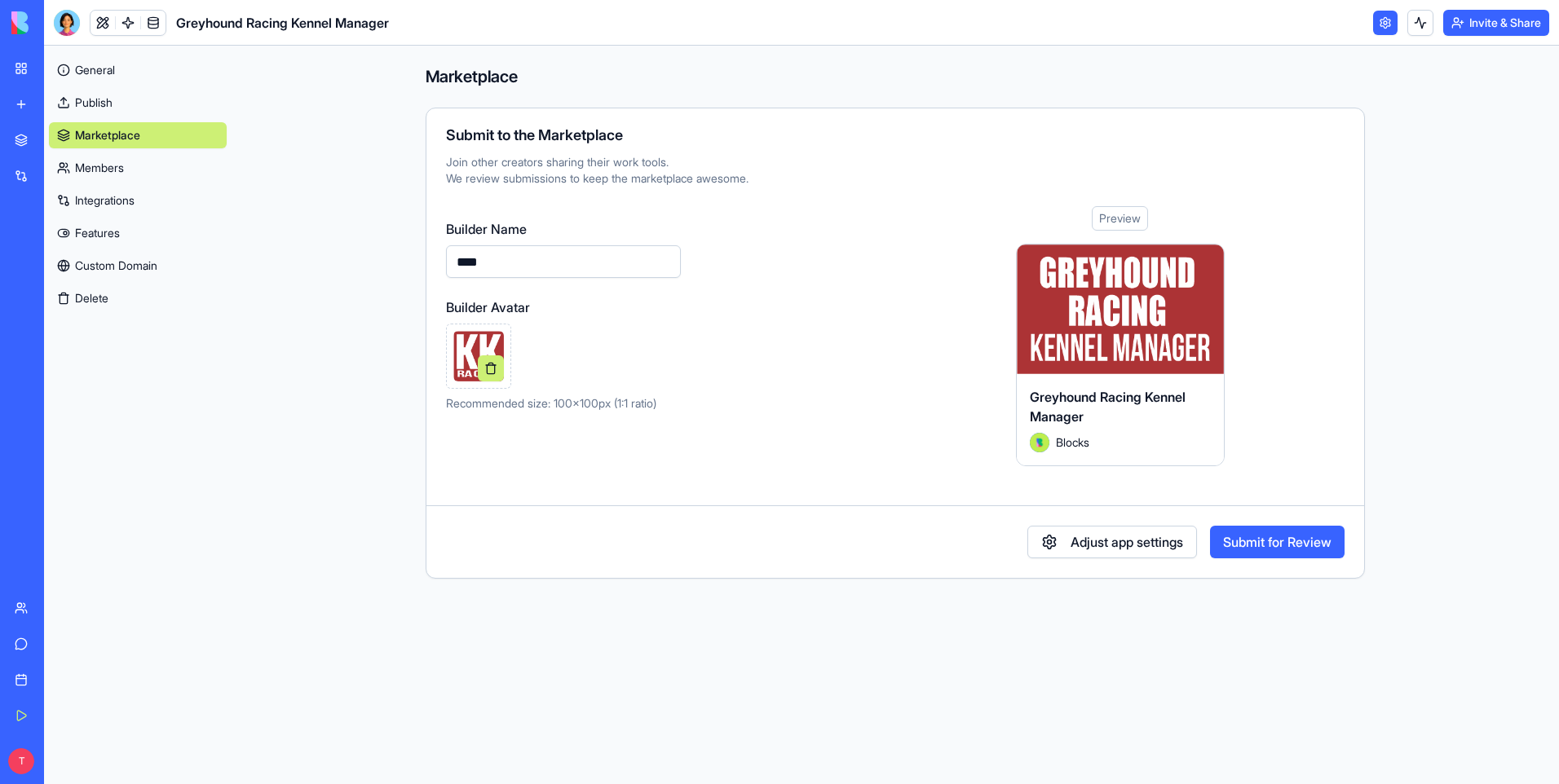
type input "****"
click at [812, 374] on div "Builder Name **** Builder Avatar Recommended size: 100x100px (1:1 ratio)" at bounding box center [658, 336] width 423 height 260
click at [1257, 545] on button "Submit for Review" at bounding box center [1277, 541] width 135 height 33
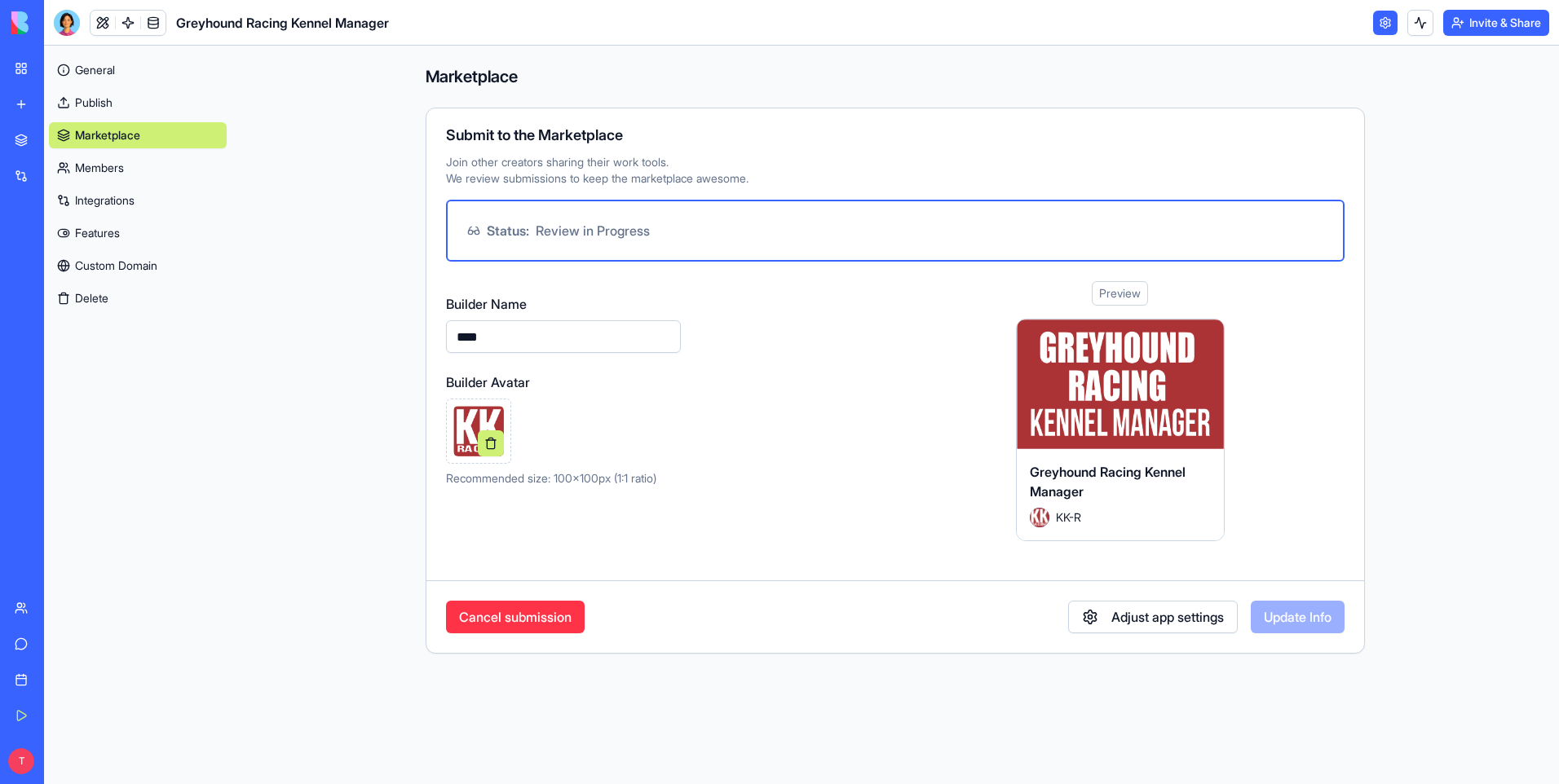
click at [104, 202] on link "Integrations" at bounding box center [138, 200] width 178 height 26
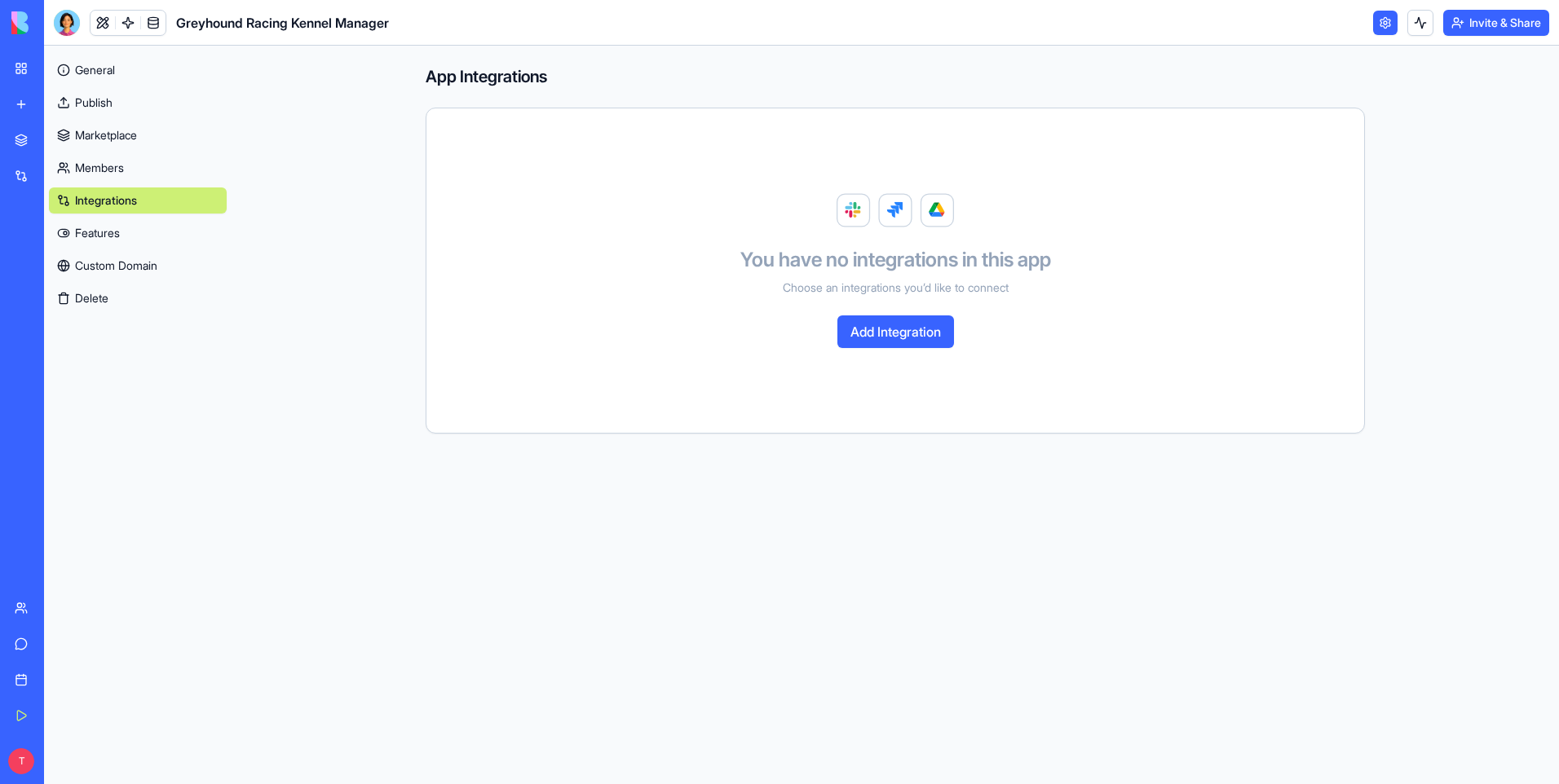
click at [892, 333] on button "Add Integration" at bounding box center [896, 332] width 116 height 33
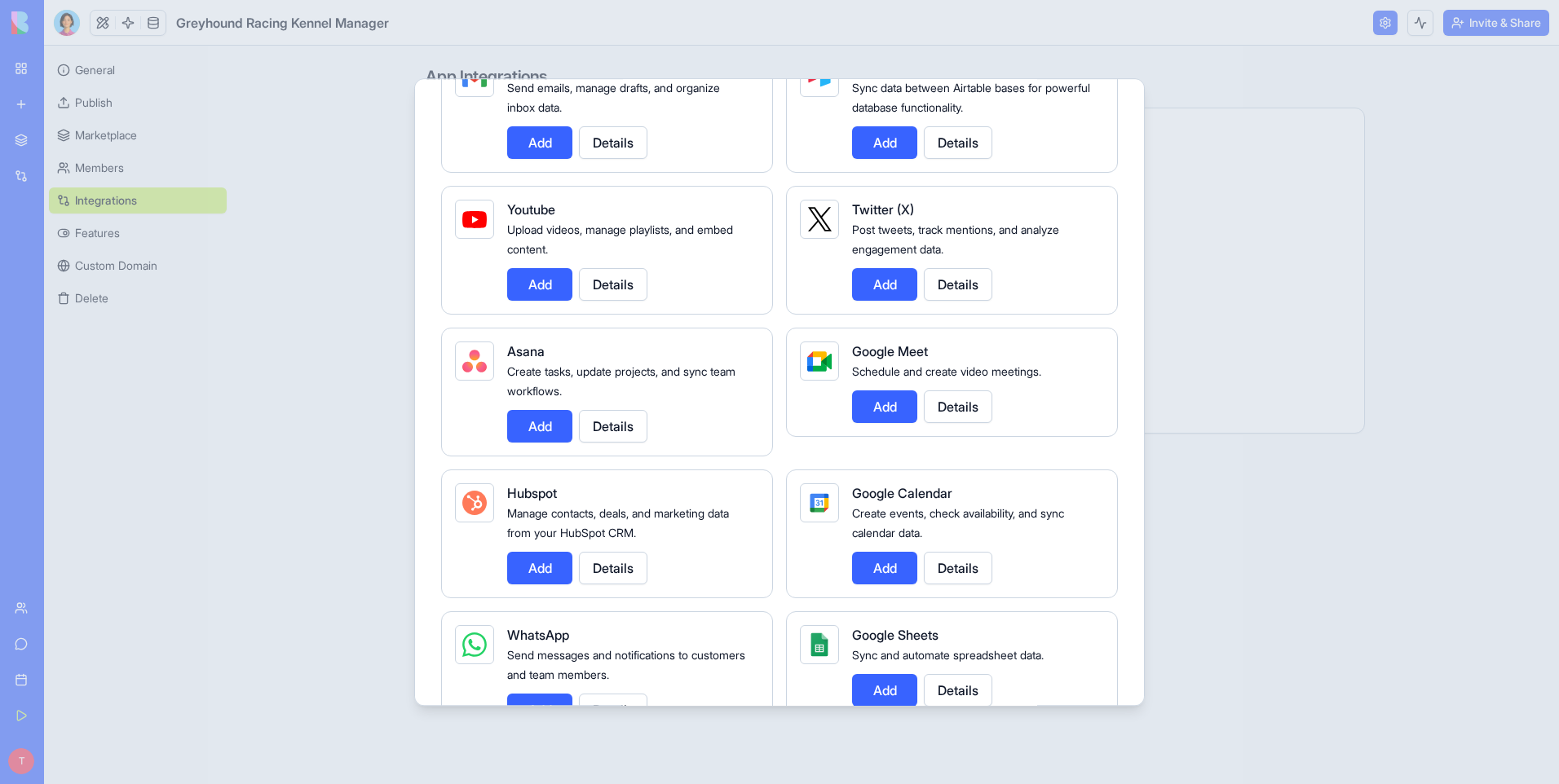
scroll to position [326, 0]
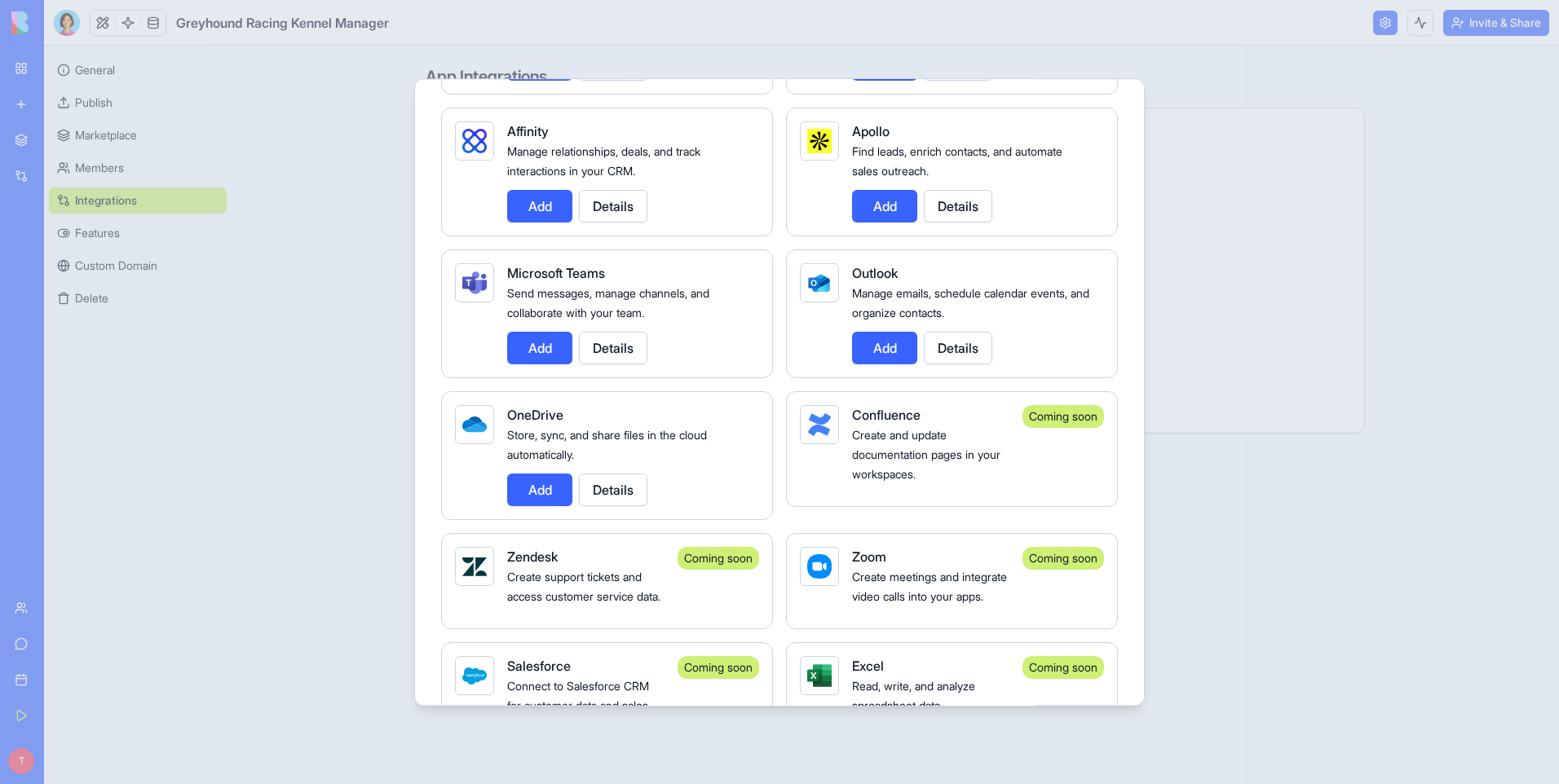
scroll to position [1548, 0]
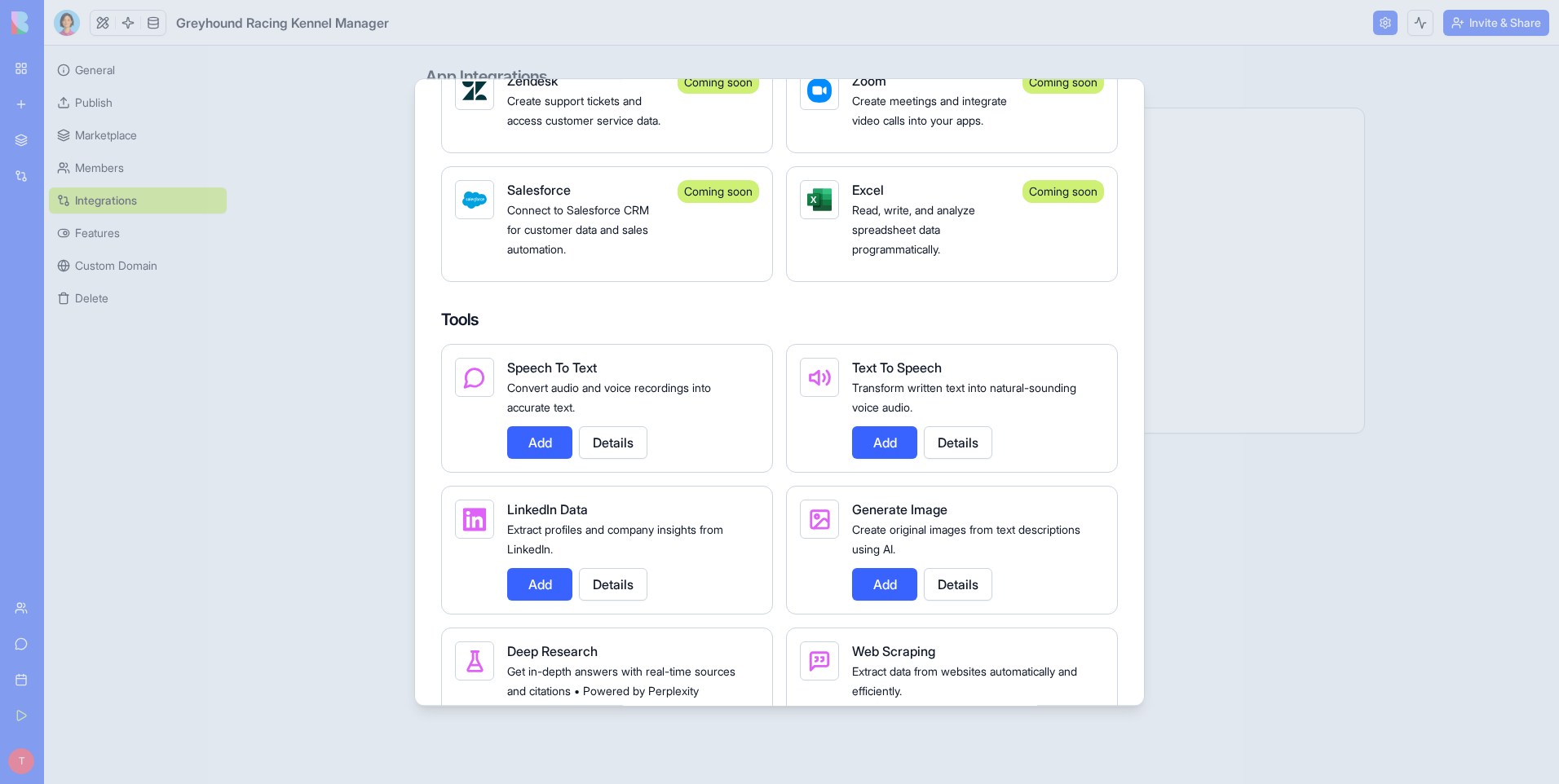
scroll to position [2038, 0]
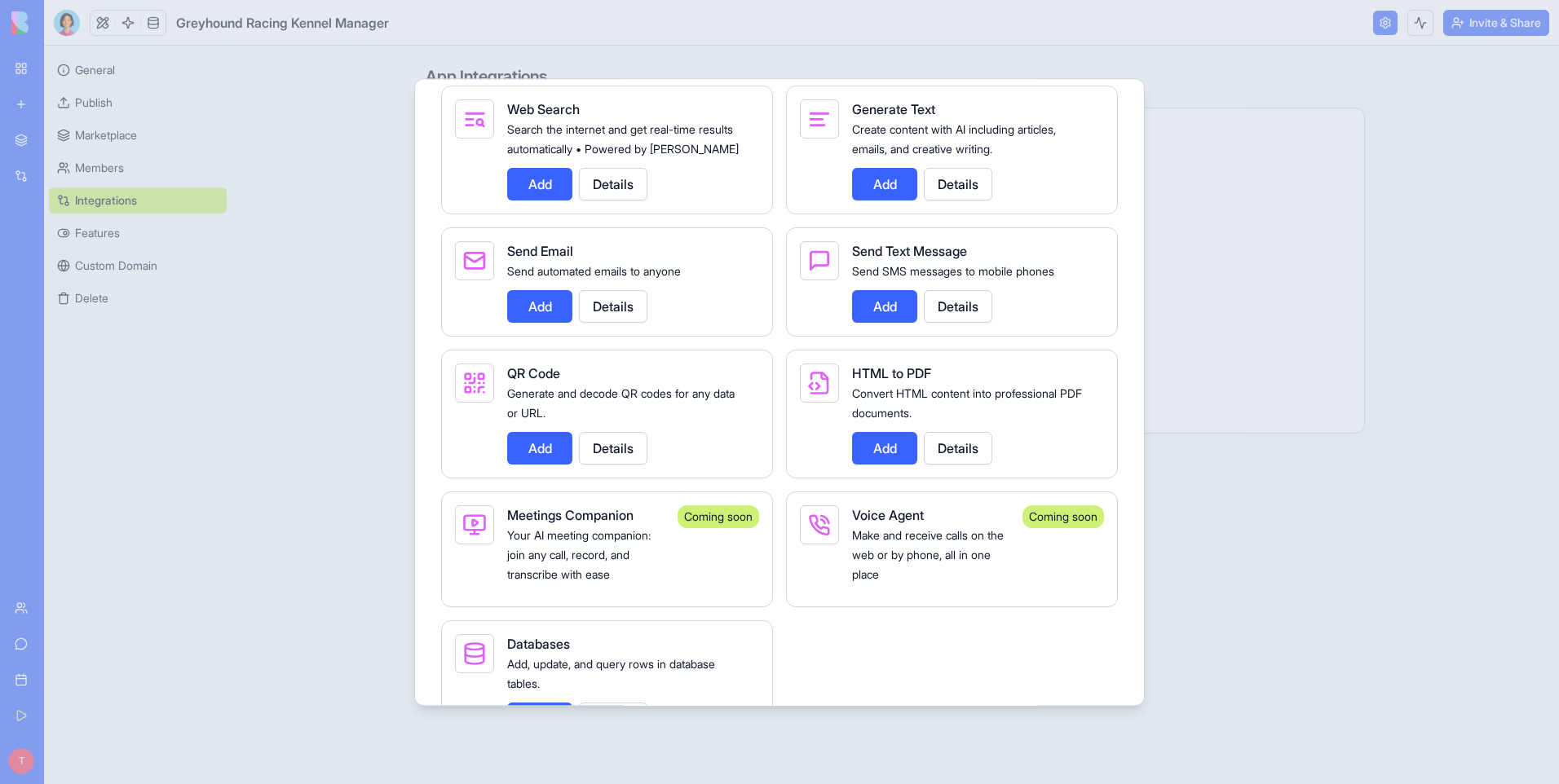
scroll to position [2772, 0]
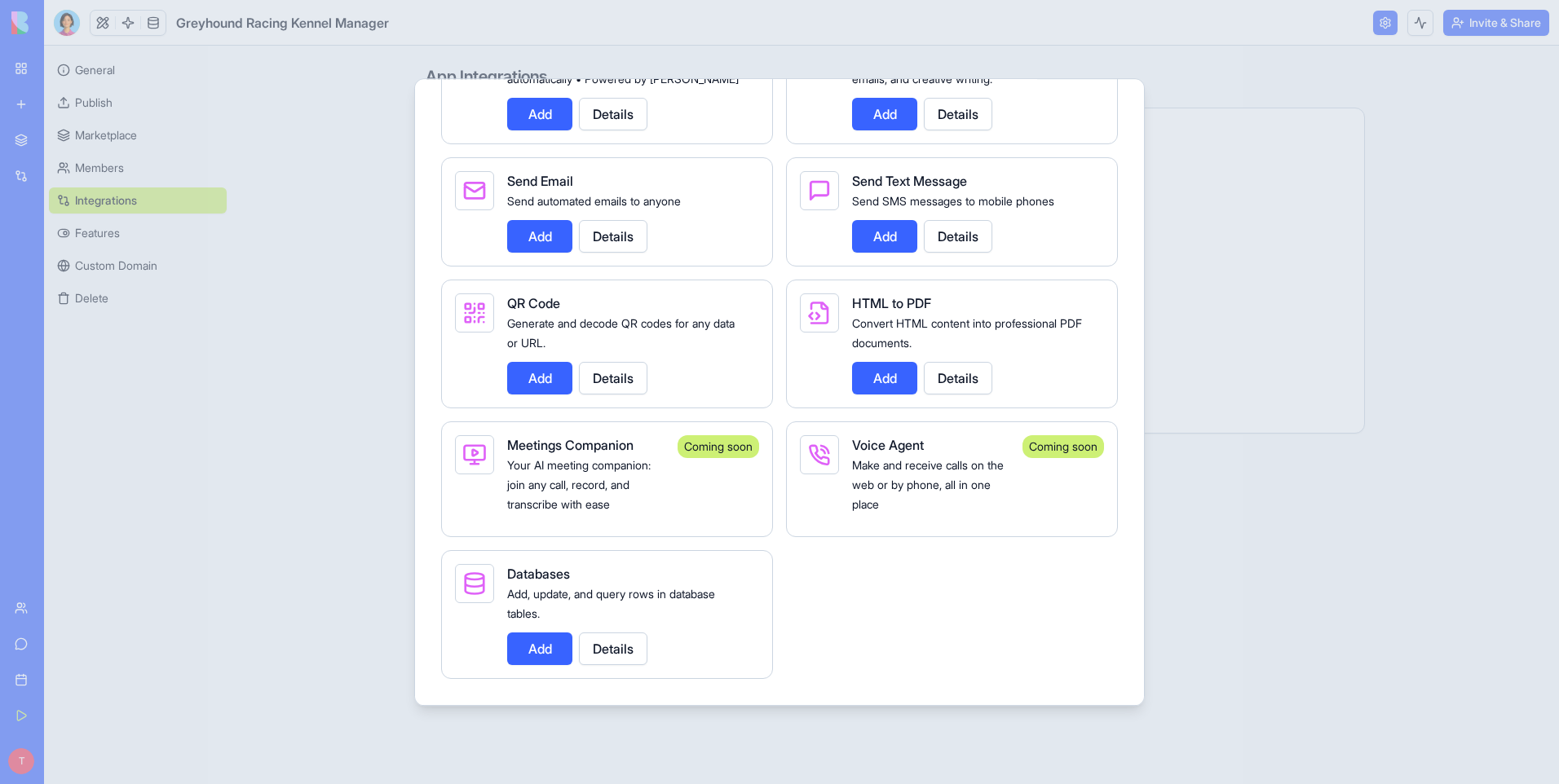
click at [779, 440] on div "Speech To Text Convert audio and voice recordings into accurate text. Add Detai…" at bounding box center [780, 134] width 676 height 1089
click at [784, 448] on div "Speech To Text Convert audio and voice recordings into accurate text. Add Detai…" at bounding box center [780, 134] width 676 height 1089
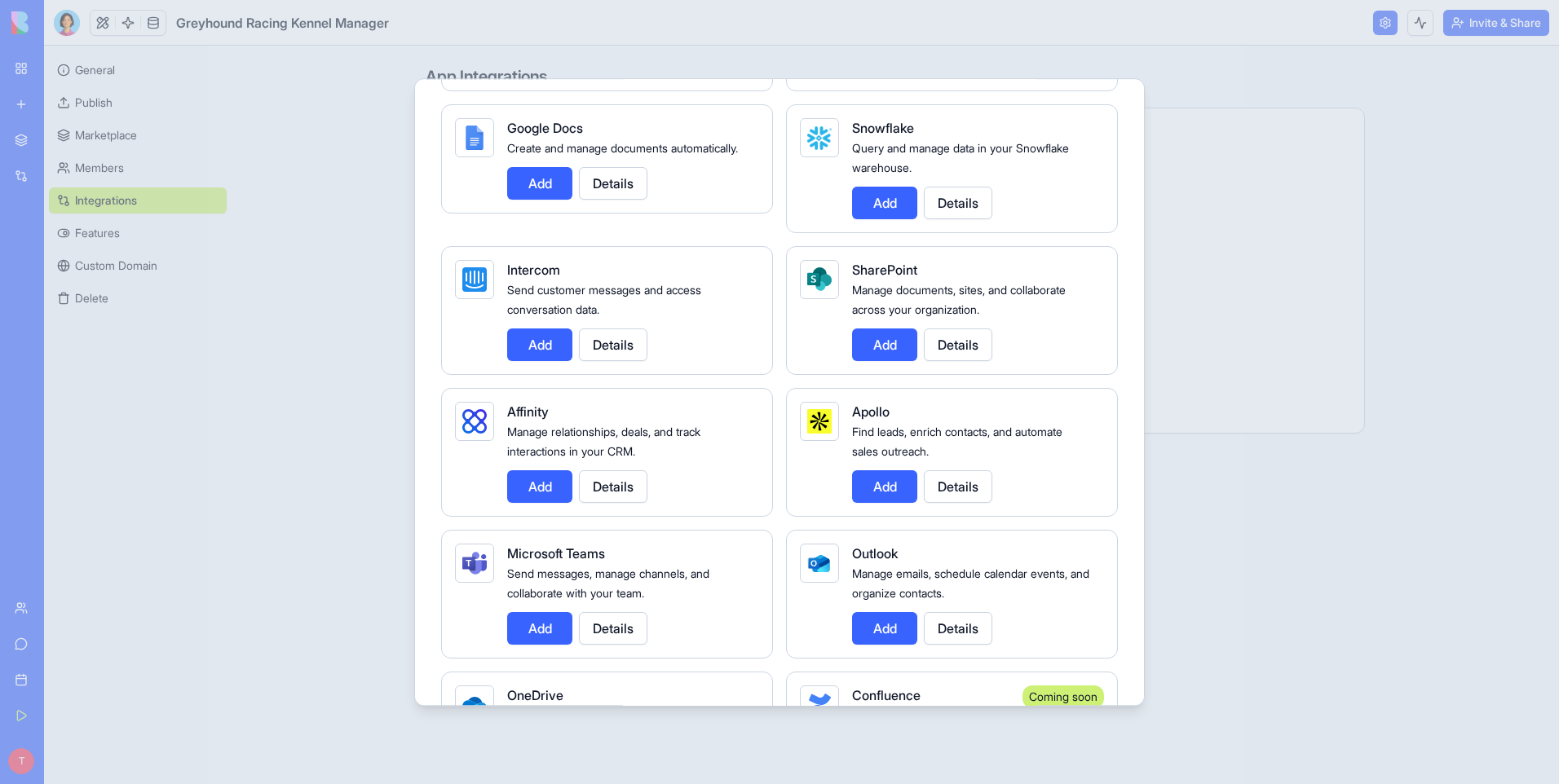
scroll to position [1090, 0]
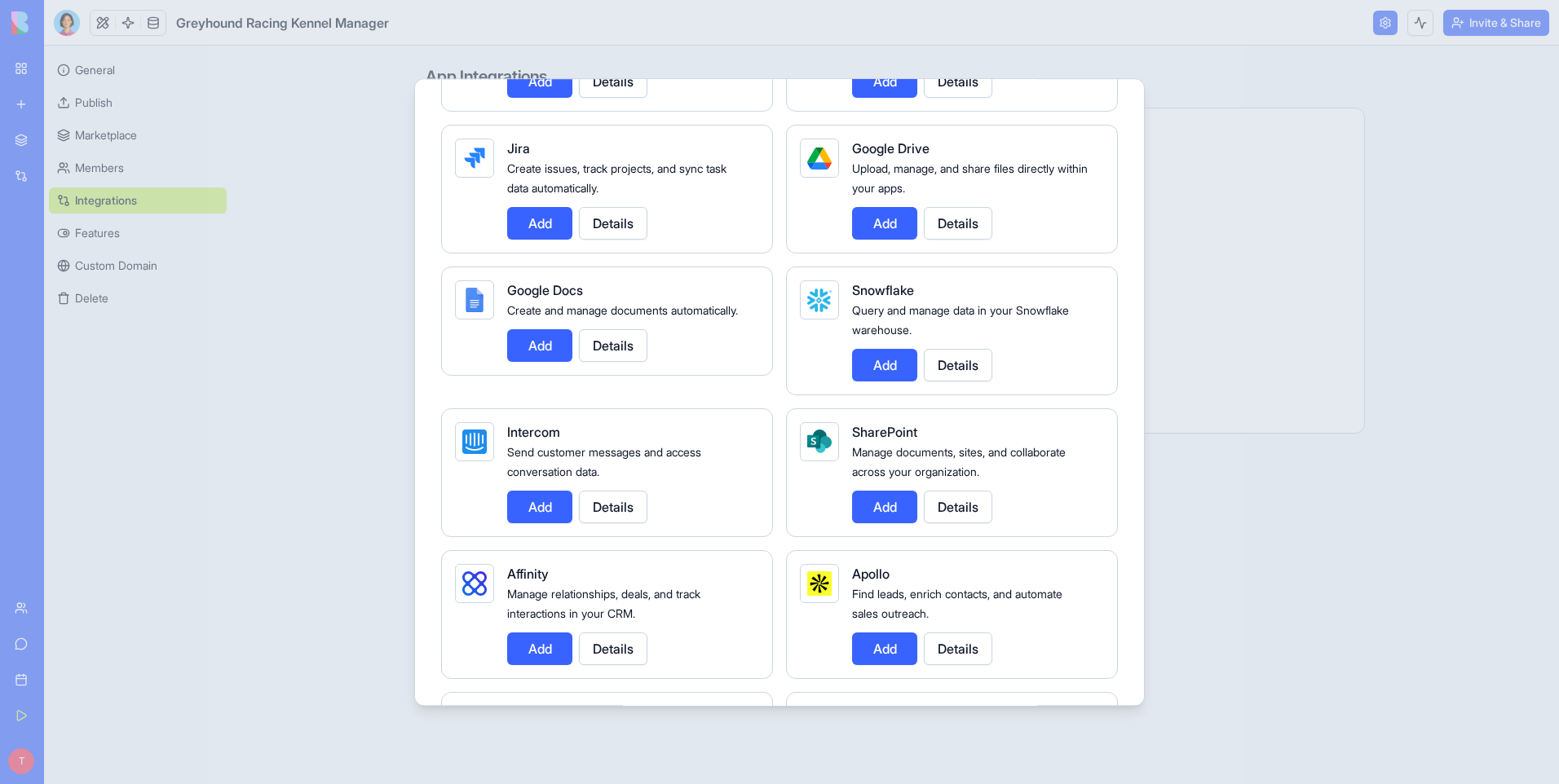
click at [780, 406] on div "[DATE] Sync boards, items, and workflows with your [DATE][DOMAIN_NAME] account.…" at bounding box center [780, 166] width 676 height 2069
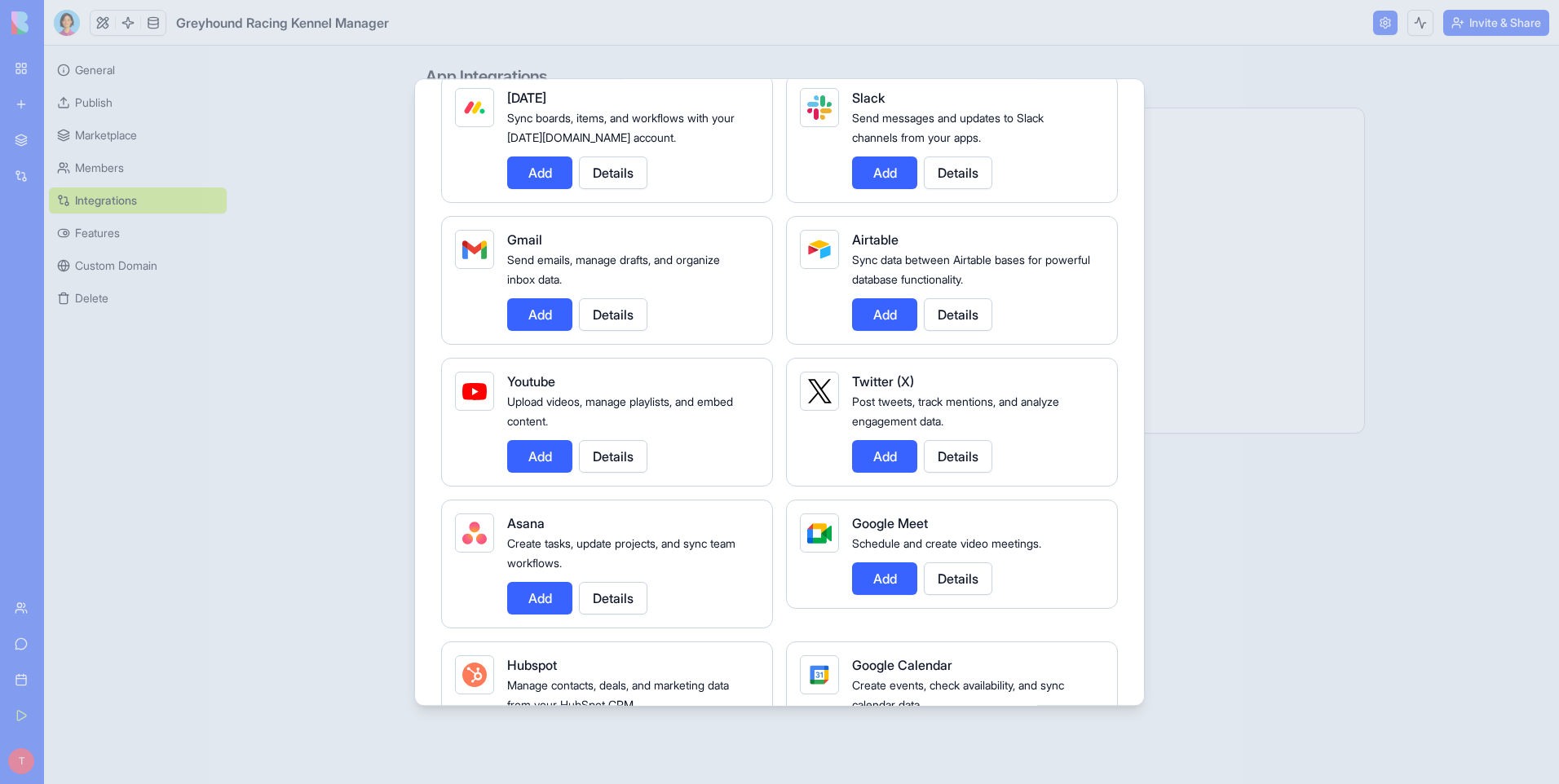
scroll to position [0, 0]
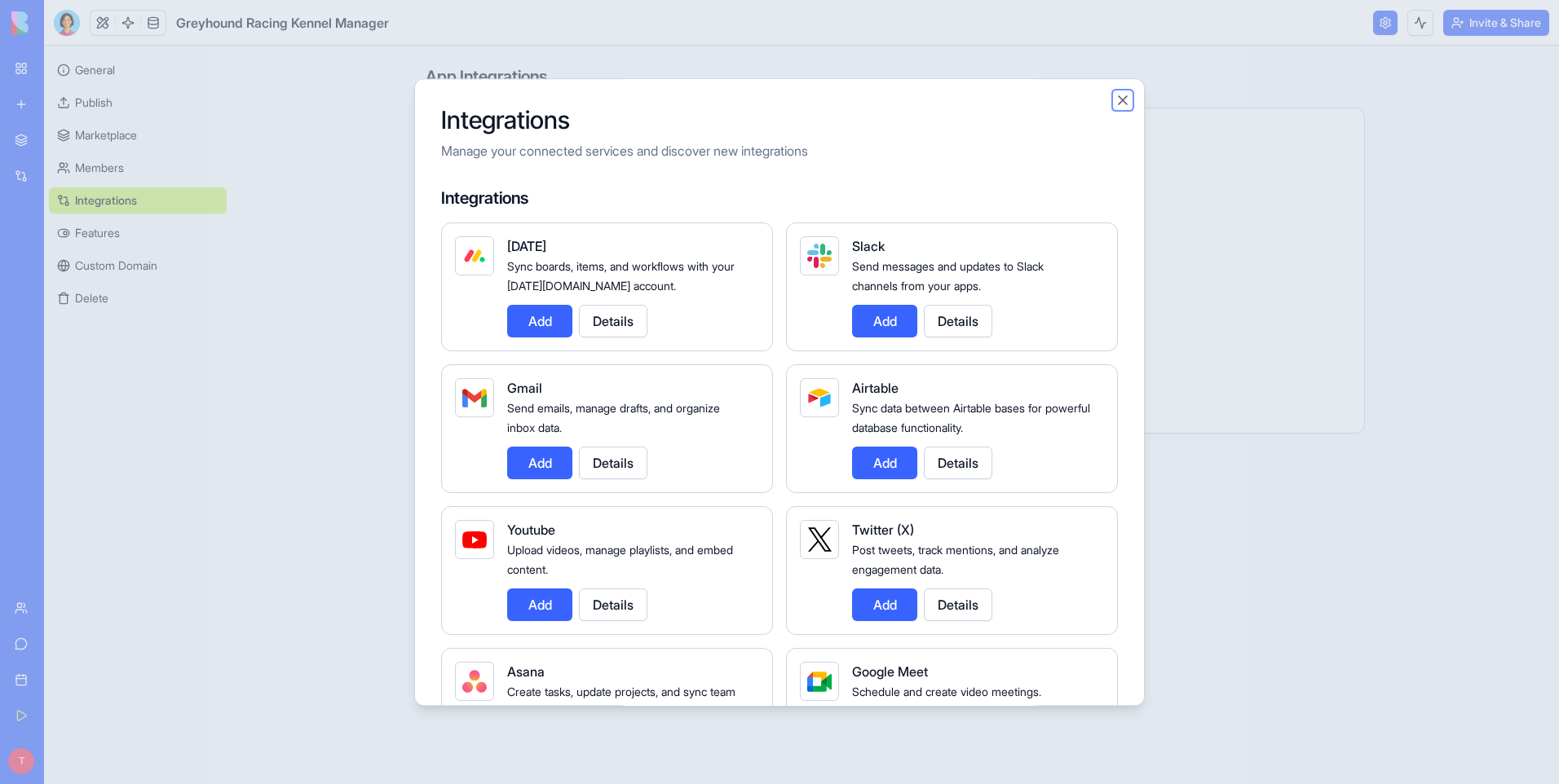
click at [1123, 97] on button "Close" at bounding box center [1122, 99] width 16 height 16
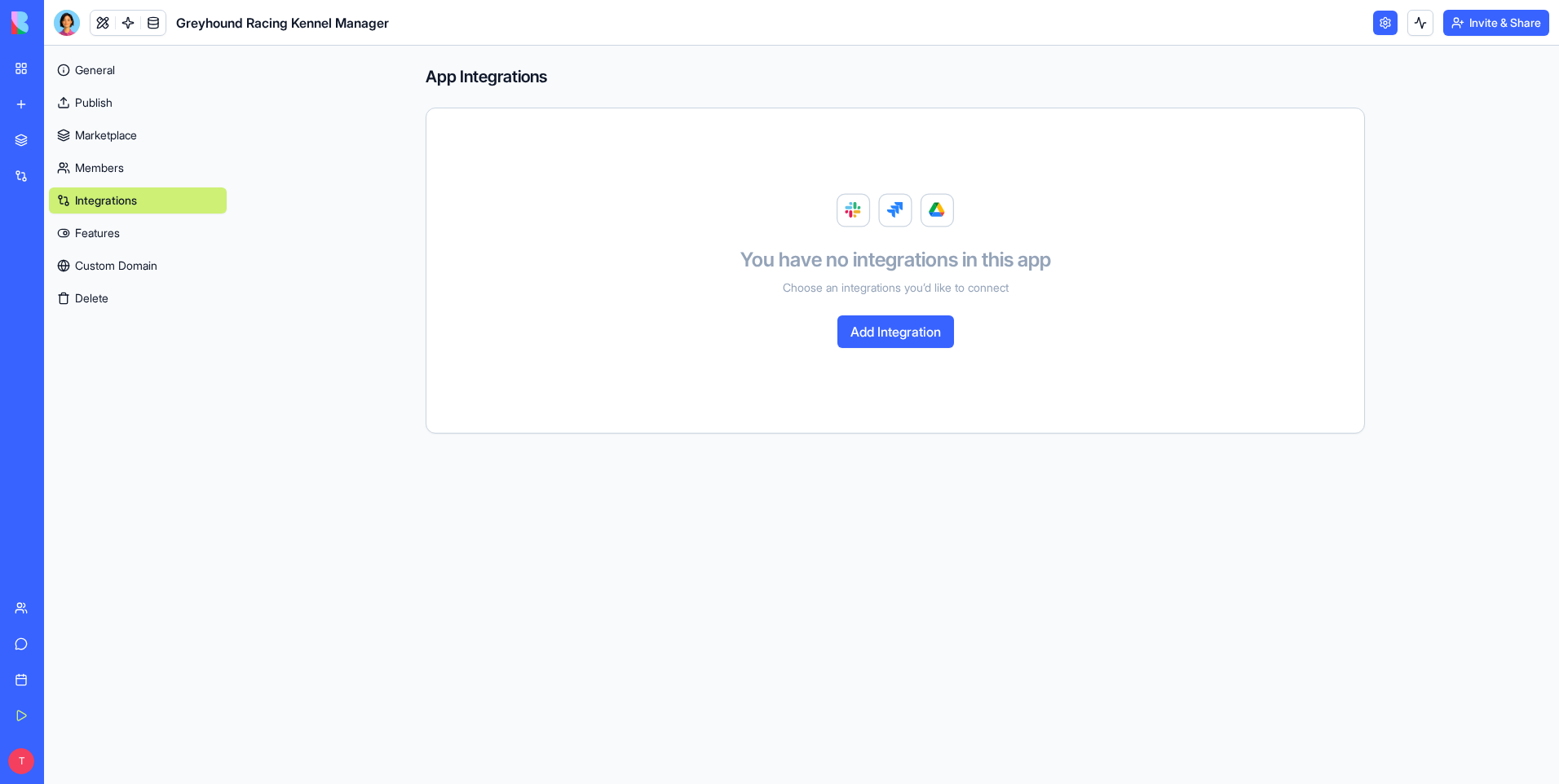
click at [90, 231] on link "Features" at bounding box center [138, 233] width 178 height 26
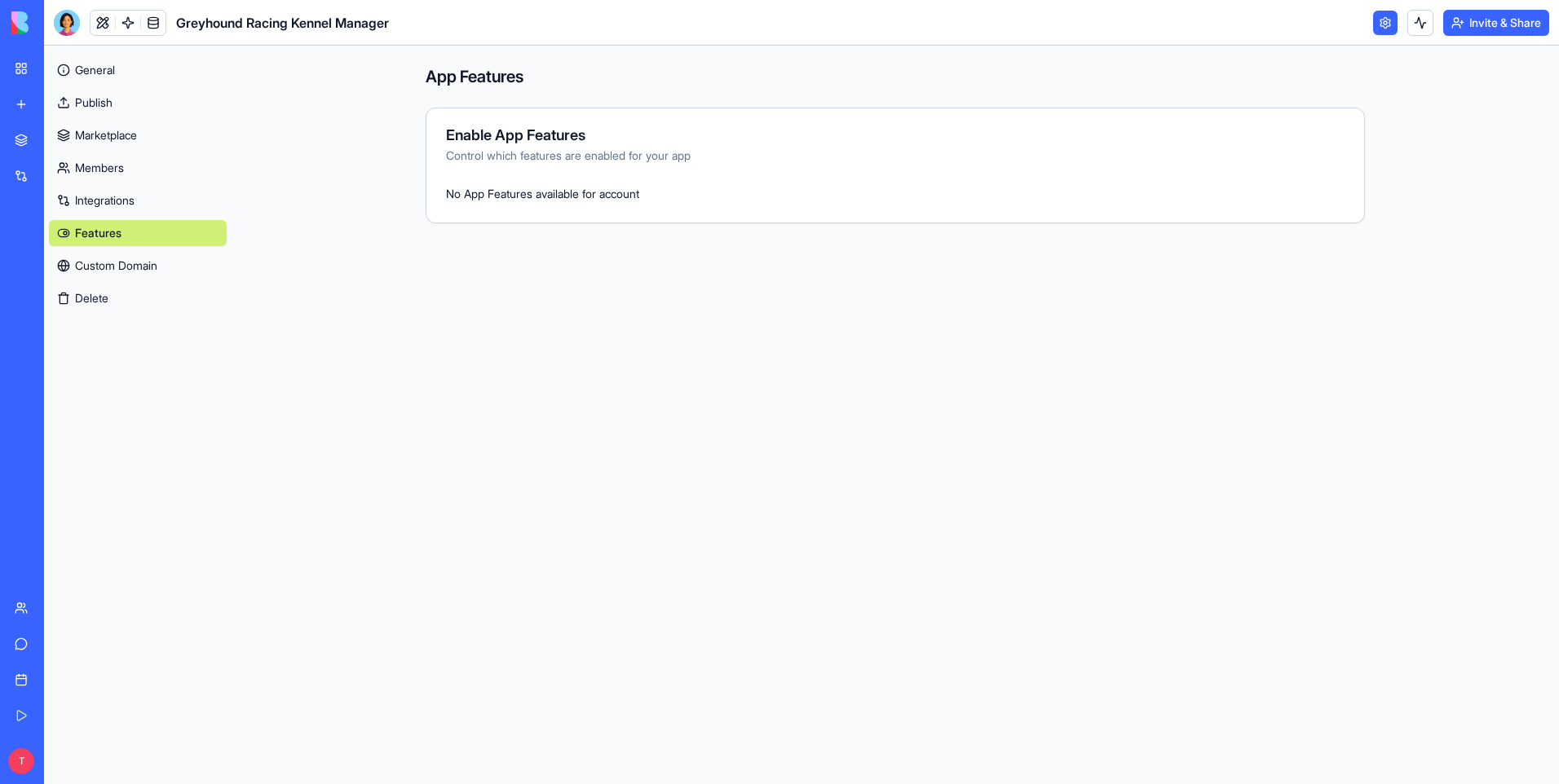
click at [111, 267] on link "Custom Domain" at bounding box center [138, 266] width 178 height 26
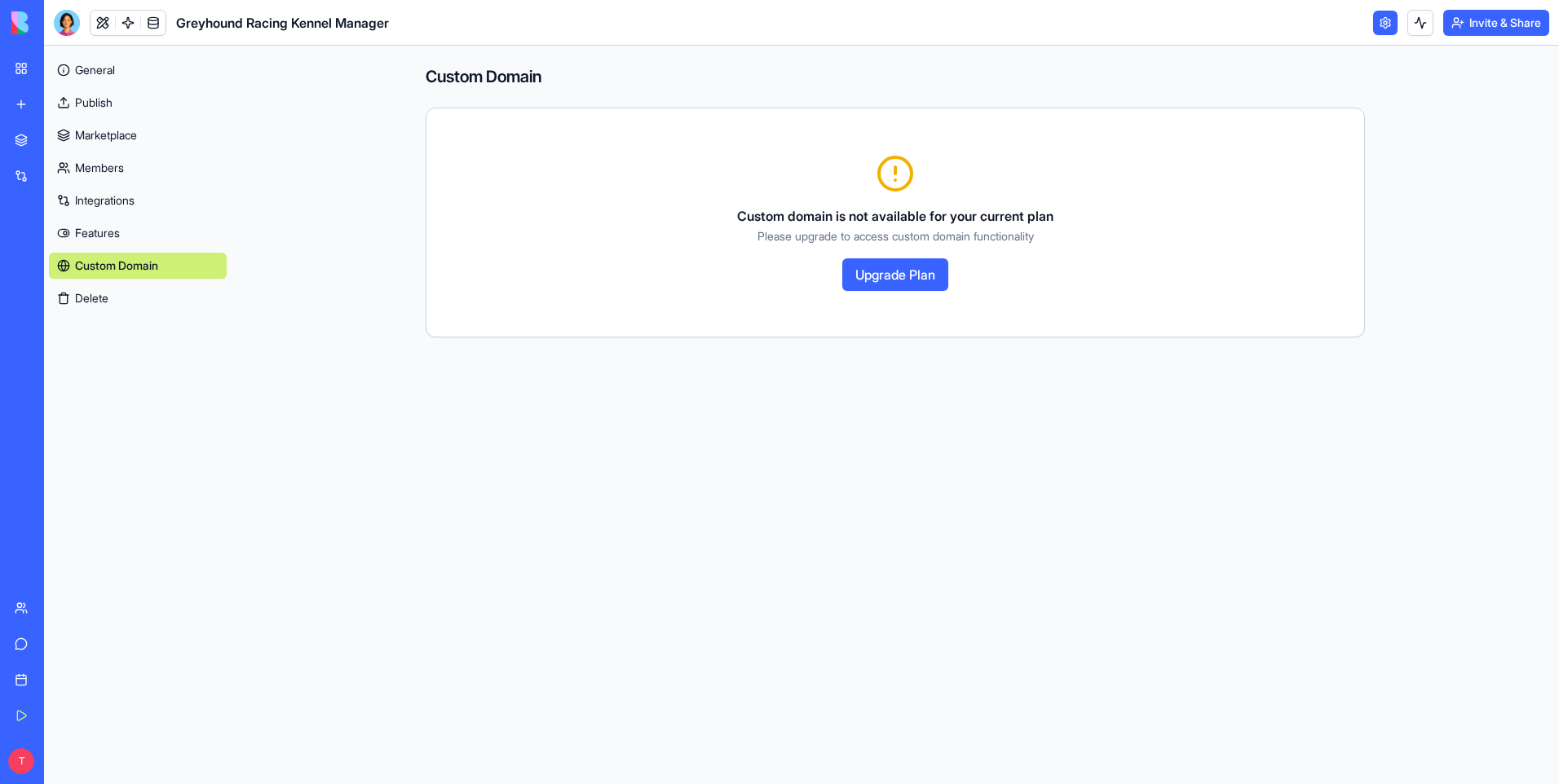
click at [93, 71] on link "General" at bounding box center [138, 70] width 178 height 26
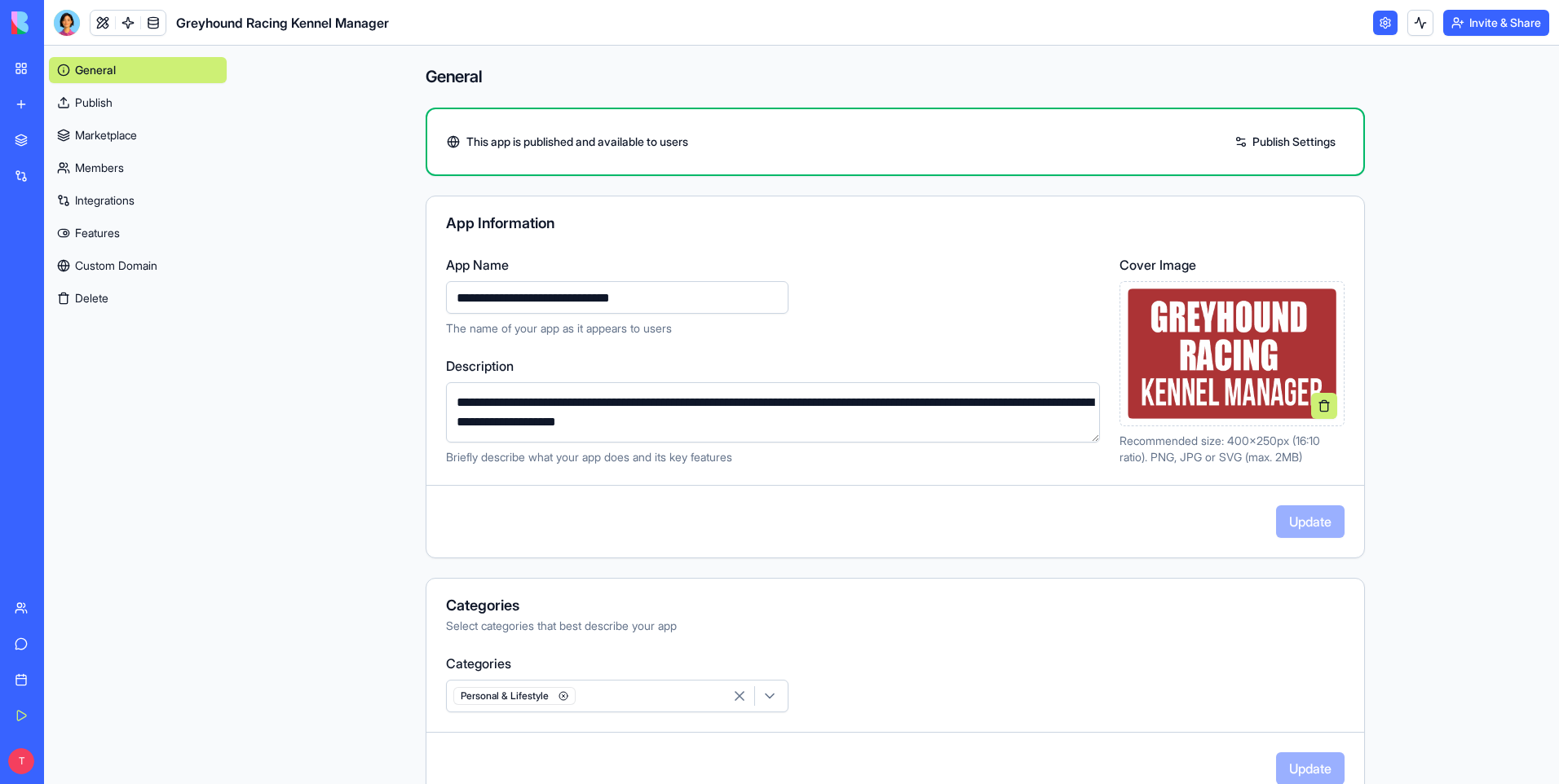
click at [256, 28] on span "Greyhound Racing Kennel Manager" at bounding box center [282, 22] width 213 height 20
click at [22, 70] on link "My Workspace" at bounding box center [37, 68] width 66 height 33
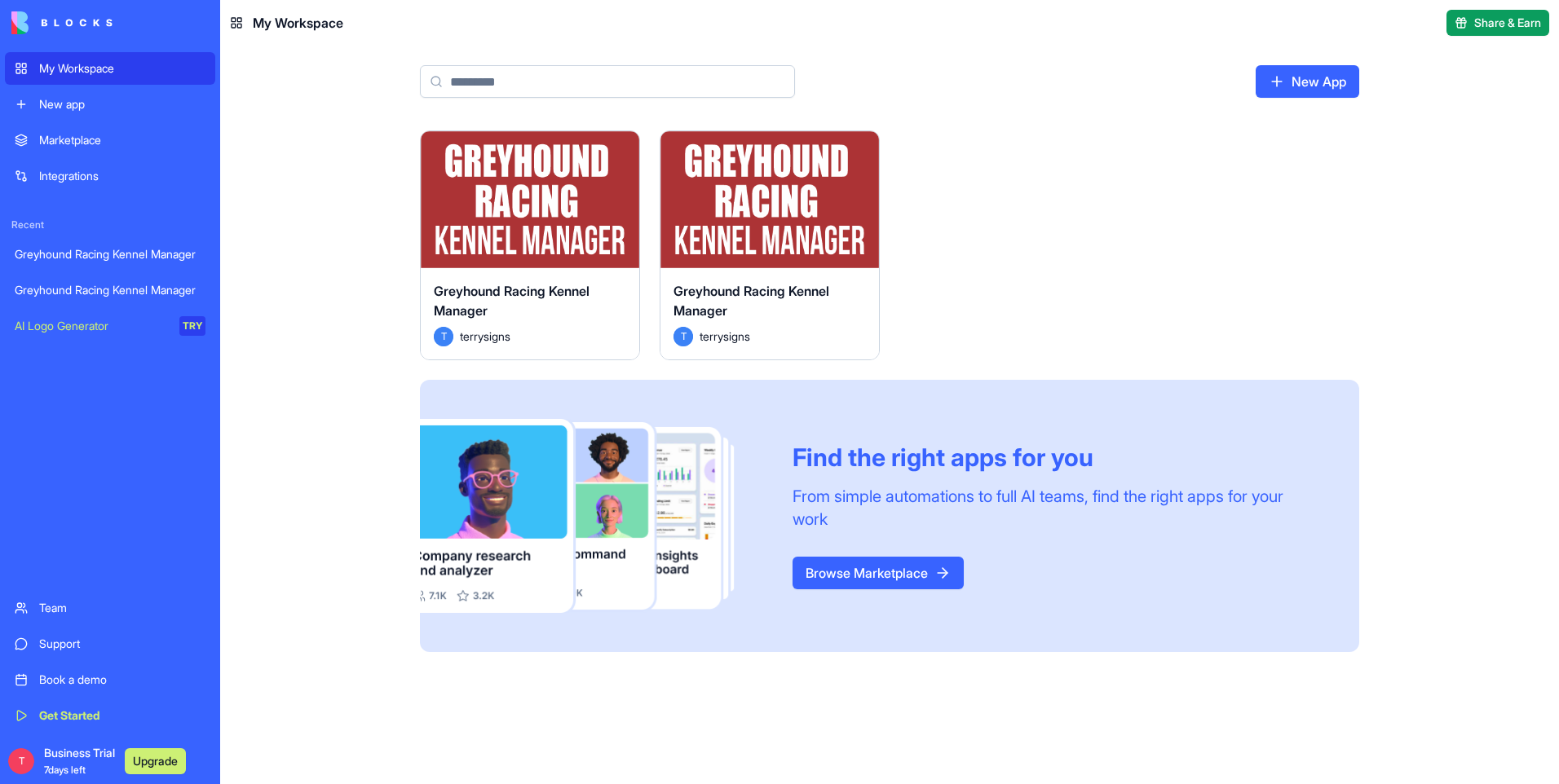
click at [522, 195] on button "Launch" at bounding box center [529, 200] width 123 height 33
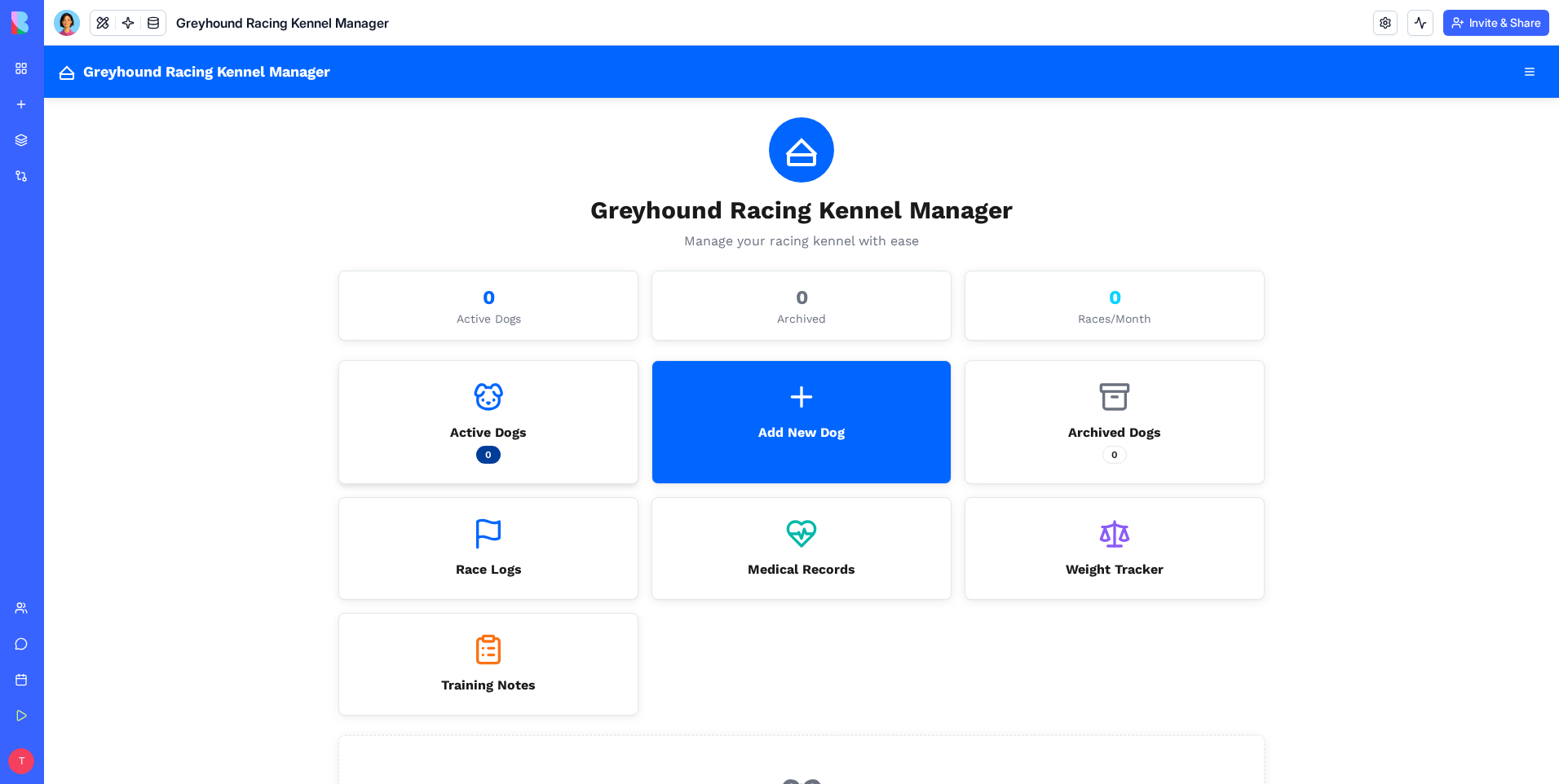
click at [502, 418] on div "Active Dogs 0" at bounding box center [488, 422] width 299 height 123
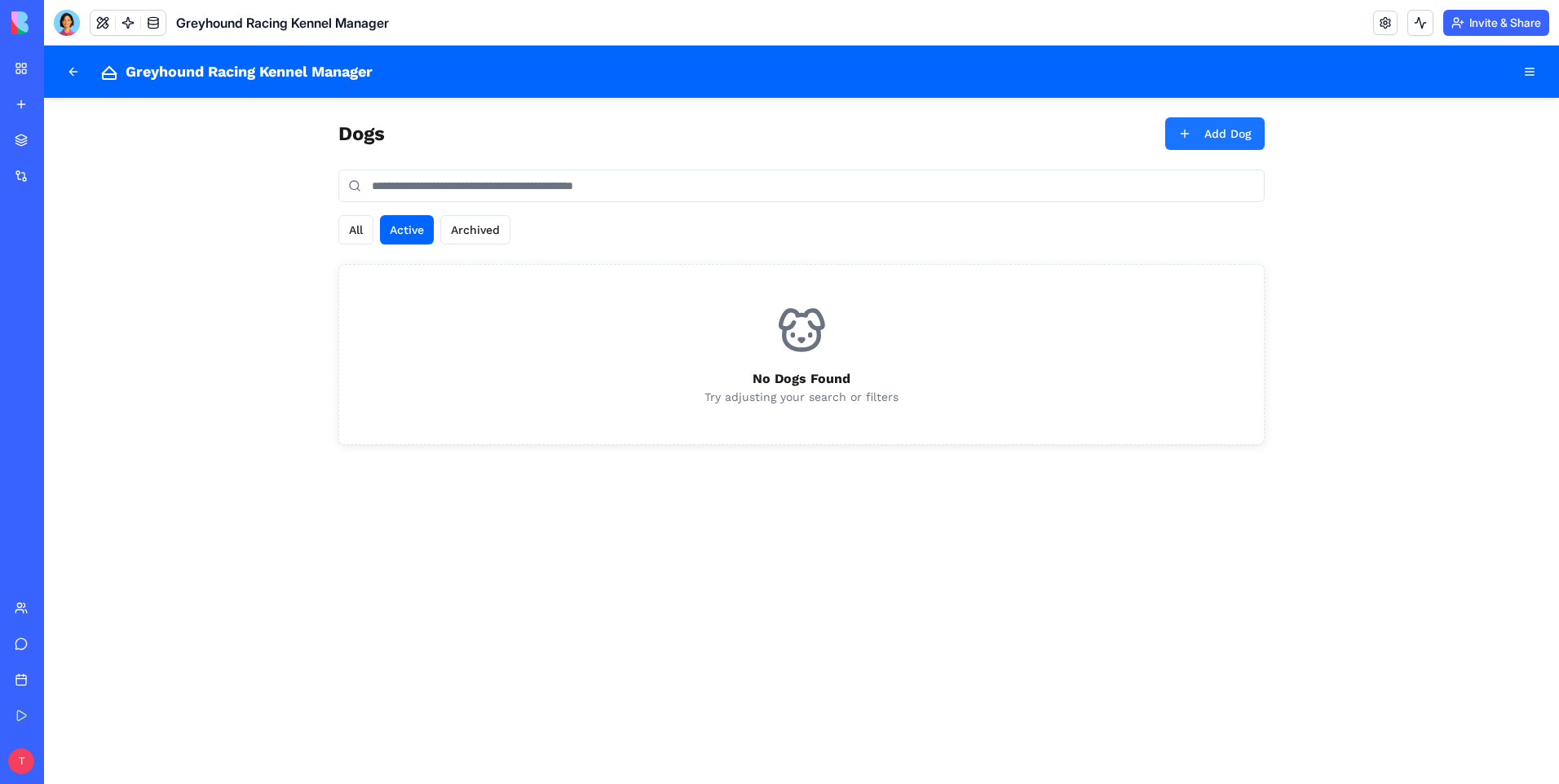
click at [1207, 135] on button "Add Dog" at bounding box center [1215, 133] width 99 height 33
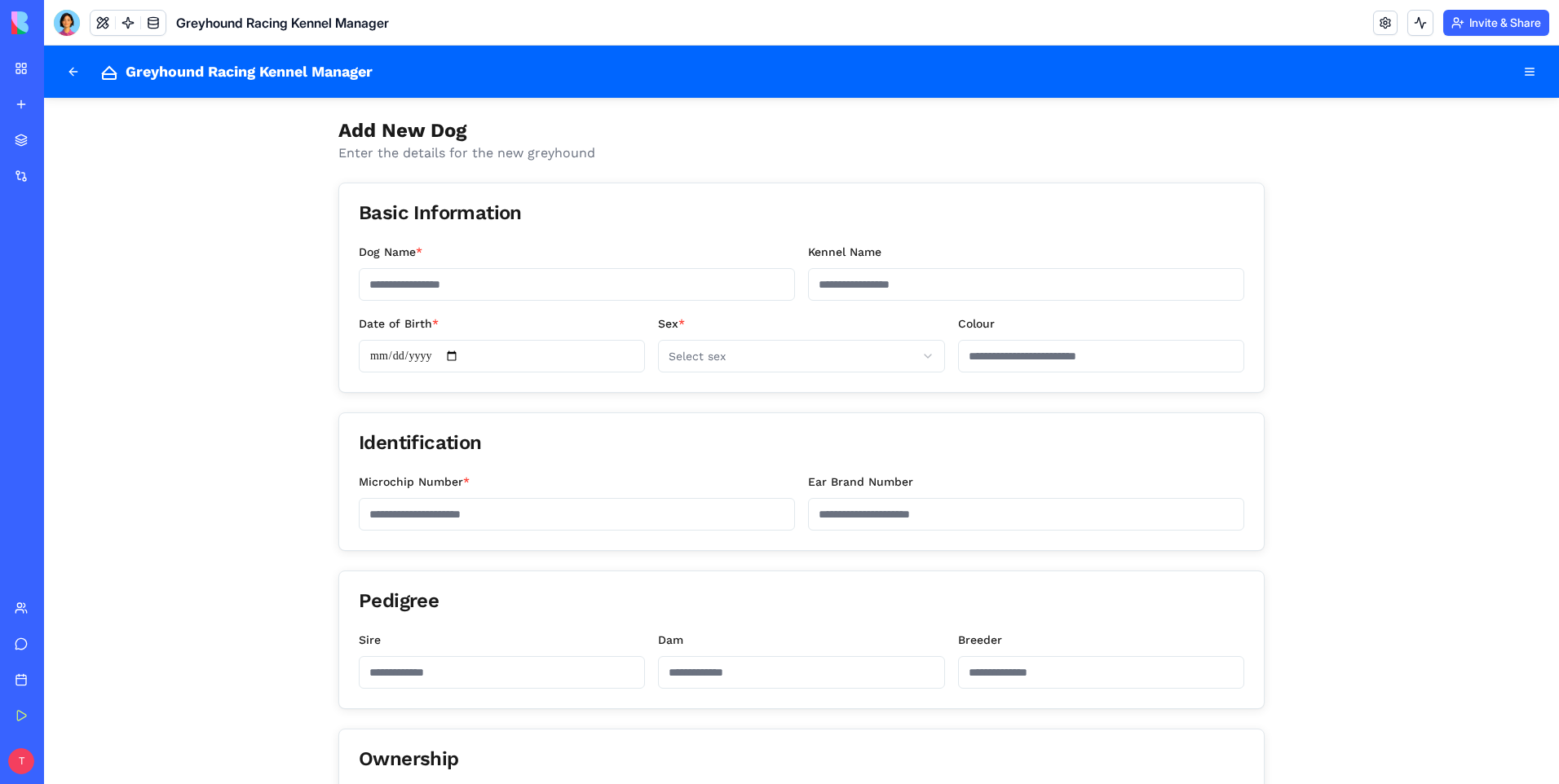
click at [394, 286] on input "Dog Name *" at bounding box center [577, 284] width 437 height 33
type input "**********"
click at [906, 287] on input "Kennel Name" at bounding box center [1026, 284] width 437 height 33
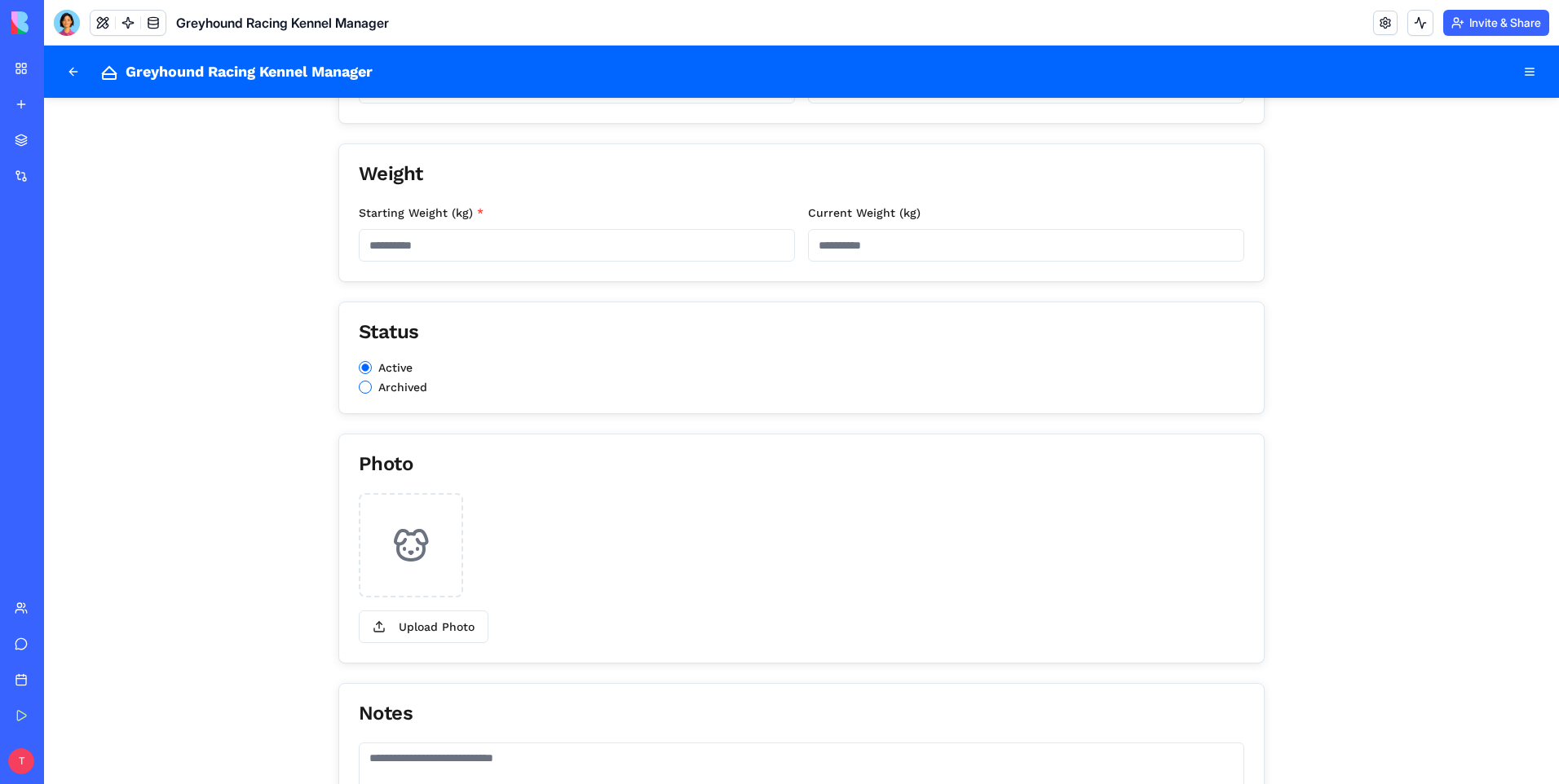
scroll to position [874, 0]
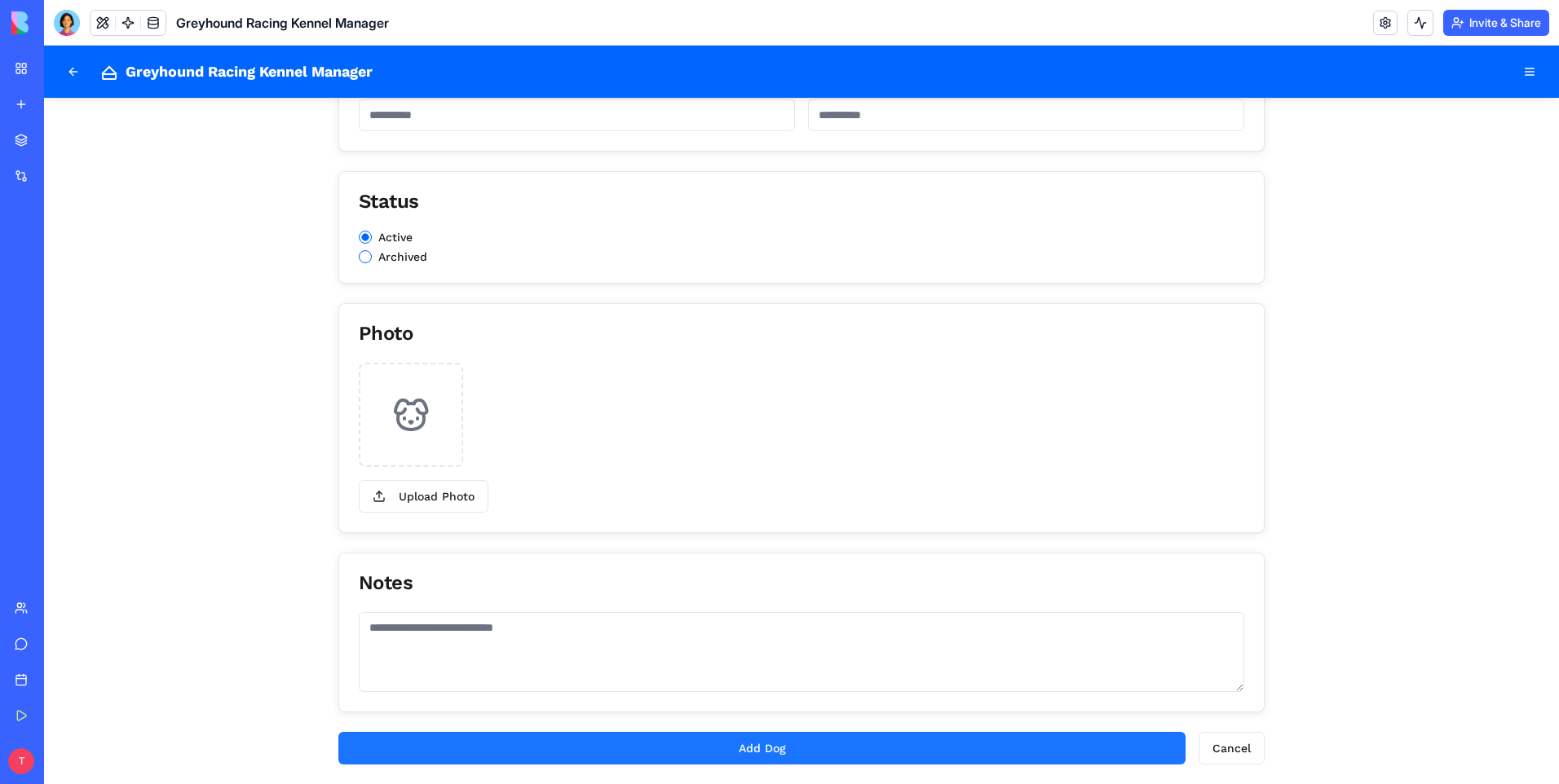
type input "****"
click at [802, 753] on button "Add Dog" at bounding box center [762, 747] width 847 height 33
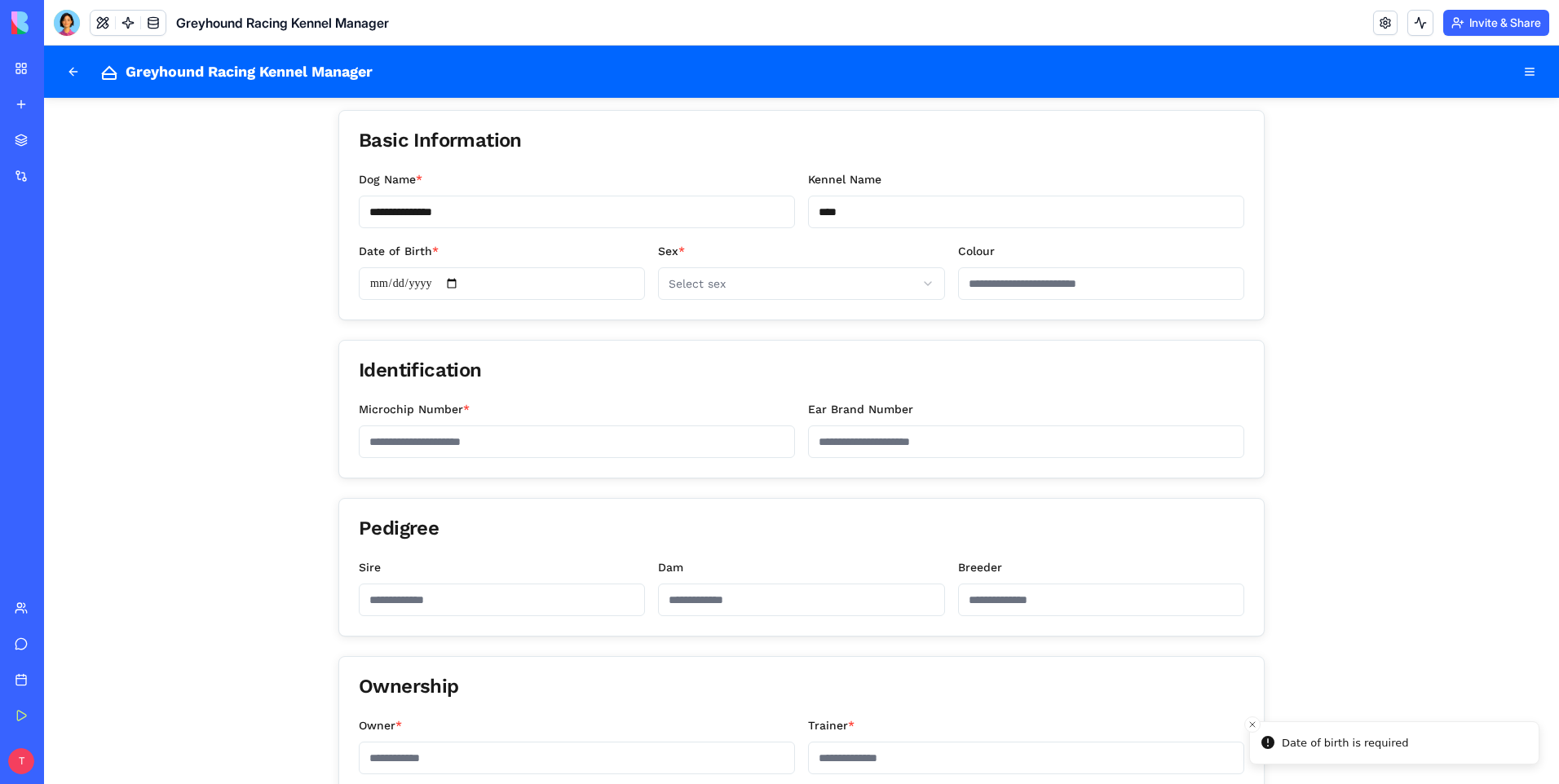
scroll to position [0, 0]
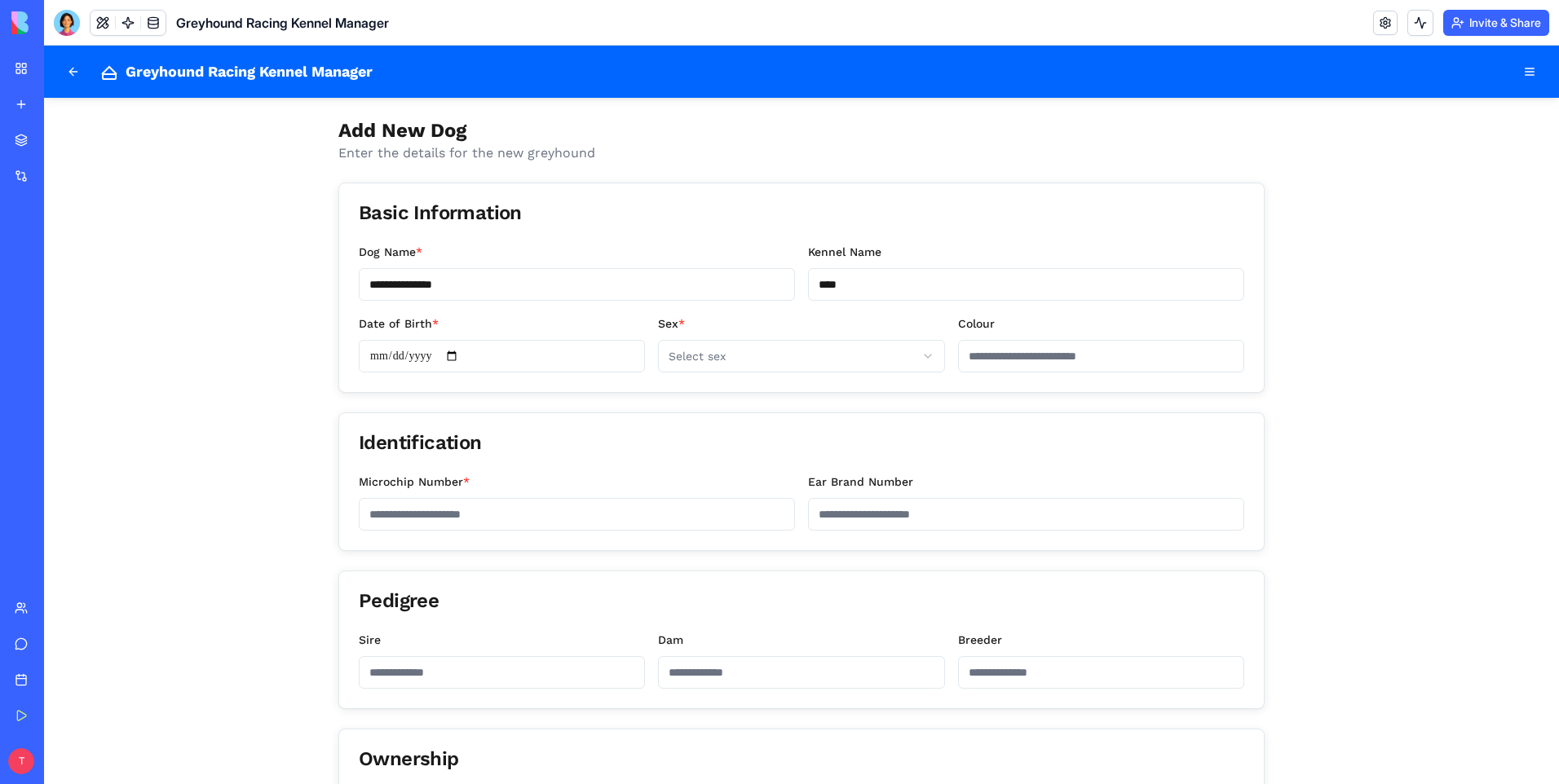
click at [458, 355] on input "Date of Birth *" at bounding box center [501, 356] width 286 height 33
type input "**********"
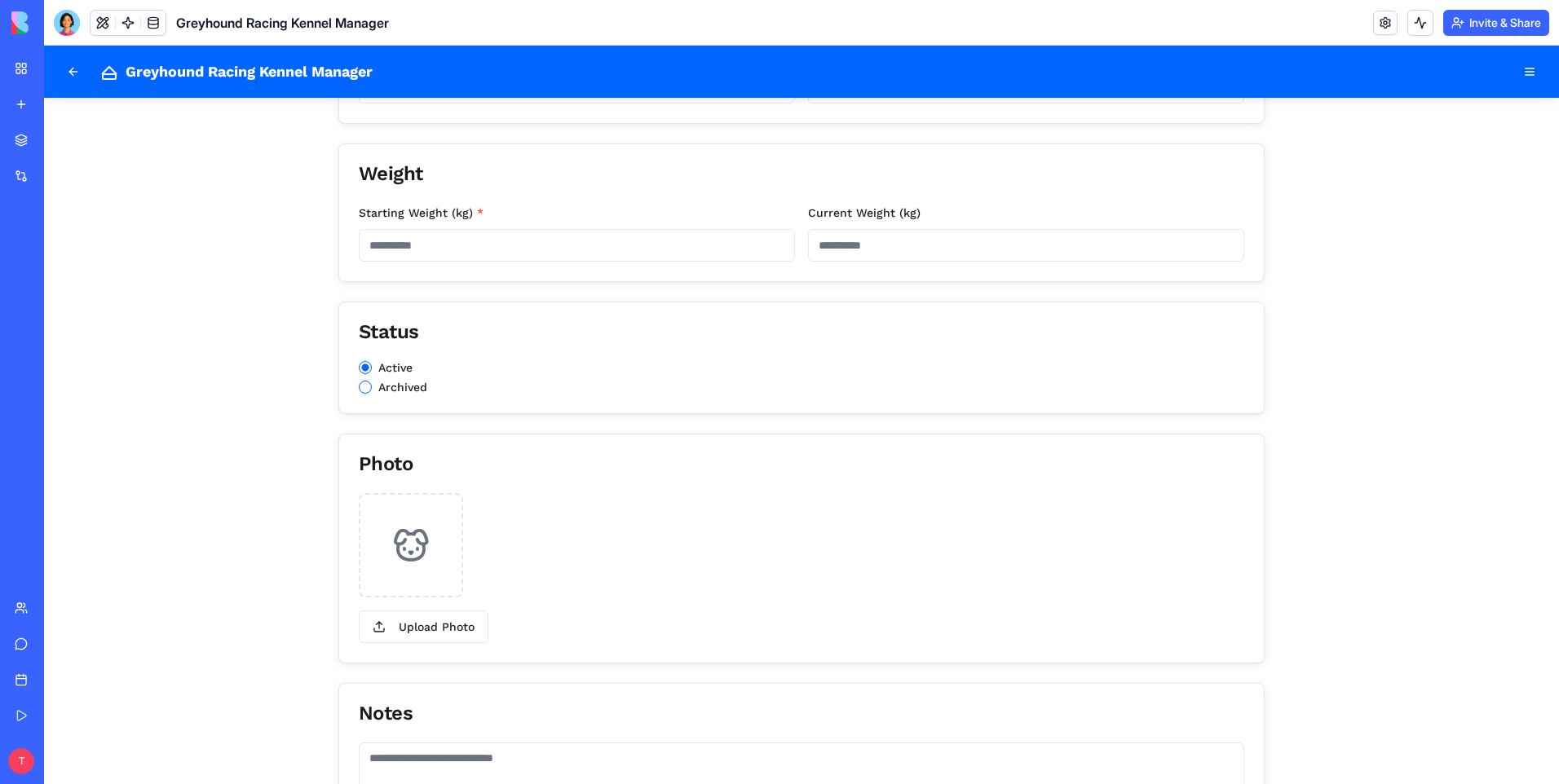
scroll to position [874, 0]
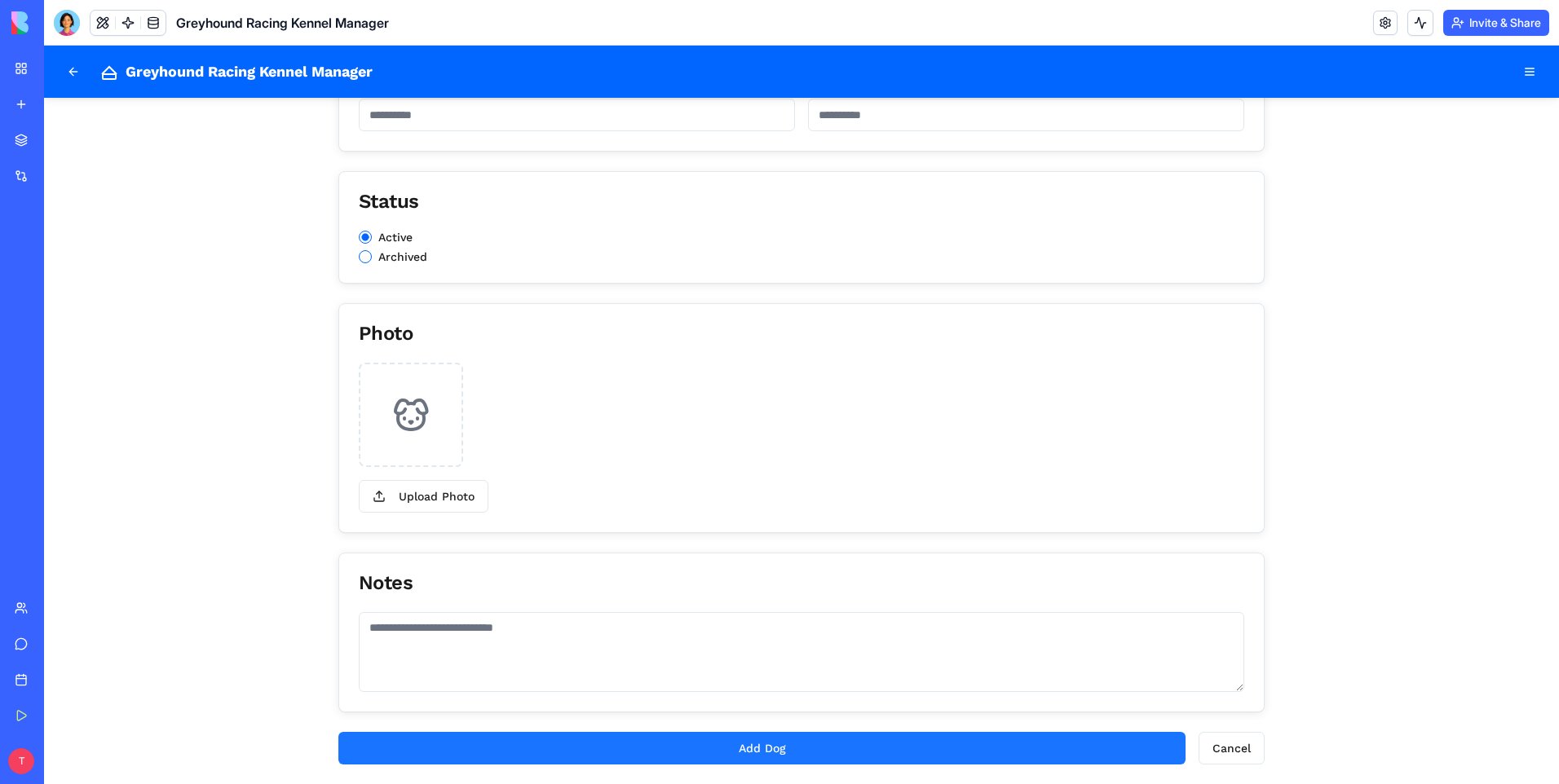
click at [731, 738] on button "Add Dog" at bounding box center [762, 747] width 847 height 33
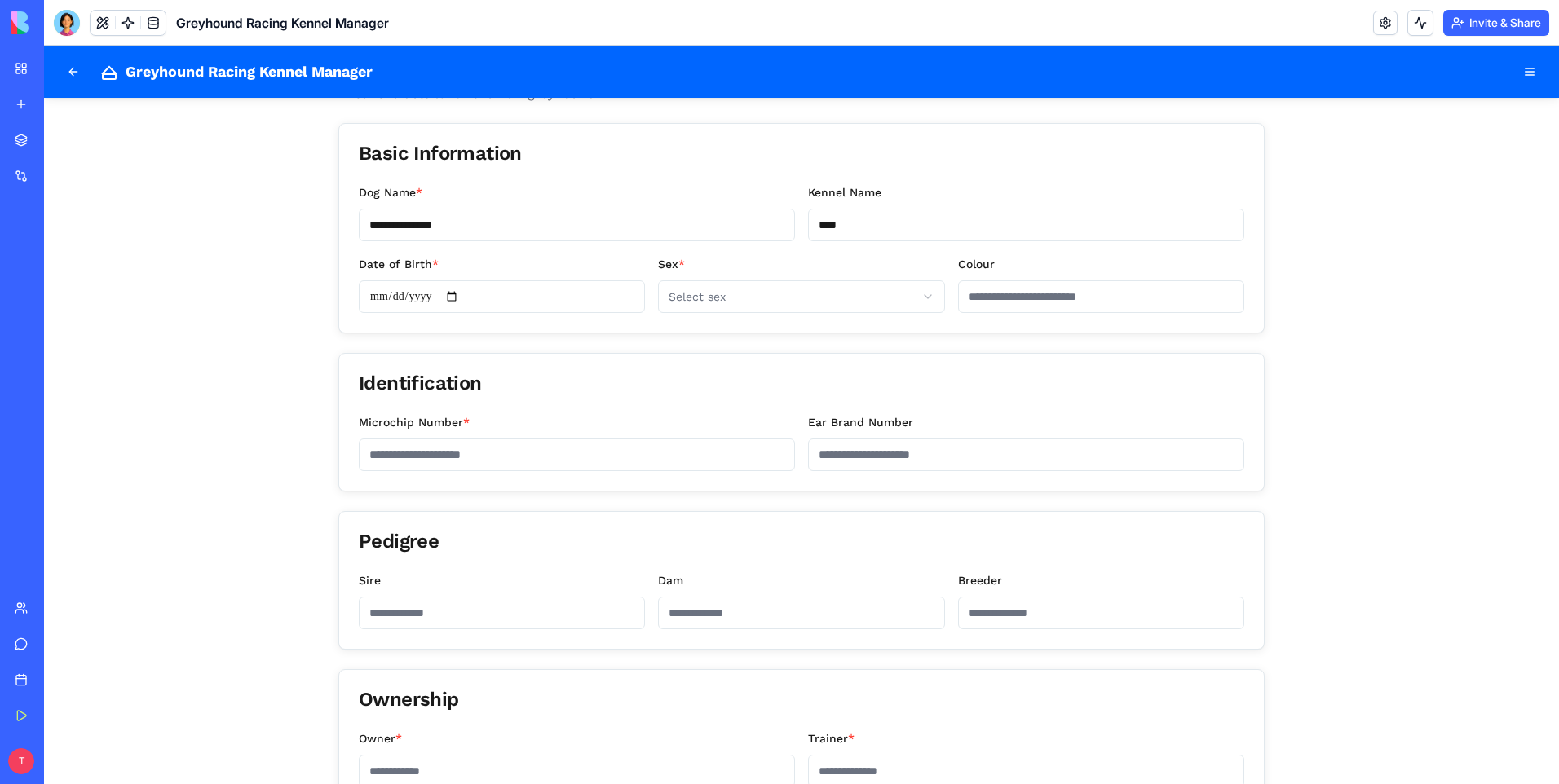
scroll to position [59, 0]
click at [700, 303] on html "**********" at bounding box center [801, 792] width 1515 height 1612
click at [374, 458] on input "Microchip Number *" at bounding box center [577, 455] width 437 height 33
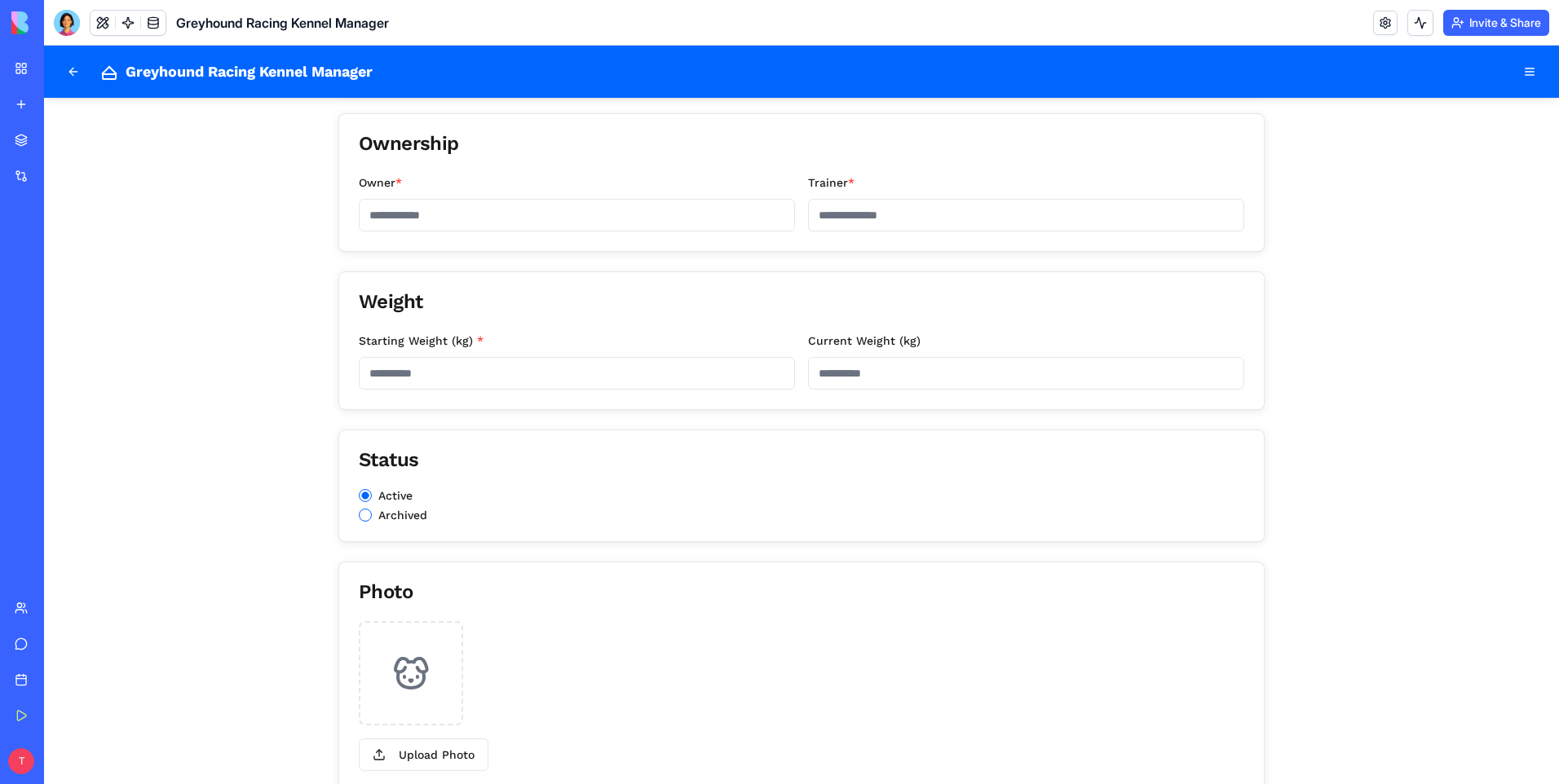
scroll to position [629, 0]
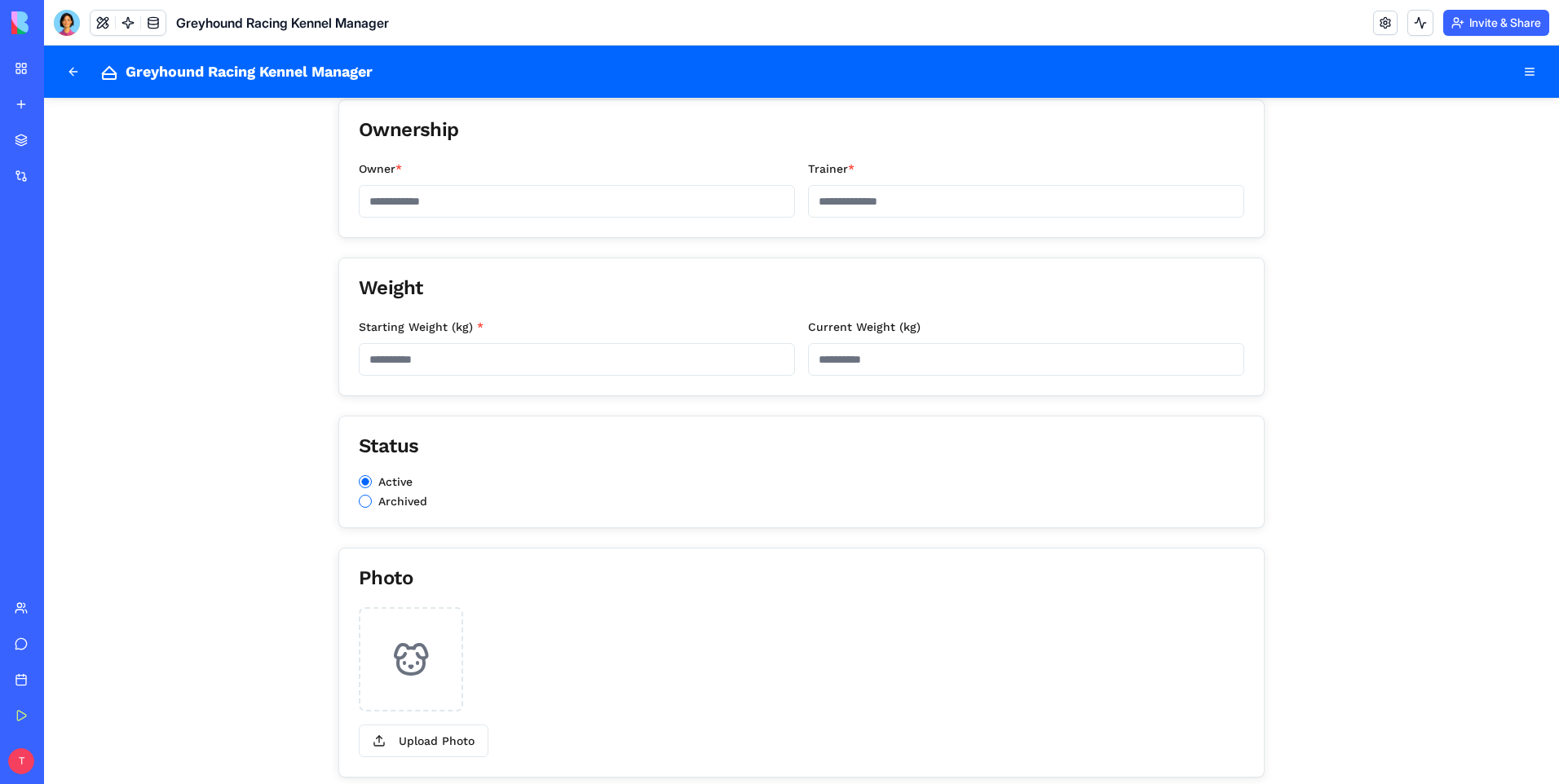
type input "*****"
drag, startPoint x: 385, startPoint y: 196, endPoint x: 387, endPoint y: 187, distance: 9.2
click at [386, 196] on input "Owner *" at bounding box center [577, 201] width 437 height 33
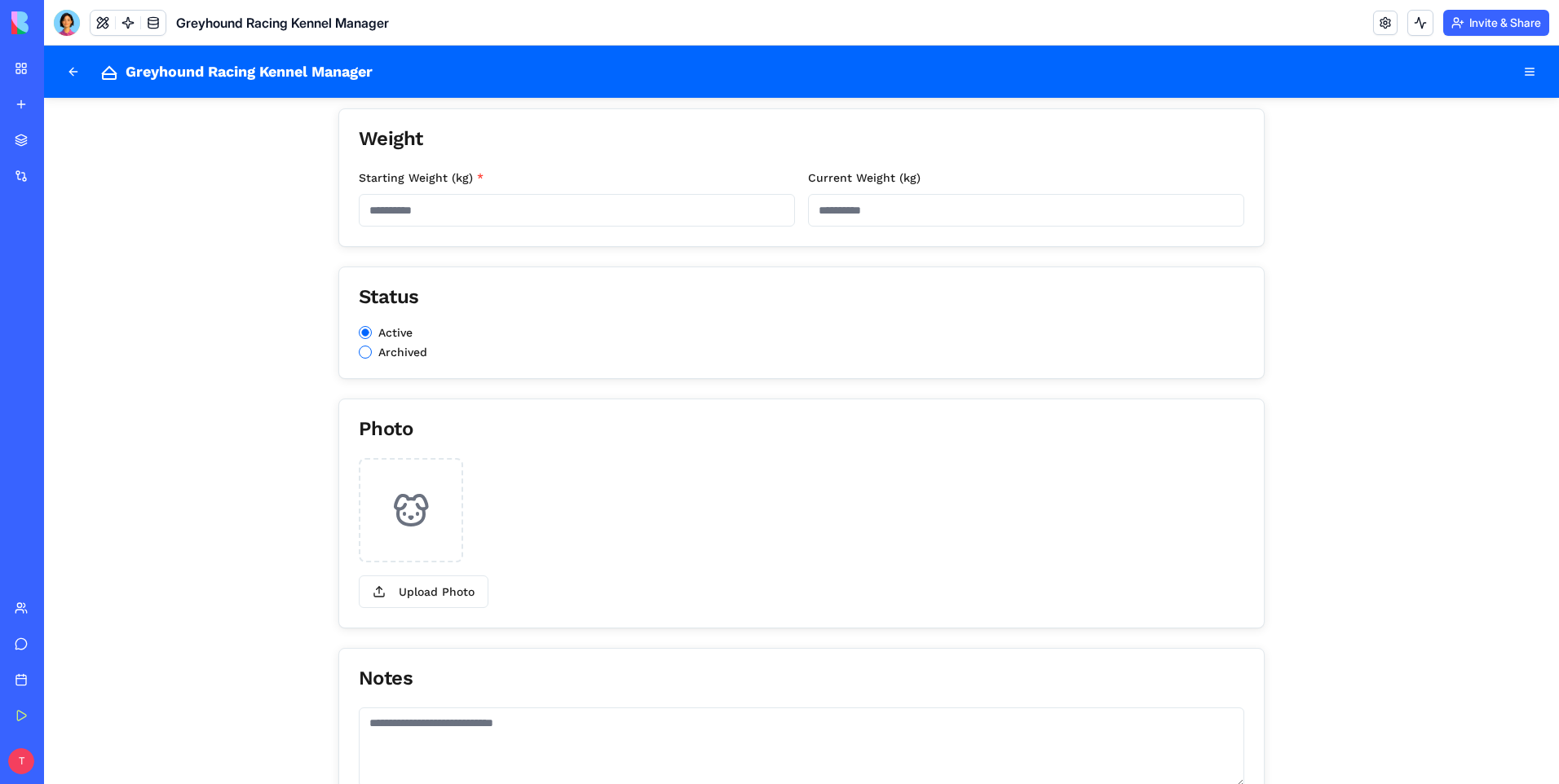
scroll to position [874, 0]
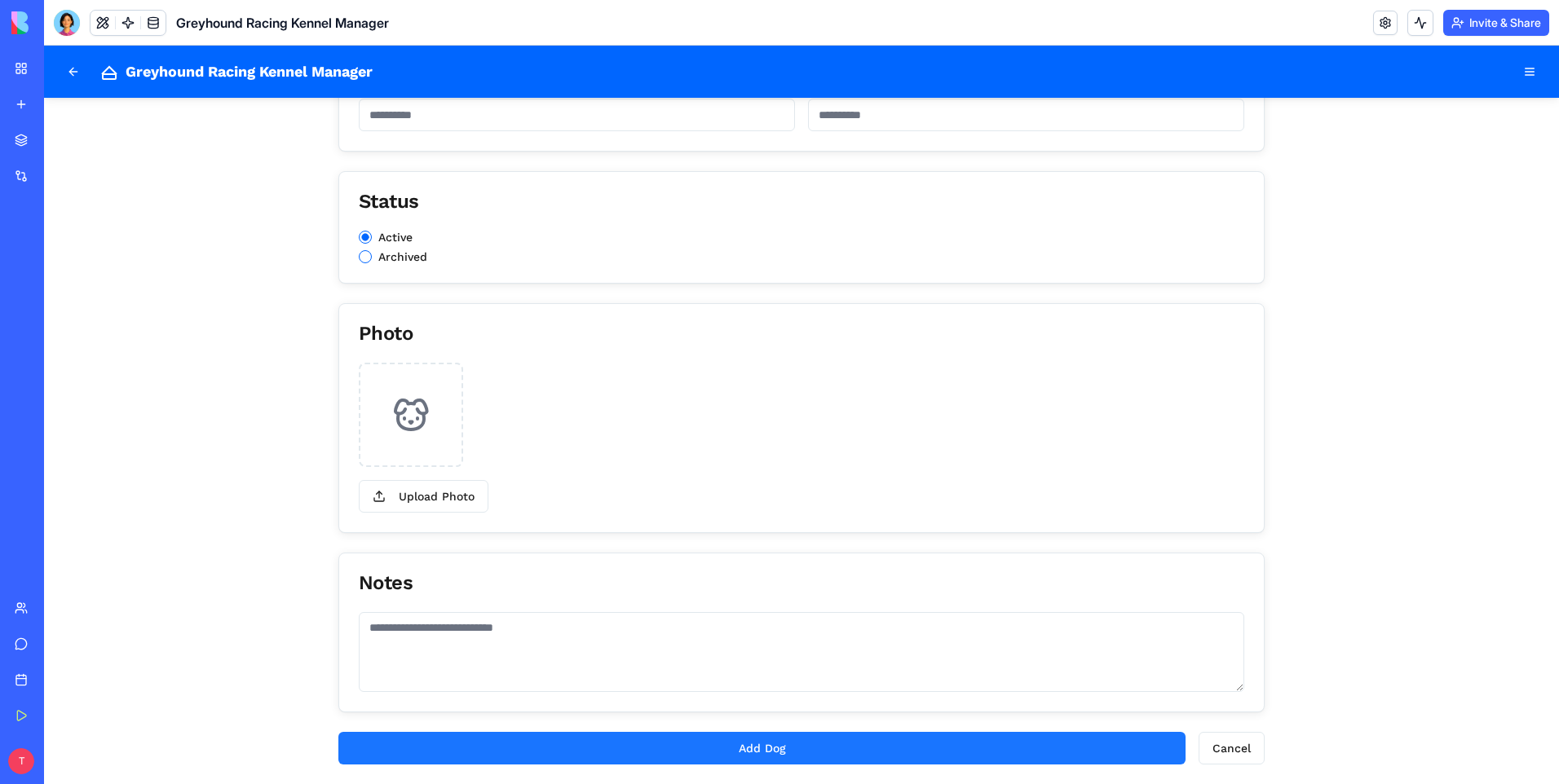
click at [738, 746] on button "Add Dog" at bounding box center [762, 747] width 847 height 33
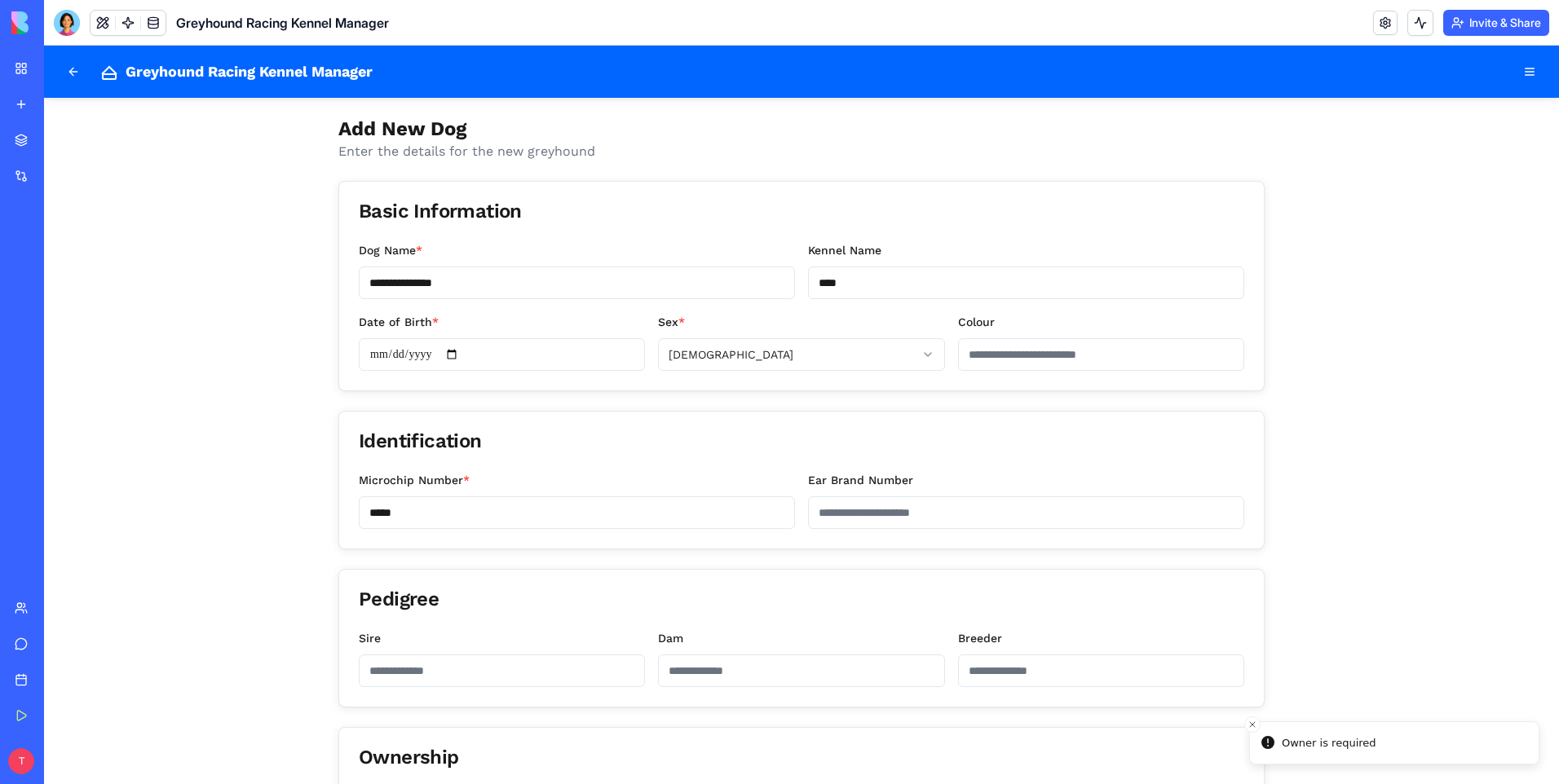
scroll to position [0, 0]
click at [69, 68] on button at bounding box center [73, 71] width 33 height 33
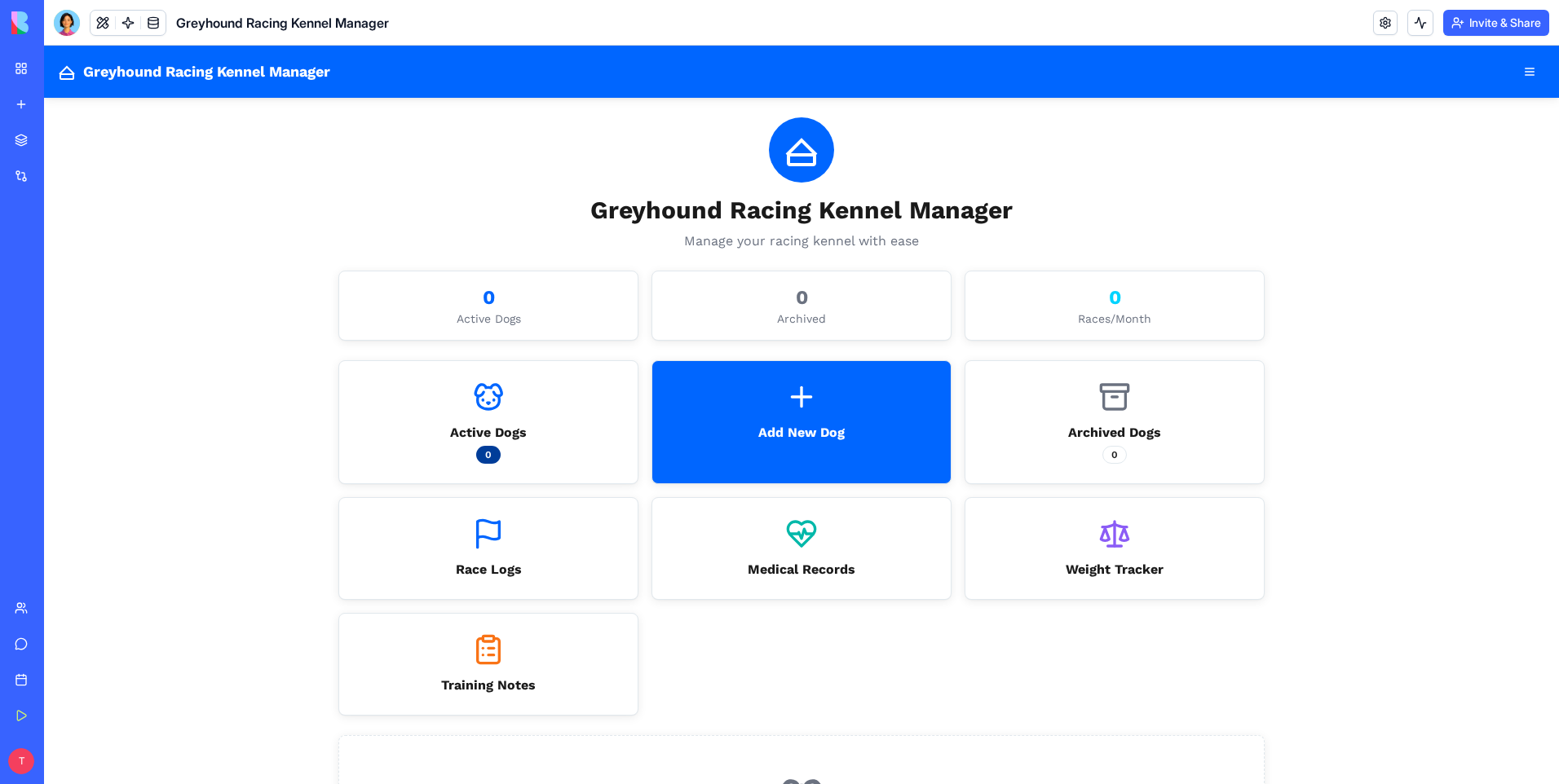
click at [276, 406] on div "Greyhound Racing Kennel Manager GRKM Greyhound Racing Kennel Manager Manage you…" at bounding box center [801, 515] width 1515 height 939
click at [1113, 541] on icon at bounding box center [1114, 534] width 33 height 33
drag, startPoint x: 319, startPoint y: 236, endPoint x: 275, endPoint y: 191, distance: 62.9
click at [275, 191] on div "Greyhound Racing Kennel Manager GRKM Greyhound Racing Kennel Manager Manage you…" at bounding box center [801, 515] width 1515 height 939
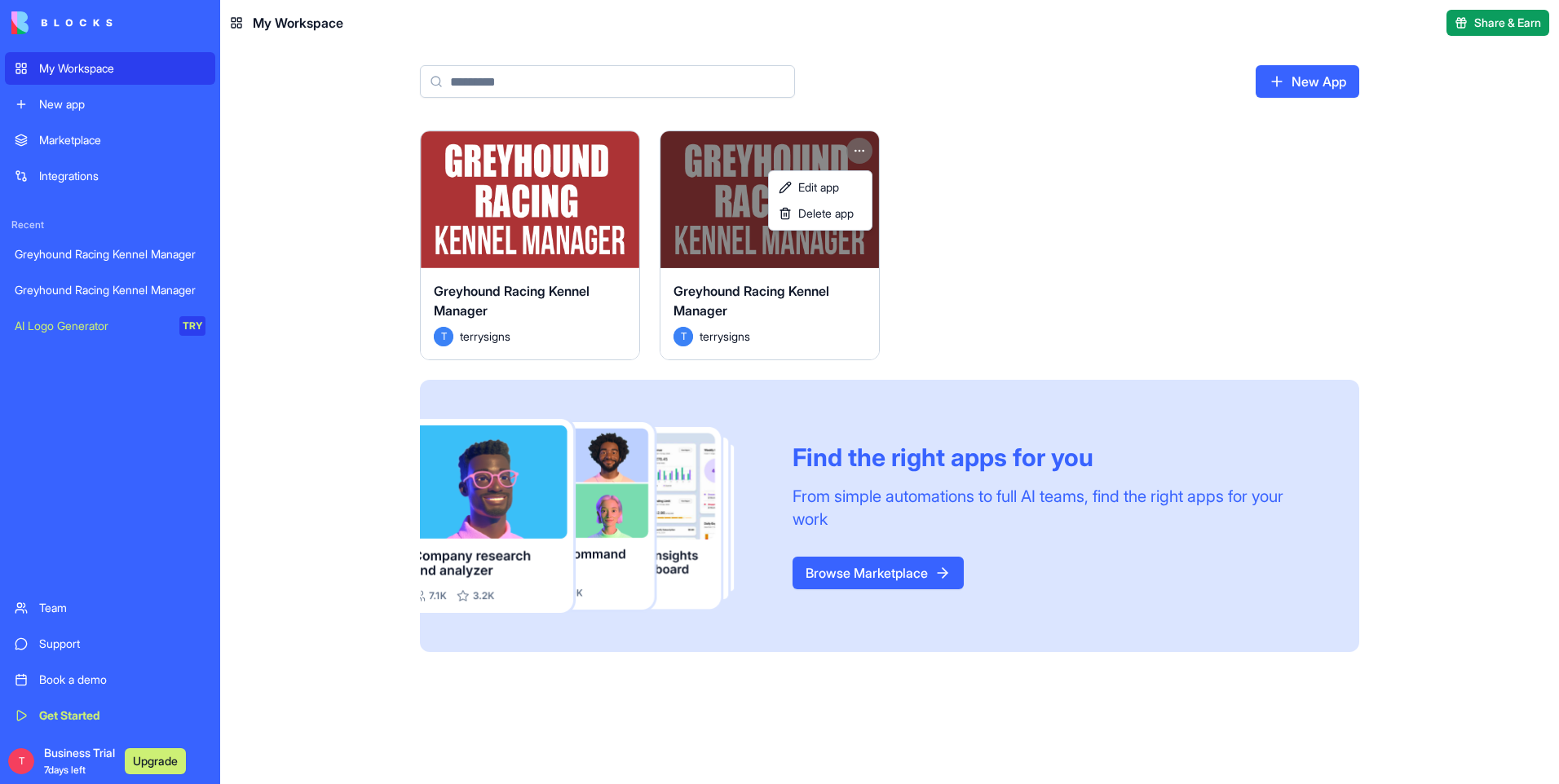
click at [865, 151] on html "My Workspace New app Marketplace Integrations Recent Greyhound Racing Kennel Ma…" at bounding box center [780, 392] width 1559 height 784
click at [849, 215] on span "Delete app" at bounding box center [825, 213] width 55 height 16
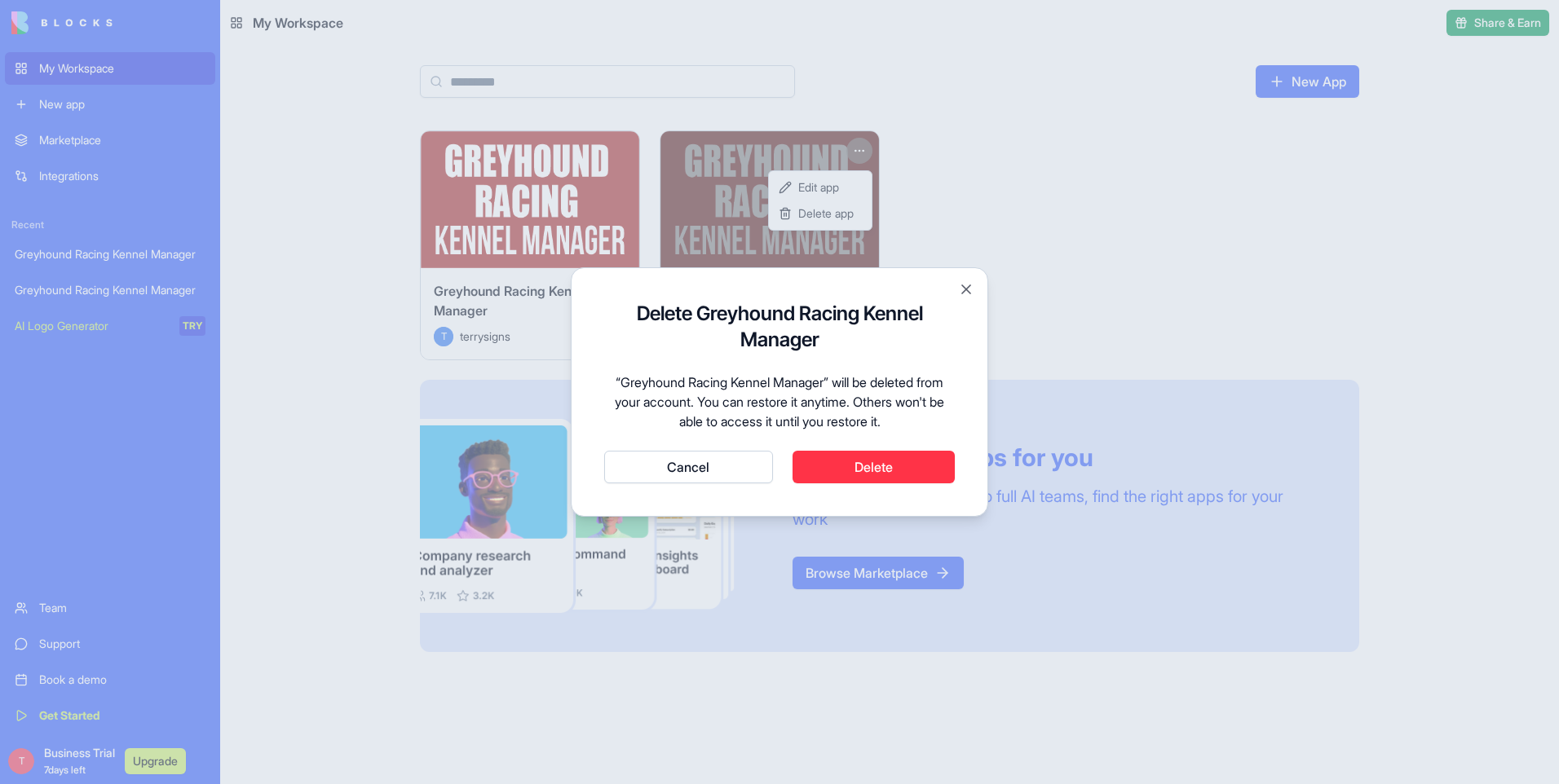
click at [670, 464] on button "Cancel" at bounding box center [689, 466] width 169 height 33
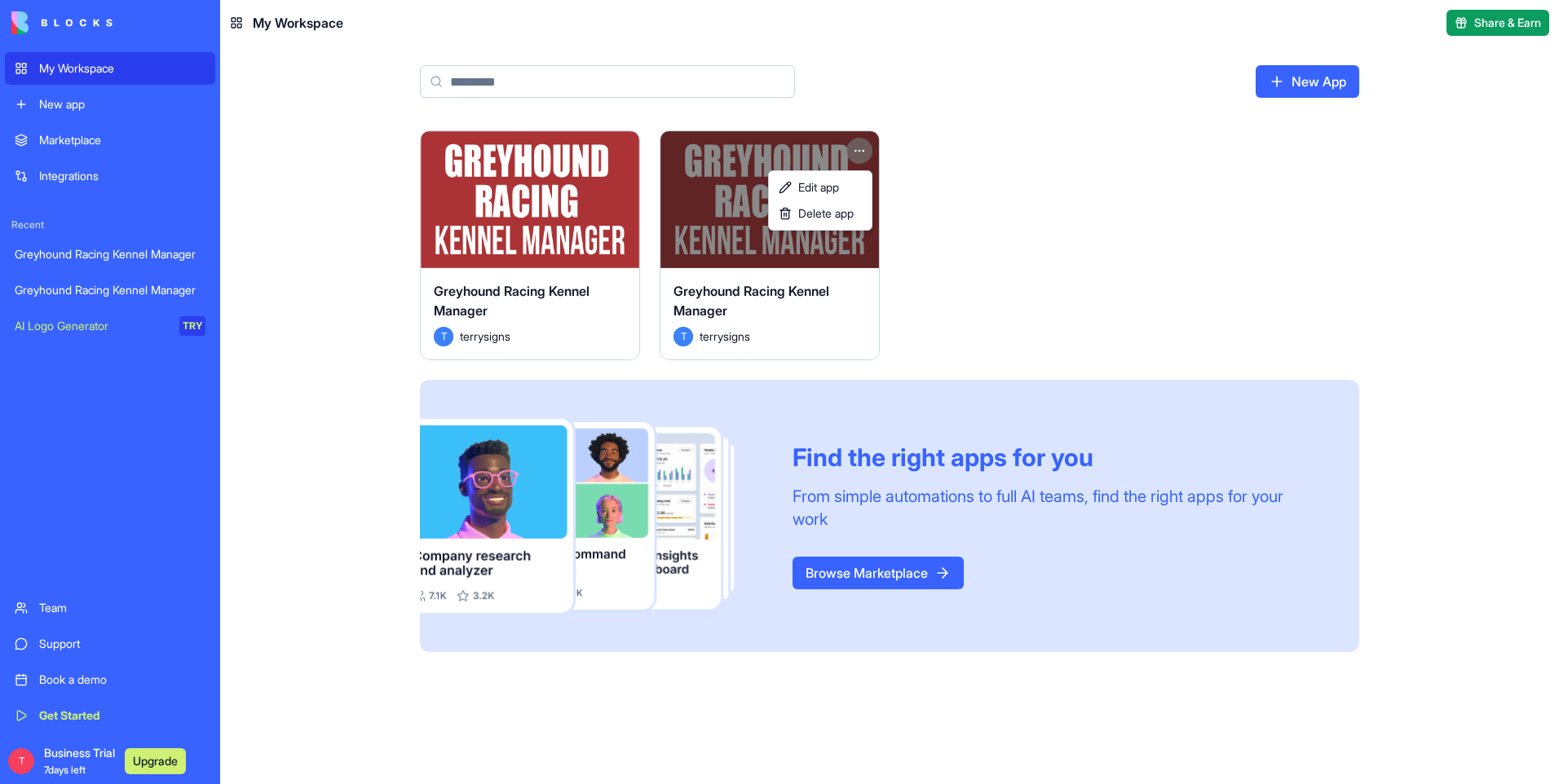
click at [1066, 186] on html "My Workspace New app Marketplace Integrations Recent Greyhound Racing Kennel Ma…" at bounding box center [780, 392] width 1559 height 784
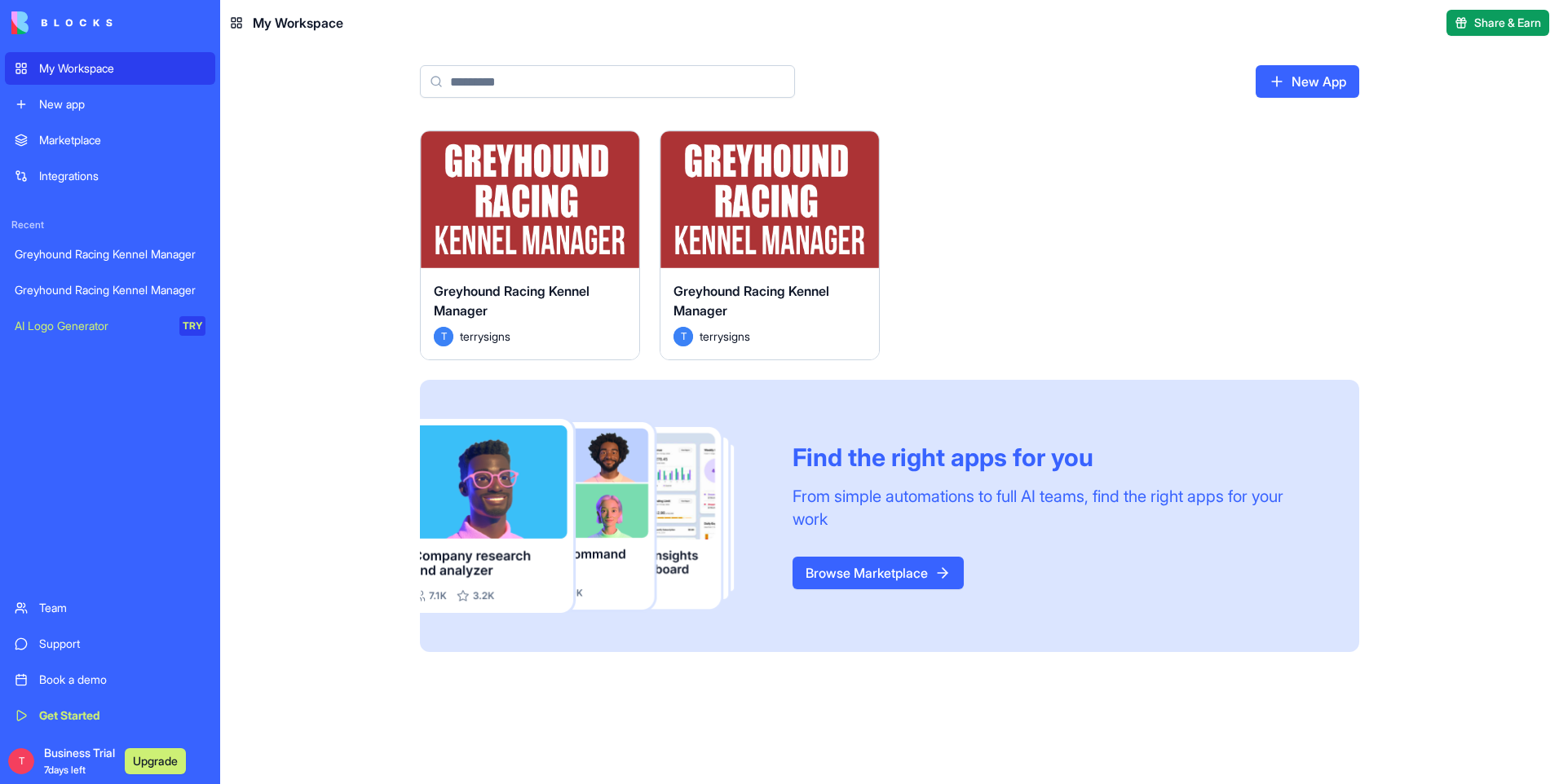
click at [64, 138] on div "Marketplace" at bounding box center [123, 140] width 167 height 16
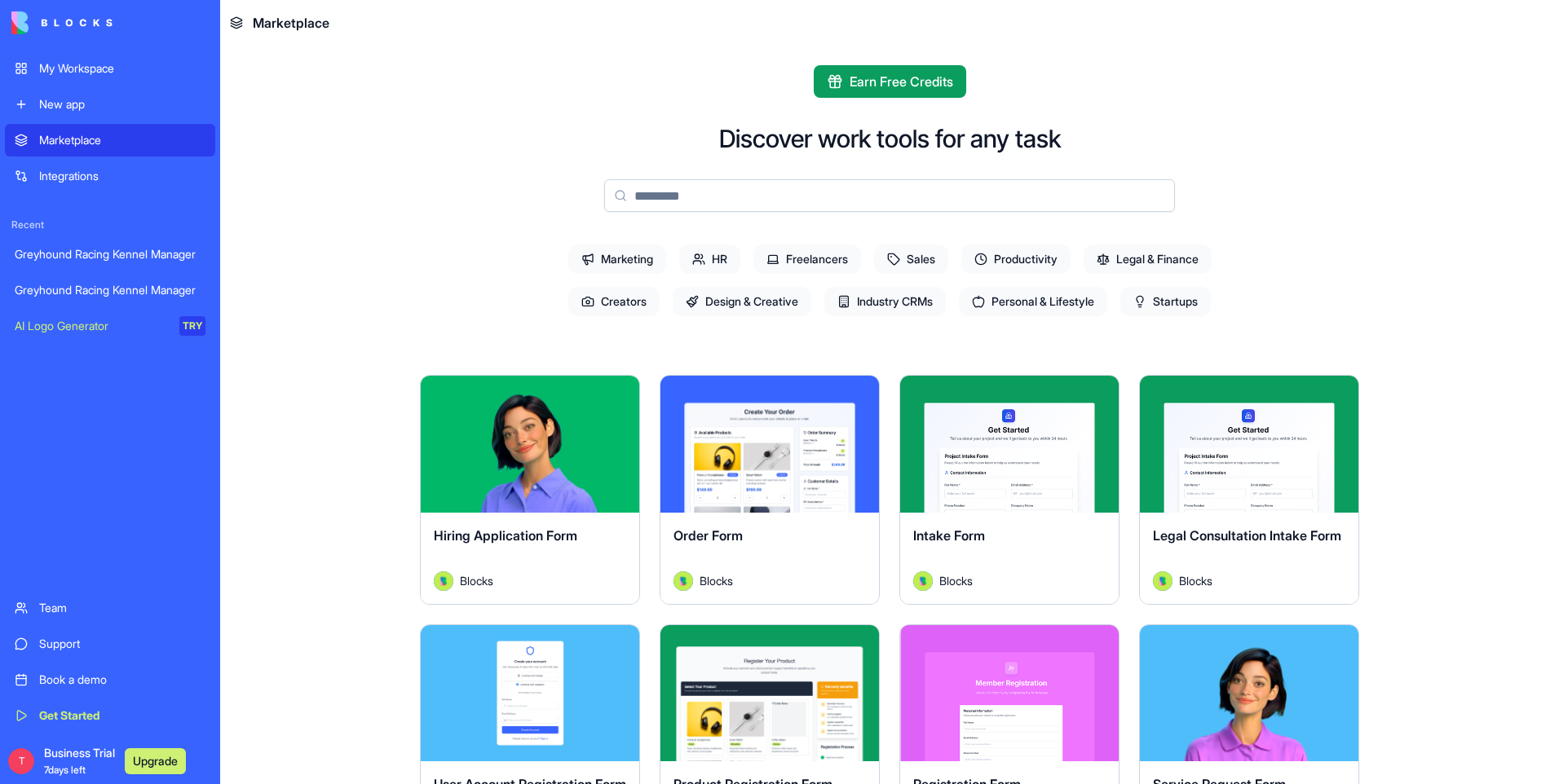
click at [793, 198] on input at bounding box center [889, 195] width 571 height 33
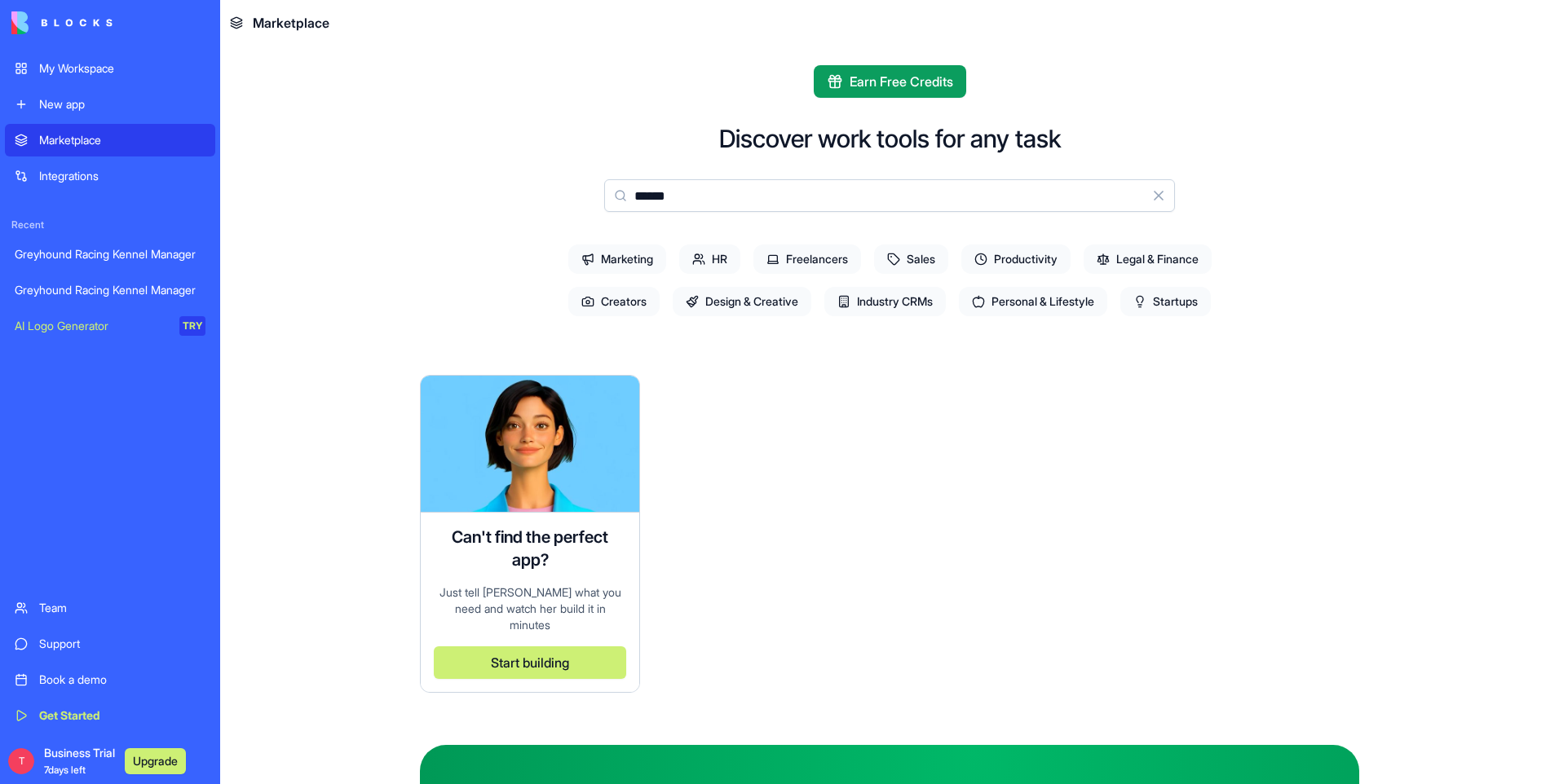
type input "******"
click at [685, 188] on input "******" at bounding box center [889, 195] width 571 height 33
click at [93, 252] on div "Greyhound Racing Kennel Manager" at bounding box center [111, 254] width 191 height 16
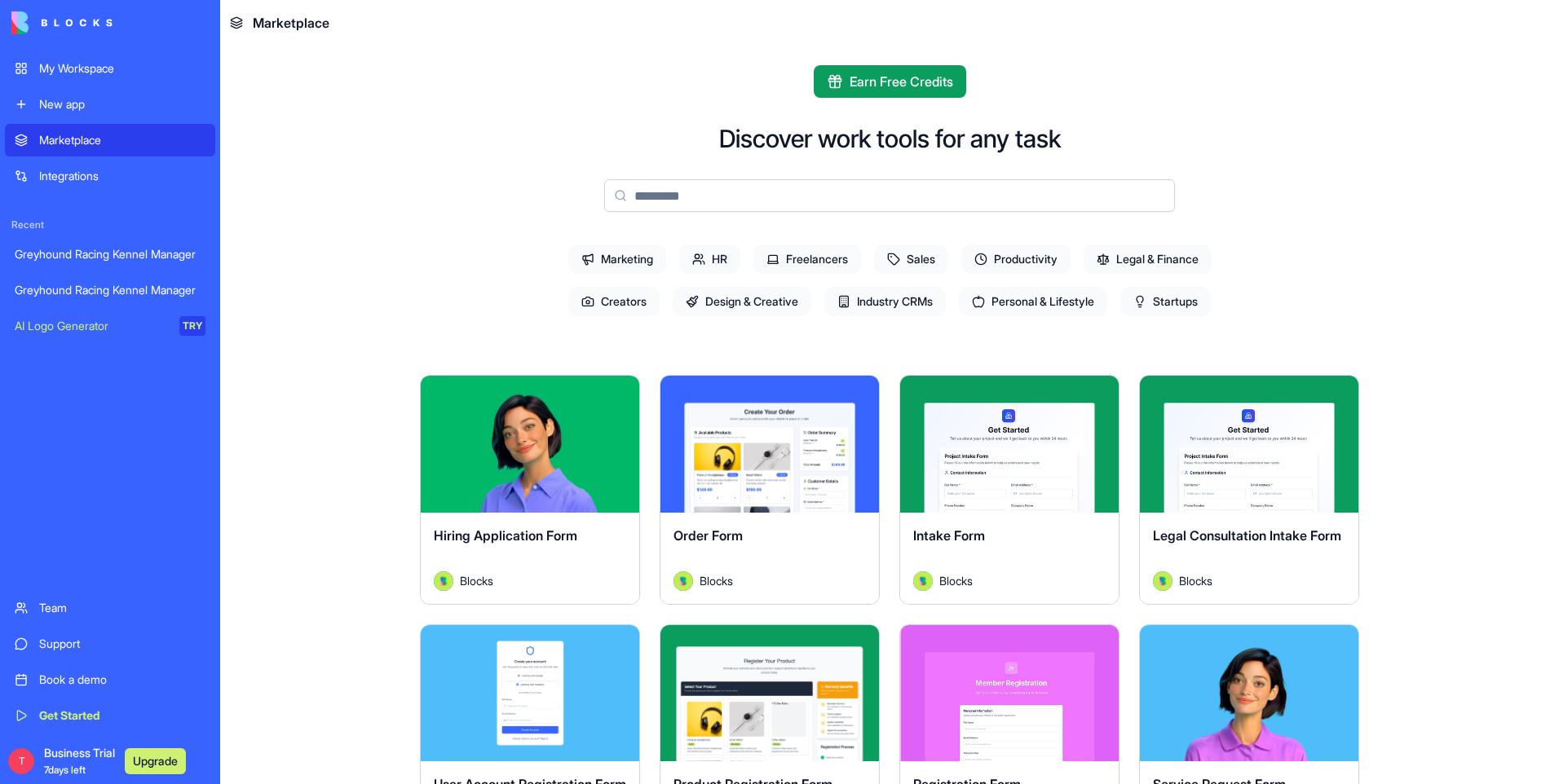
click at [316, 407] on main "Earn Free Credits Discover work tools for any task Marketing HR Freelancers Sal…" at bounding box center [889, 415] width 1339 height 738
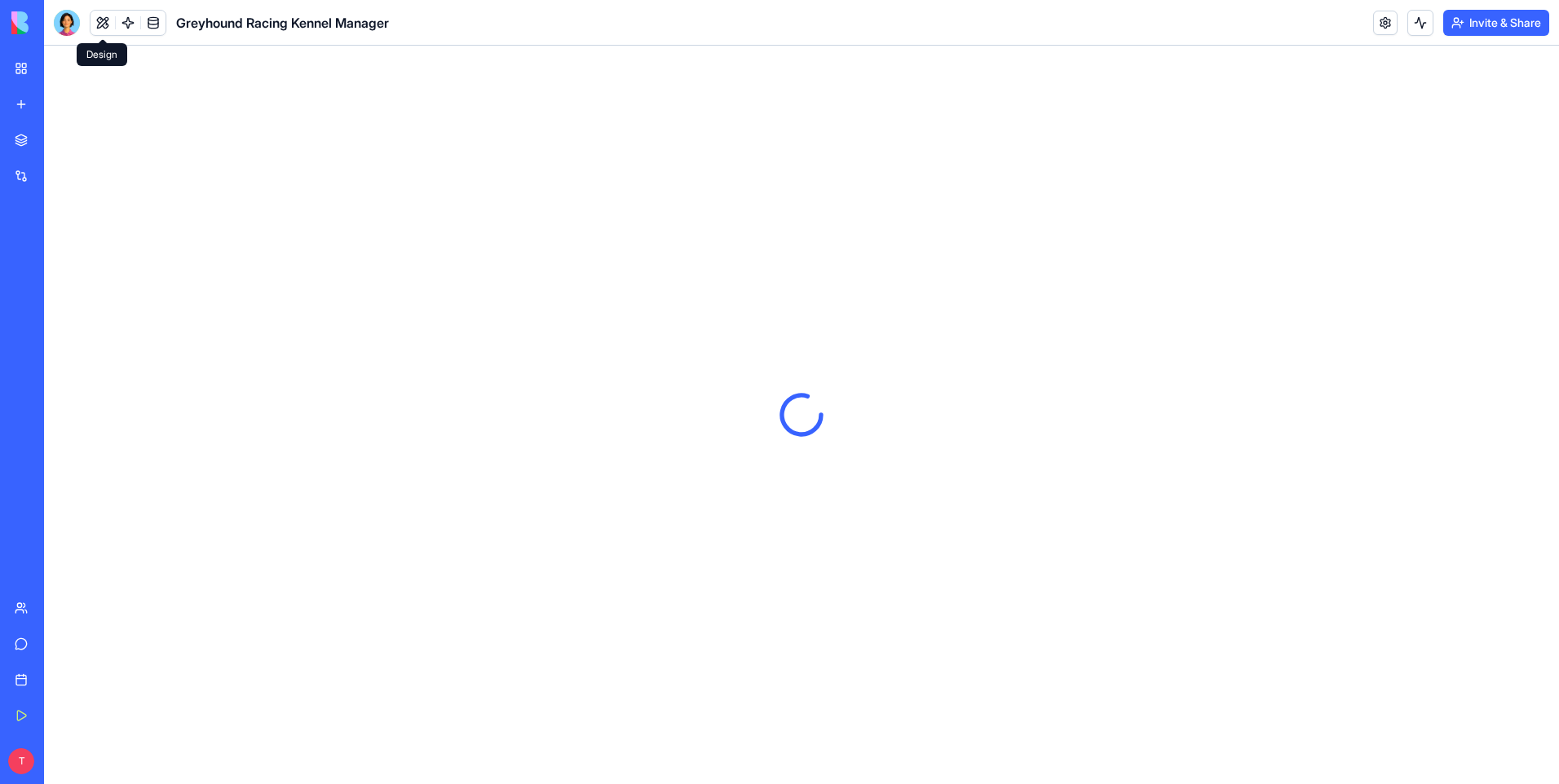
click at [106, 17] on button at bounding box center [103, 22] width 24 height 24
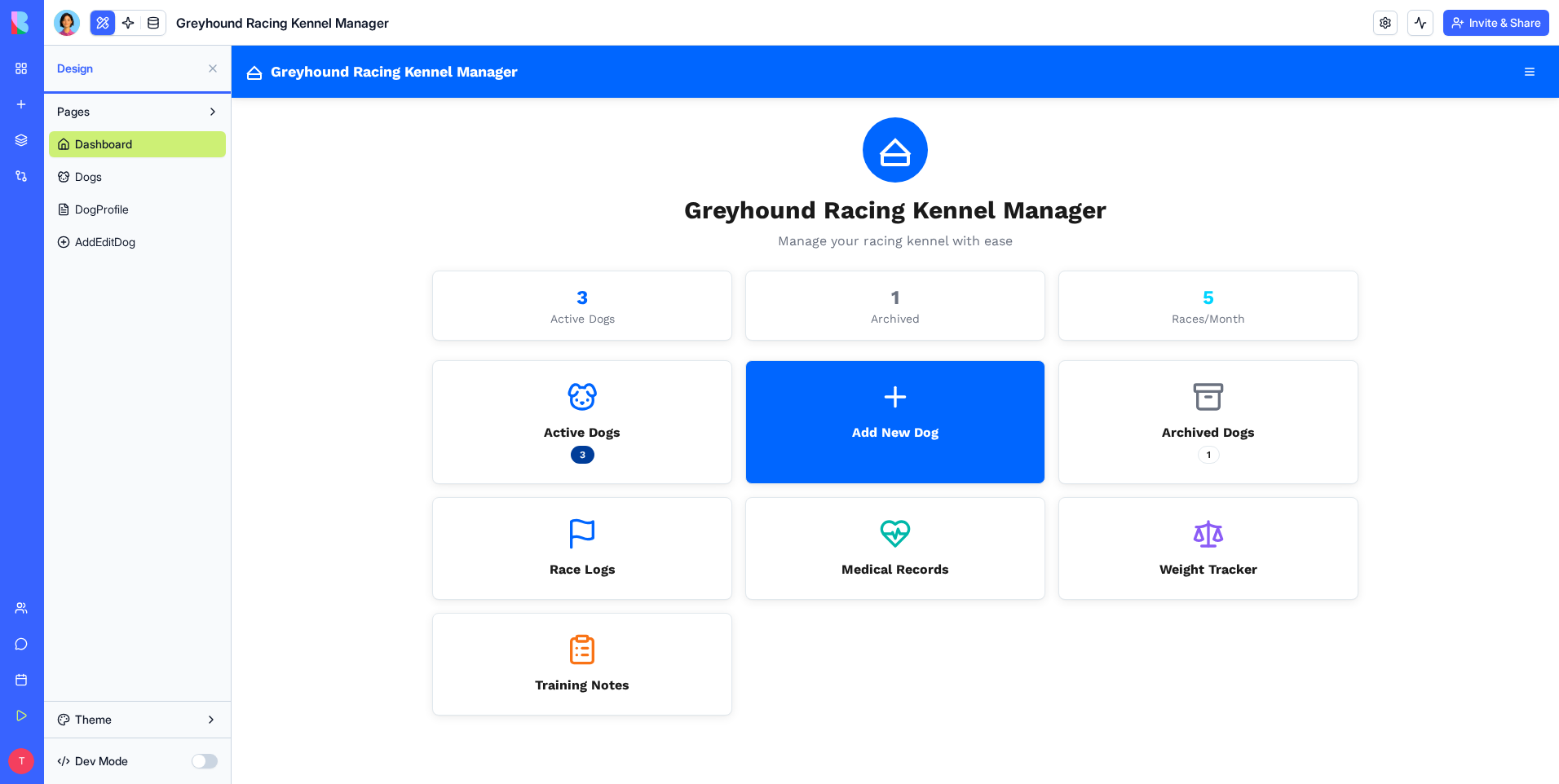
click at [78, 180] on span "Dogs" at bounding box center [88, 176] width 27 height 16
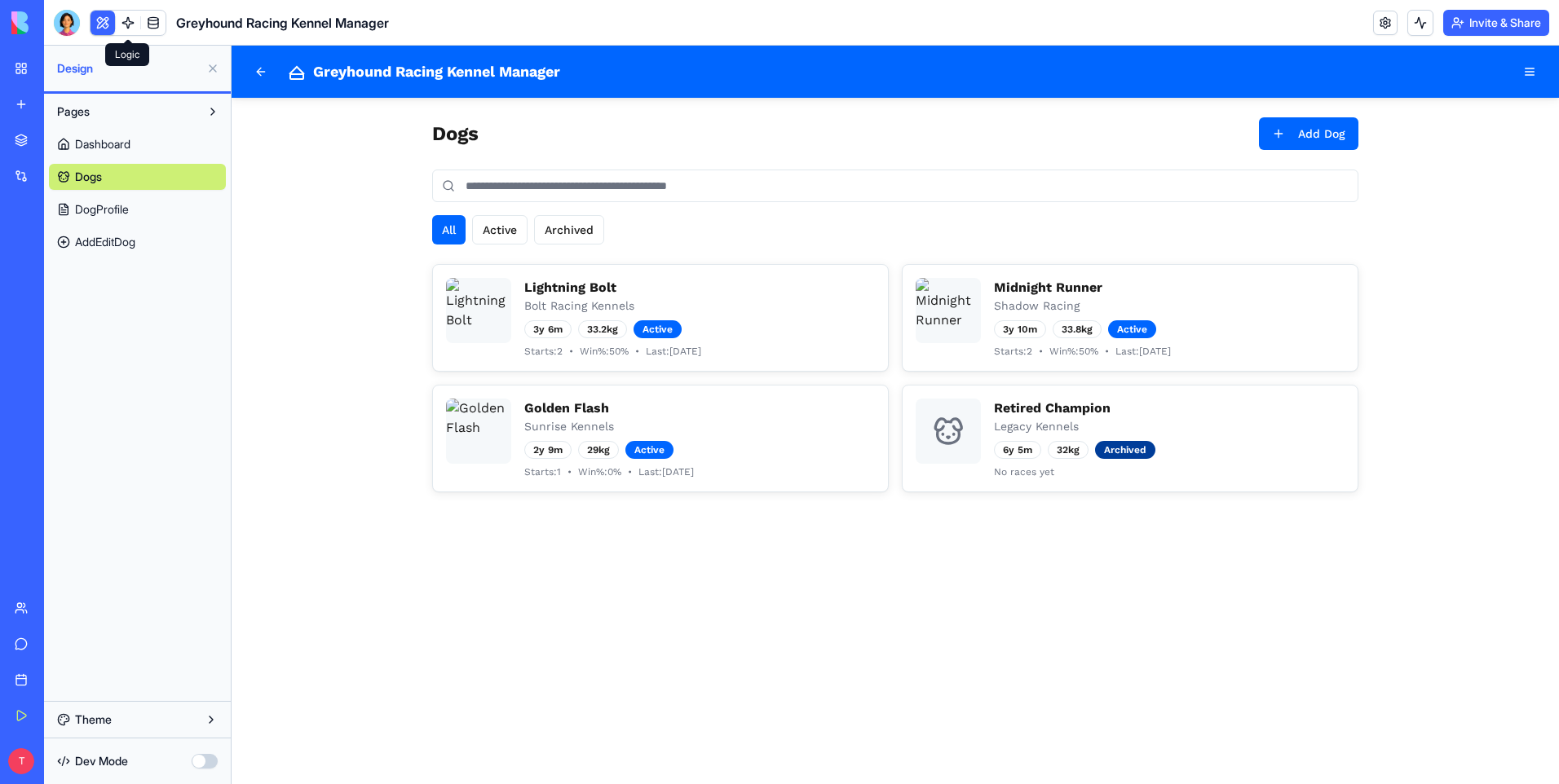
click at [131, 20] on link at bounding box center [128, 22] width 24 height 24
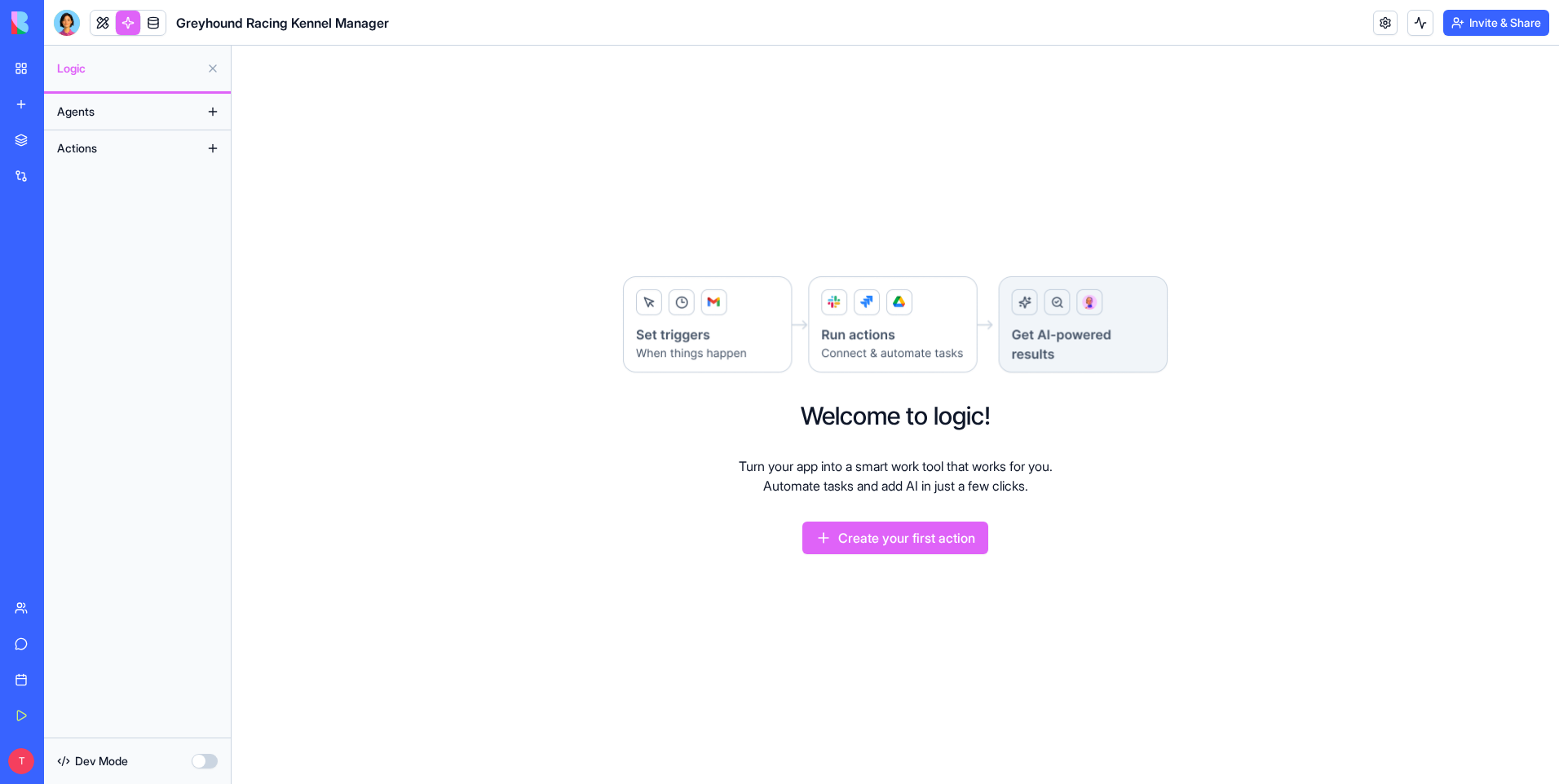
click at [83, 112] on span "Agents" at bounding box center [76, 111] width 37 height 16
click at [83, 153] on span "Actions" at bounding box center [77, 148] width 40 height 16
click at [453, 177] on div "Welcome to logic! Turn your app into a smart work tool that works for you. Auto…" at bounding box center [895, 415] width 1328 height 738
click at [905, 533] on button "Create your first action" at bounding box center [895, 538] width 186 height 33
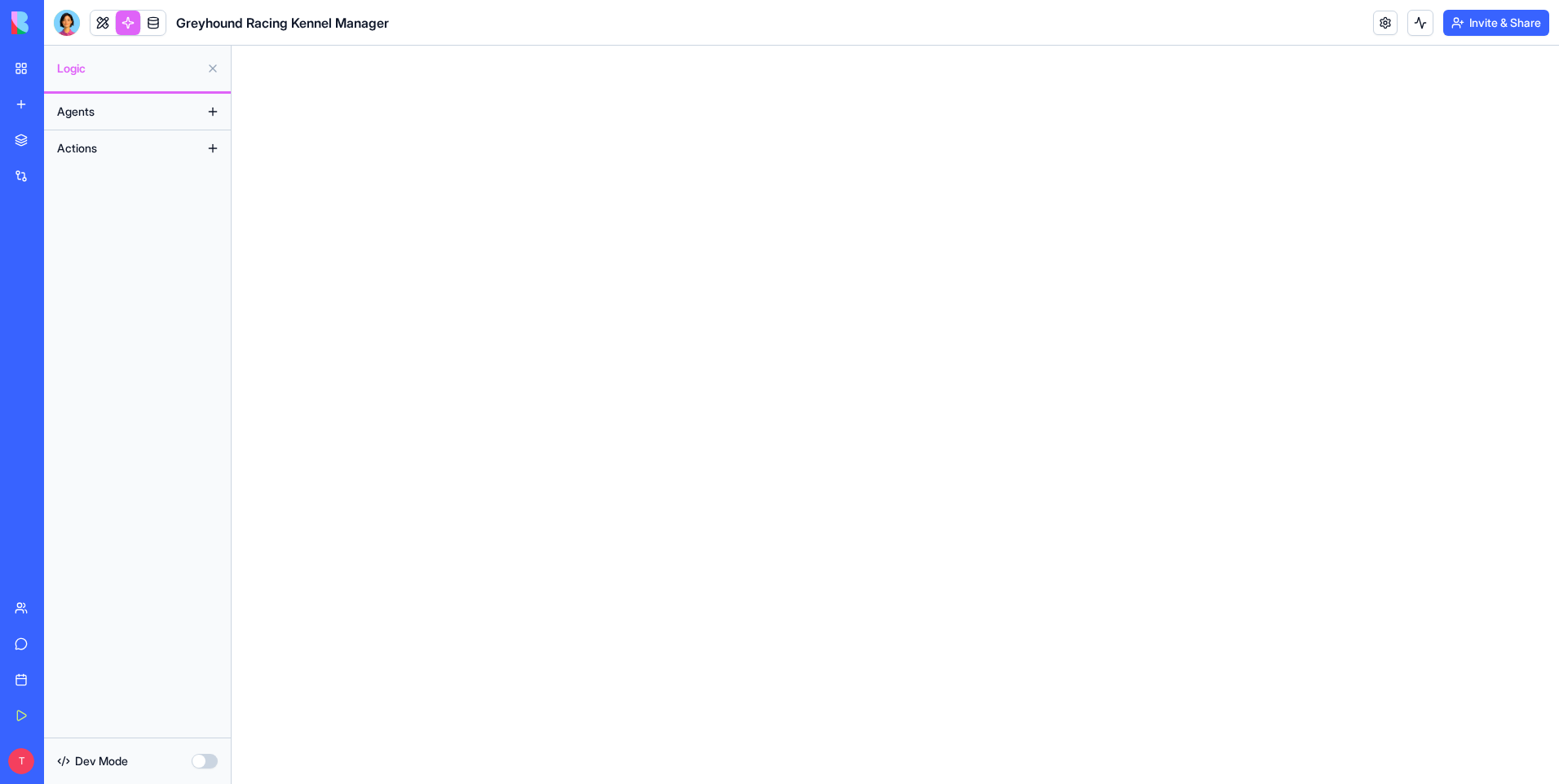
click at [79, 150] on span "Actions" at bounding box center [77, 148] width 40 height 16
click at [216, 762] on button "button" at bounding box center [205, 762] width 26 height 15
click at [198, 761] on button "button" at bounding box center [205, 762] width 26 height 15
click at [215, 113] on button at bounding box center [213, 111] width 26 height 26
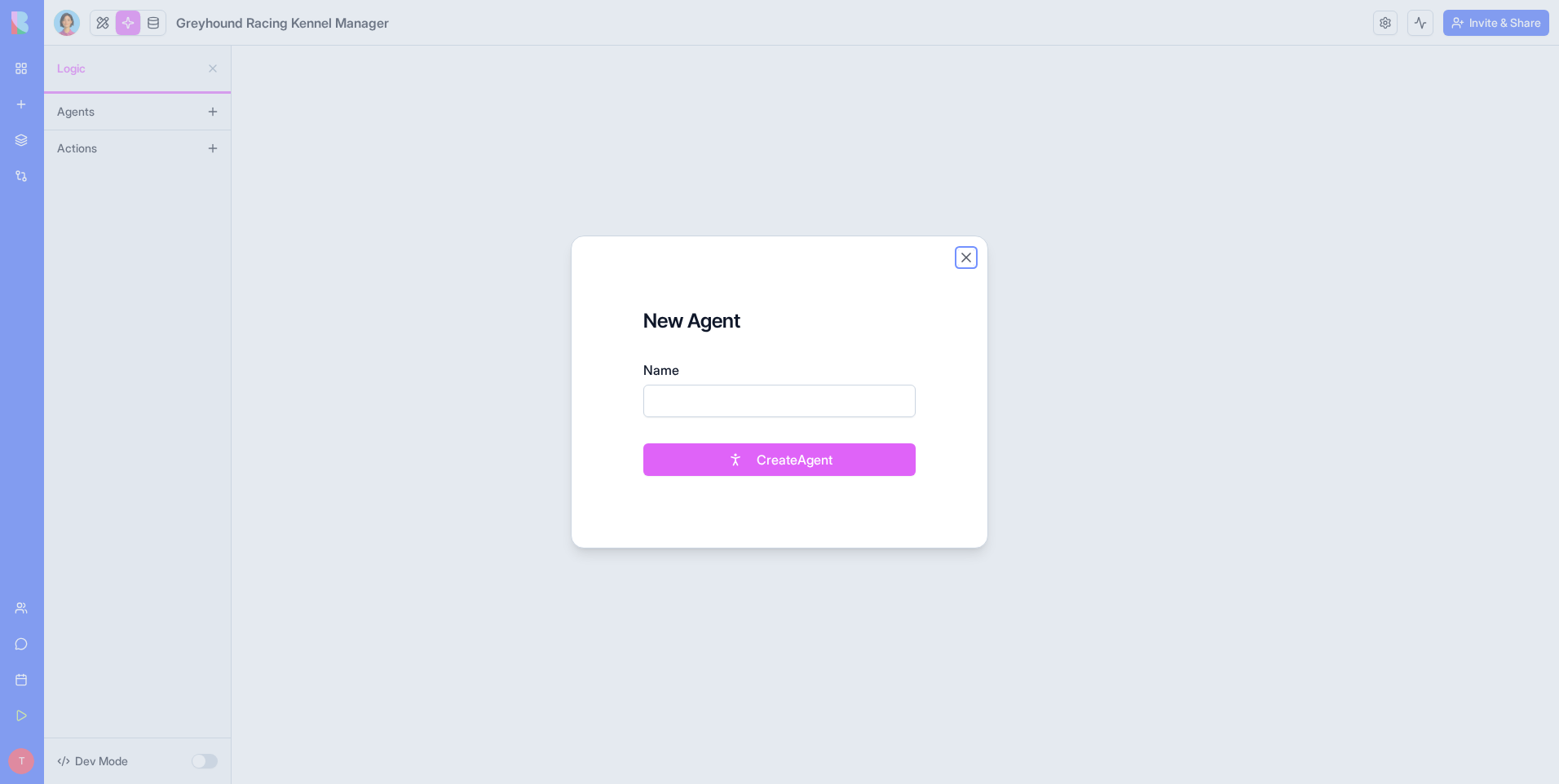
click at [965, 258] on button "Close" at bounding box center [966, 257] width 16 height 16
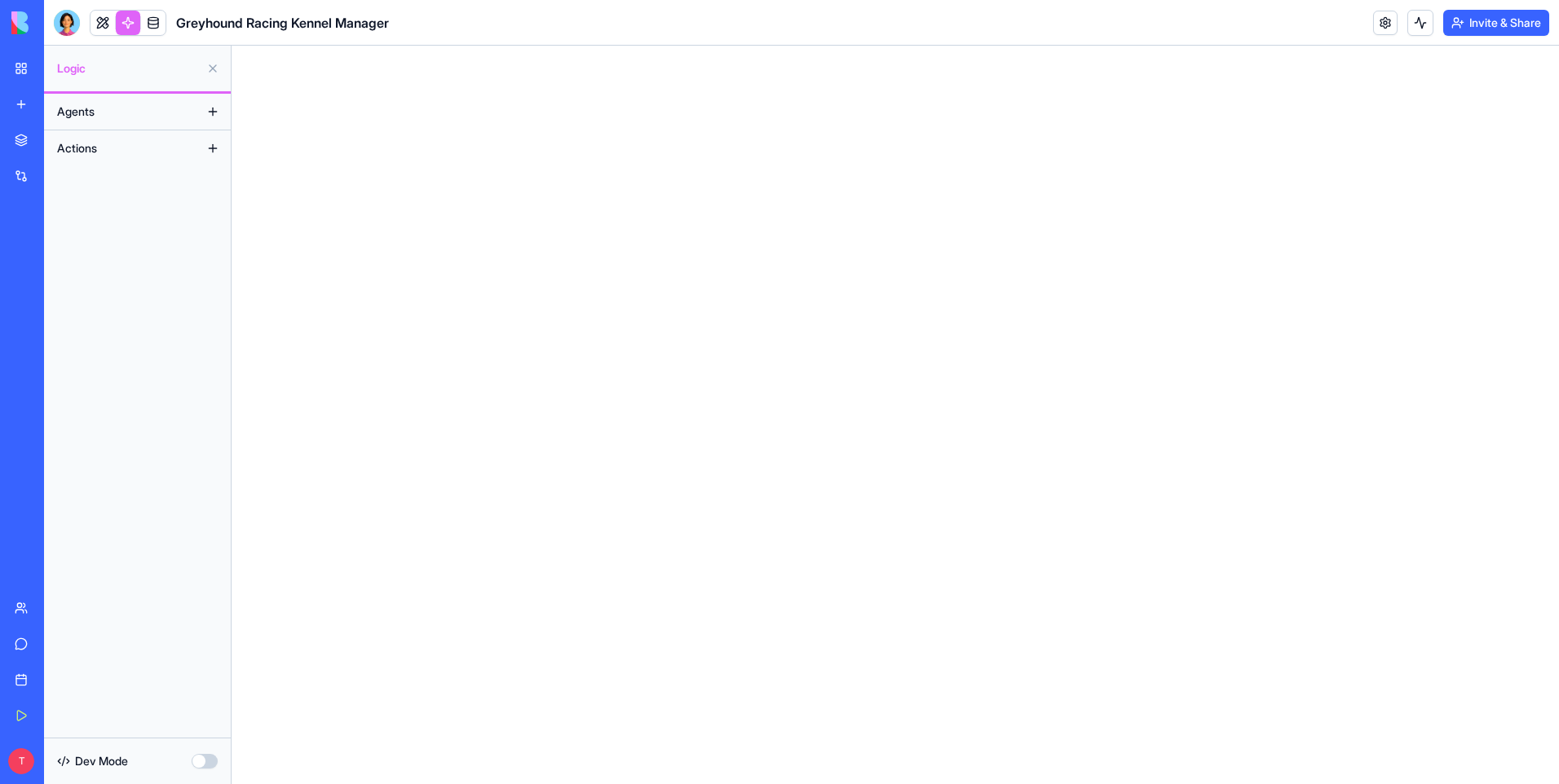
click at [211, 149] on button at bounding box center [213, 148] width 26 height 26
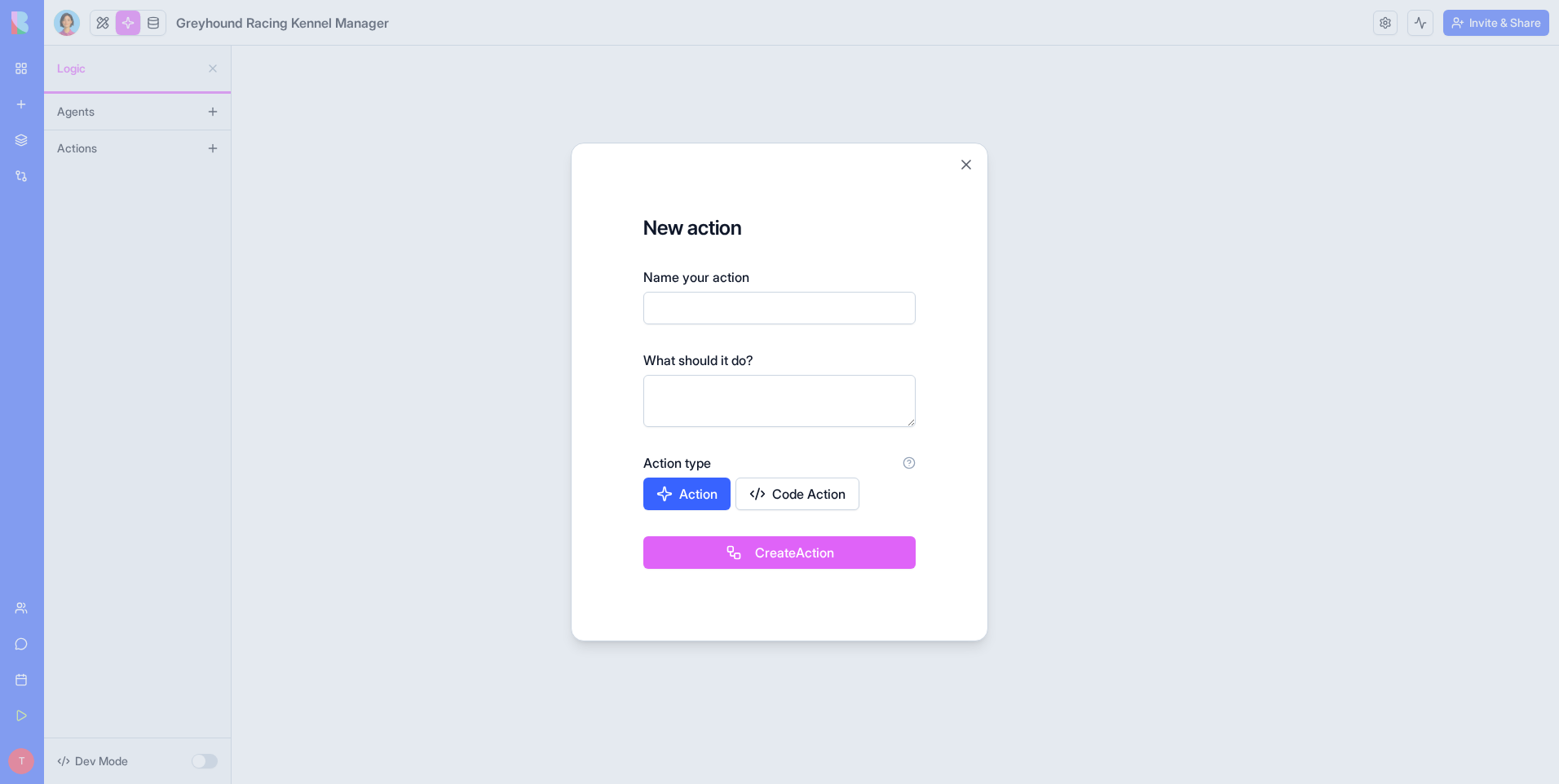
click at [696, 380] on textarea at bounding box center [780, 401] width 273 height 52
drag, startPoint x: 964, startPoint y: 167, endPoint x: 972, endPoint y: 161, distance: 10.0
click at [968, 166] on button "Close" at bounding box center [966, 164] width 16 height 16
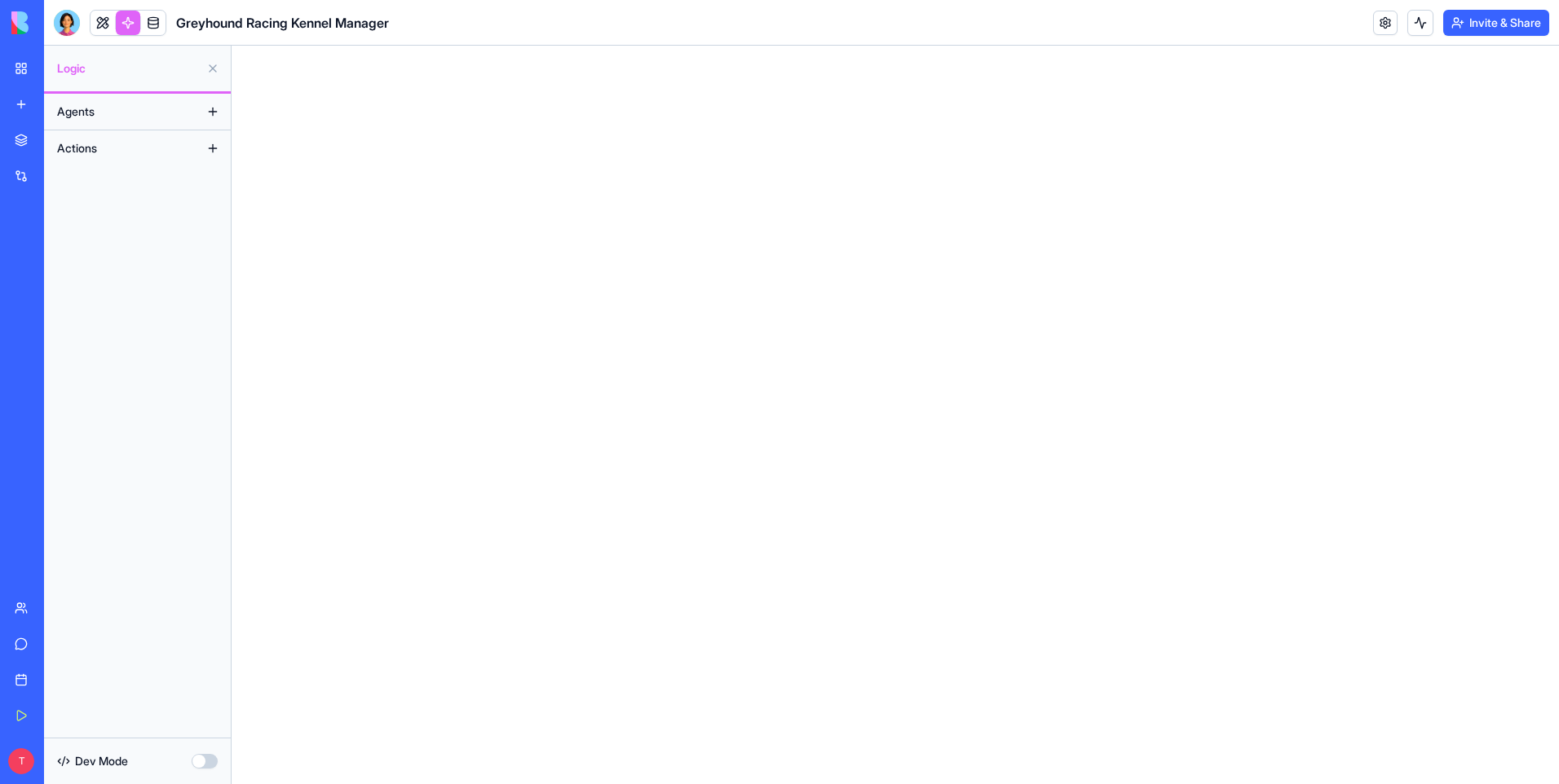
click at [60, 65] on div "My Workspace" at bounding box center [50, 67] width 22 height 16
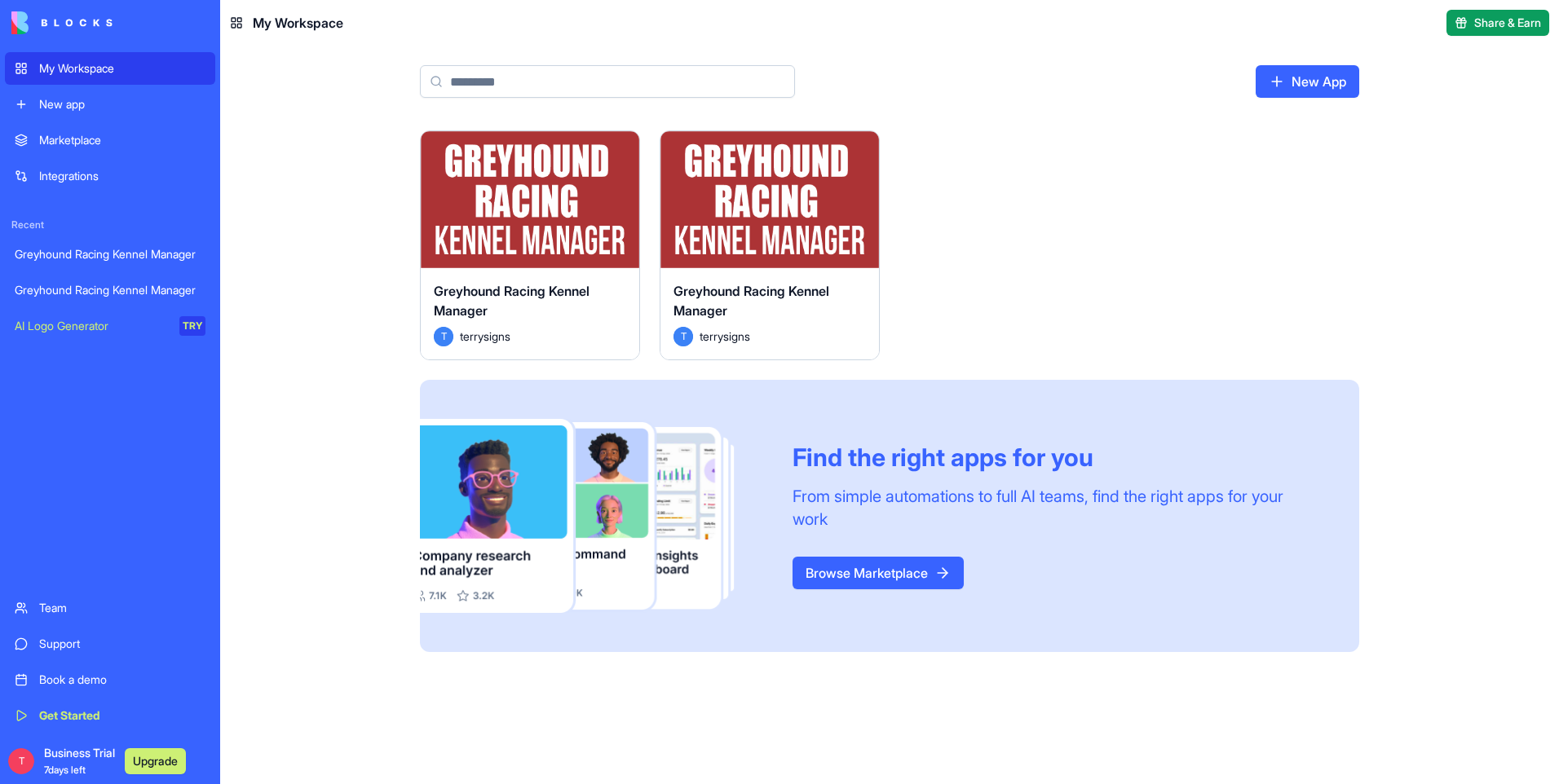
click at [550, 238] on div "Launch" at bounding box center [529, 200] width 218 height 137
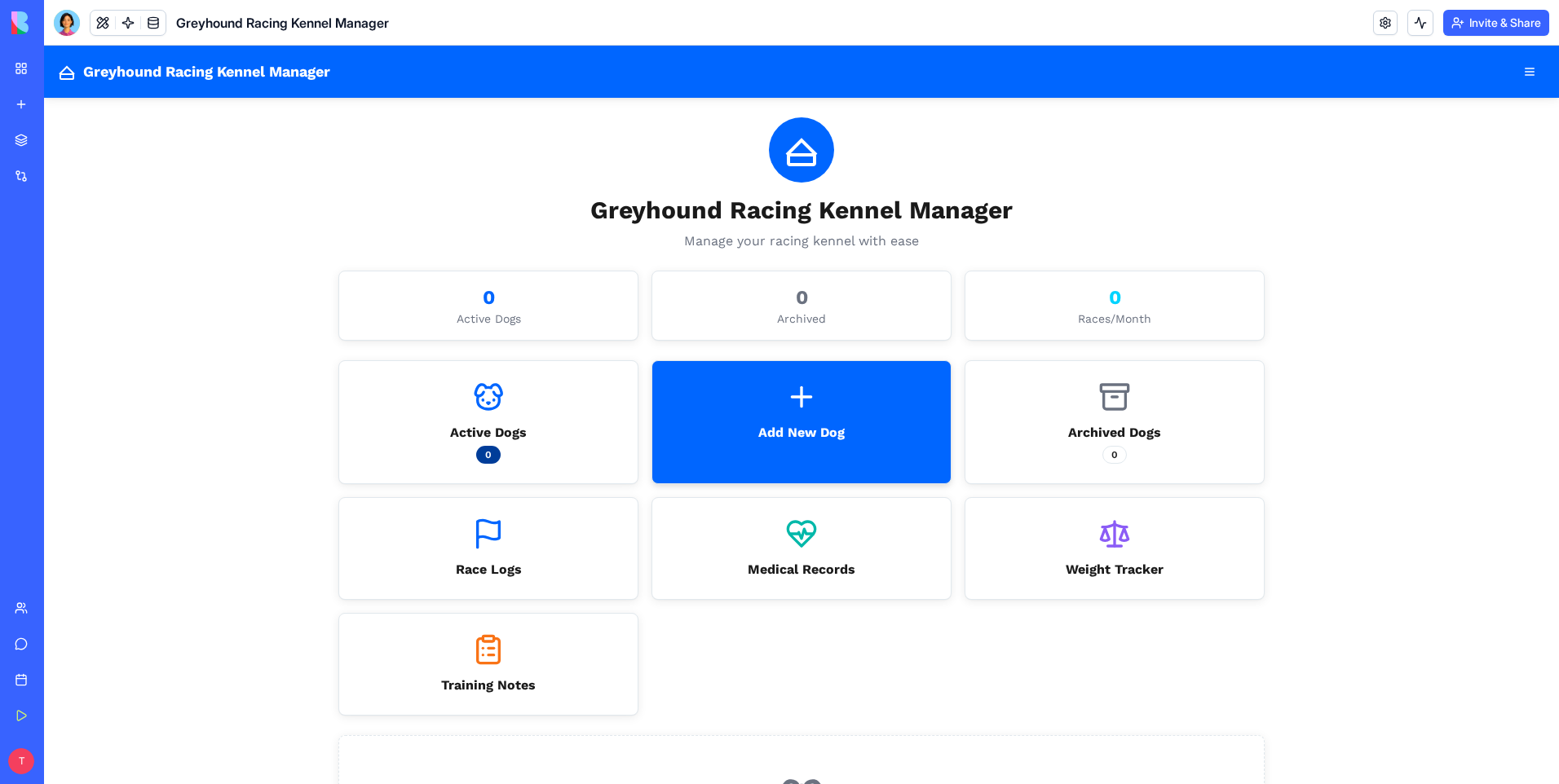
click at [785, 406] on icon at bounding box center [801, 396] width 33 height 33
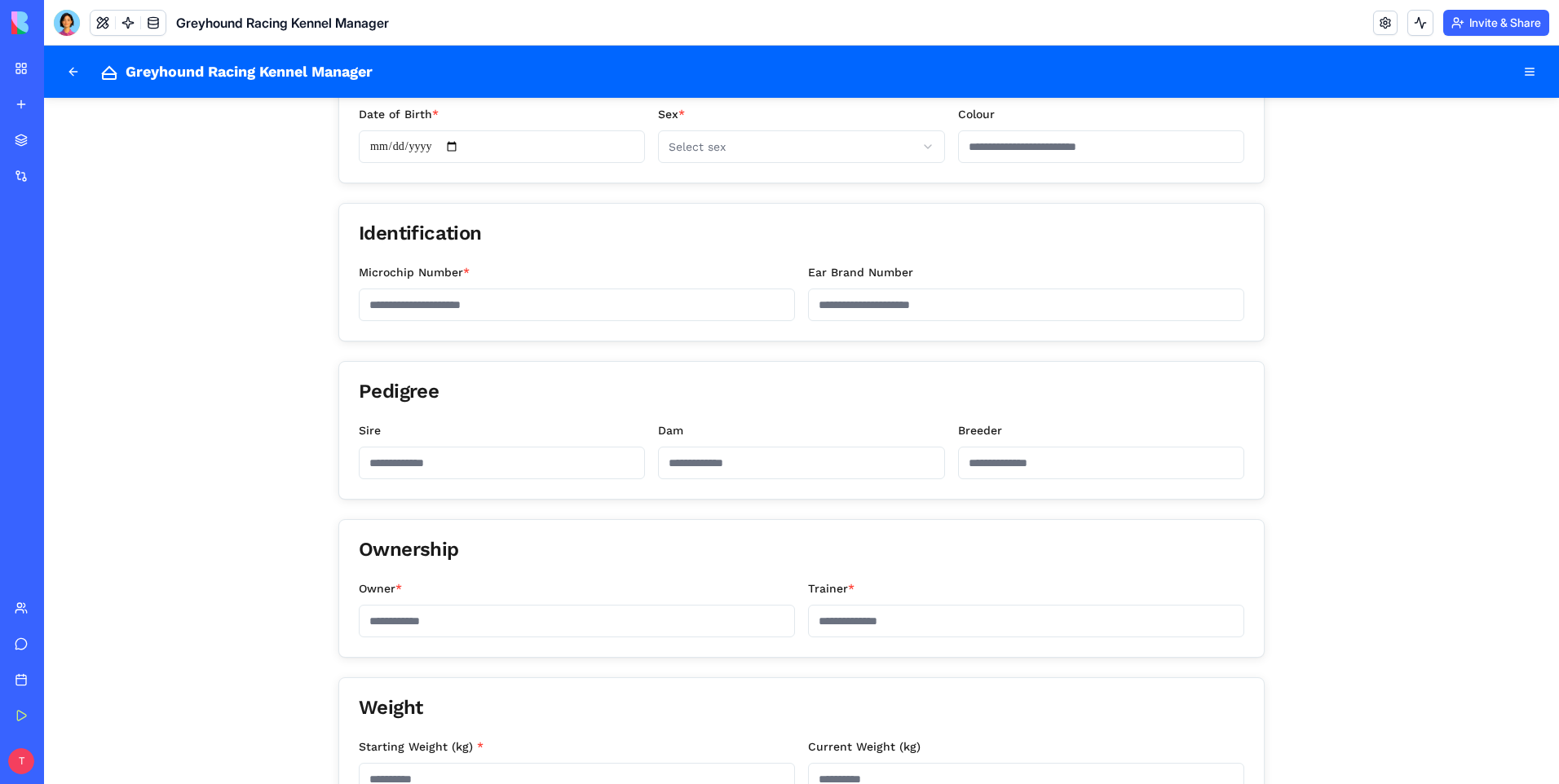
scroll to position [489, 0]
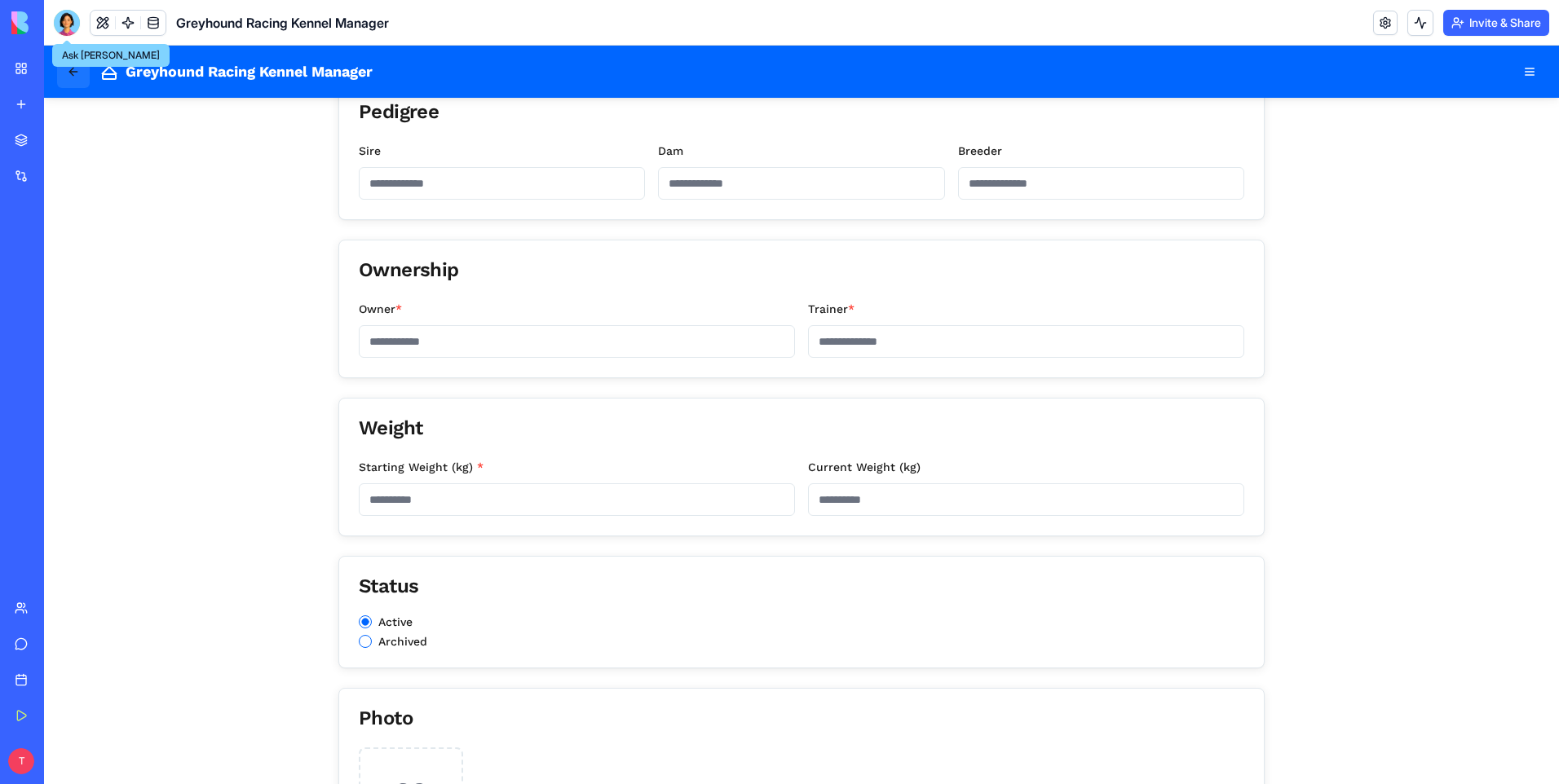
click at [79, 76] on button at bounding box center [73, 71] width 33 height 33
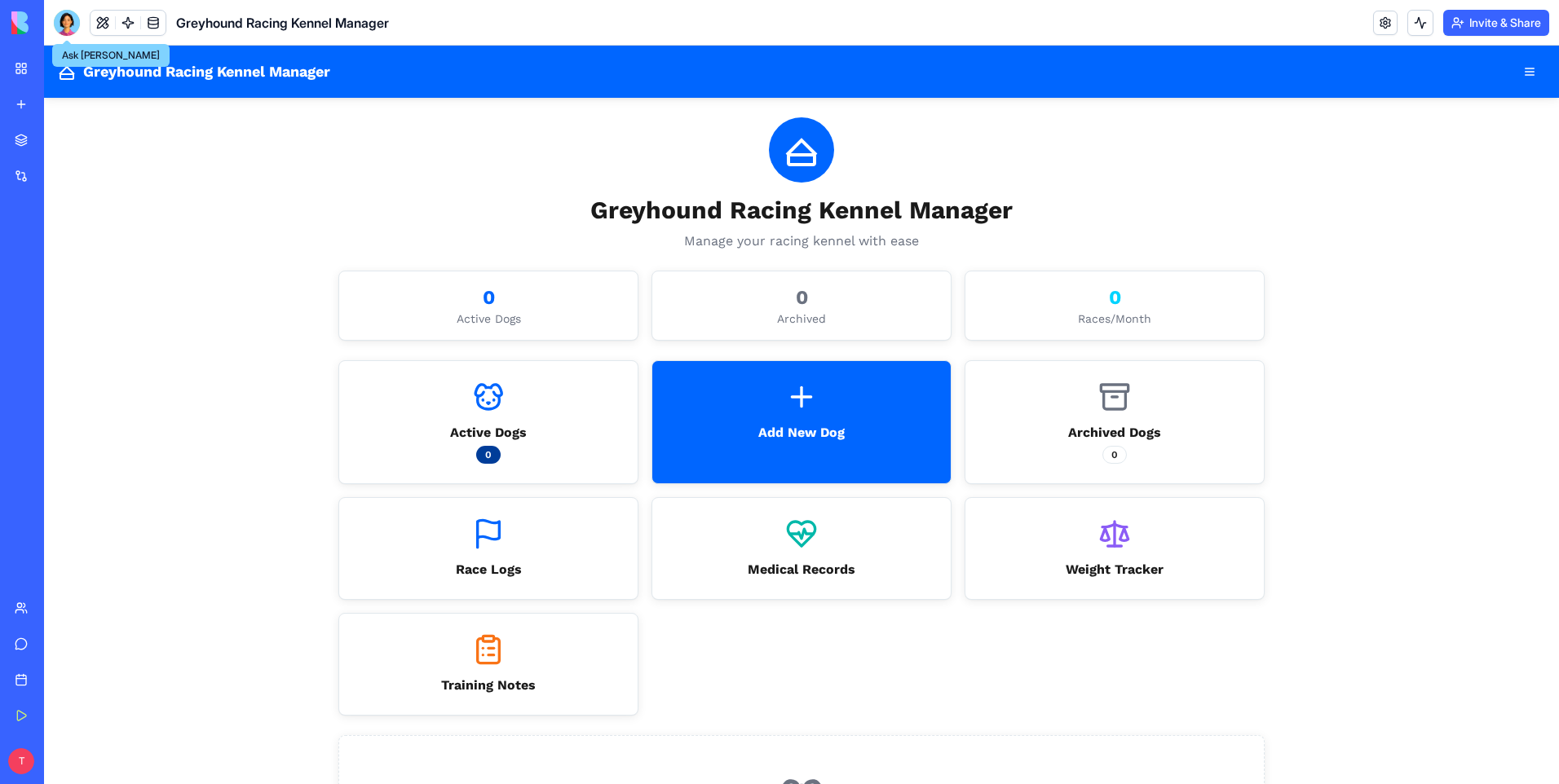
click at [318, 336] on main "Greyhound Racing Kennel Manager Manage your racing kennel with ease 0 Active Do…" at bounding box center [801, 540] width 978 height 887
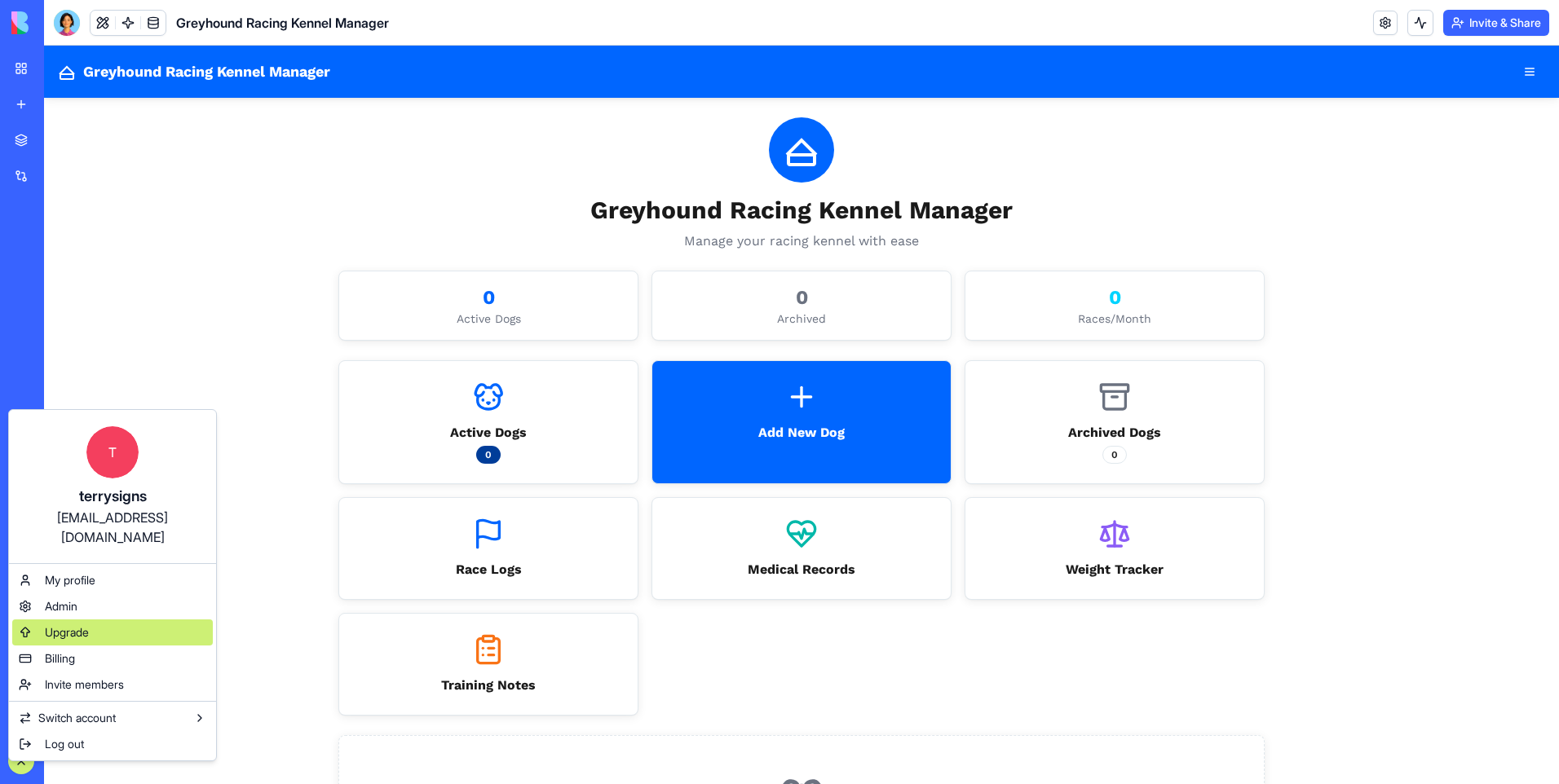
click at [74, 625] on span "Upgrade" at bounding box center [67, 632] width 44 height 16
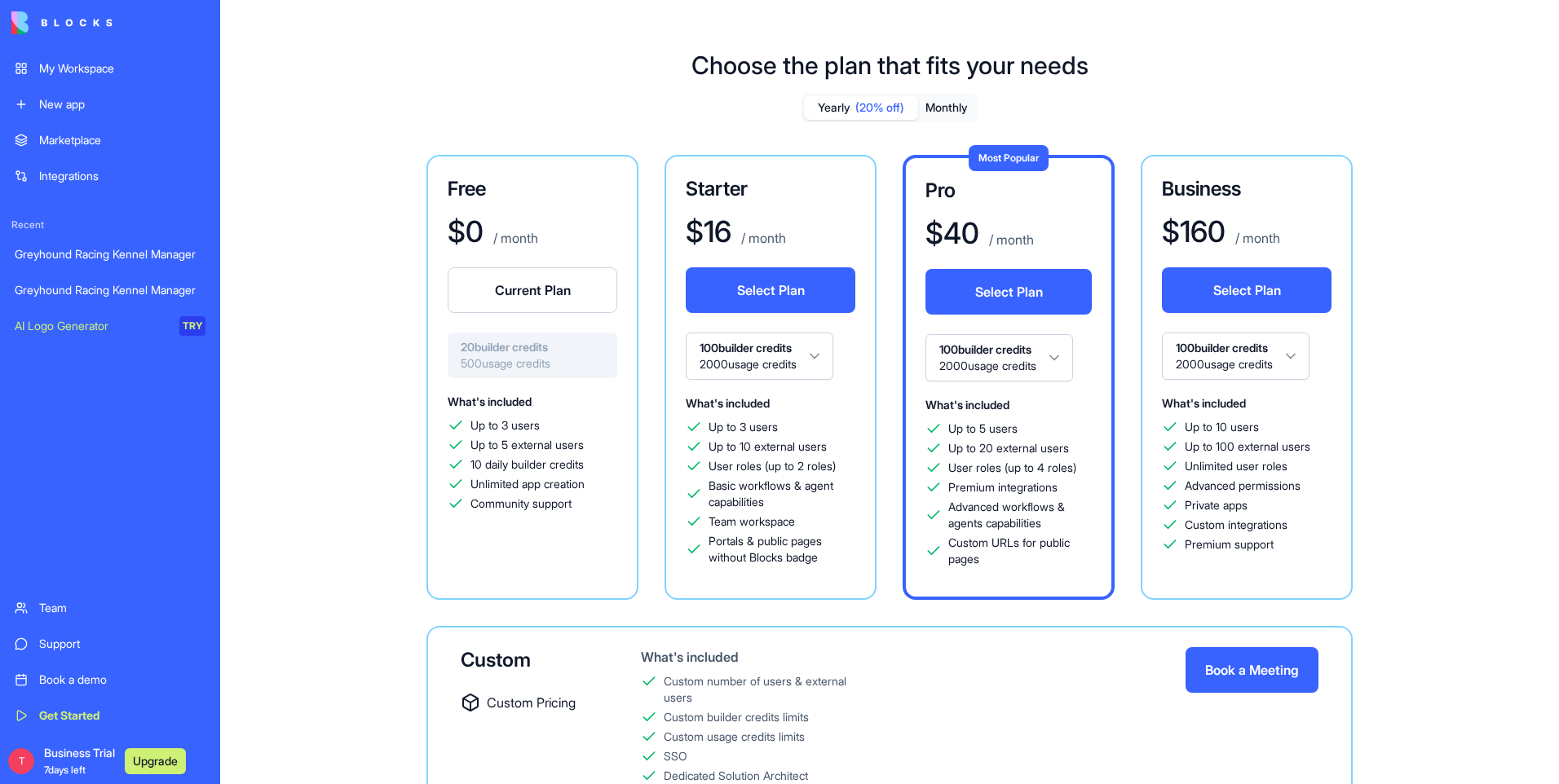
click at [334, 132] on div "Yearly (20% off) Monthly Free $ 0 / month Current Plan 20 builder credits 500 u…" at bounding box center [889, 481] width 1174 height 777
click at [62, 14] on img at bounding box center [62, 22] width 101 height 22
